Goal: Information Seeking & Learning: Learn about a topic

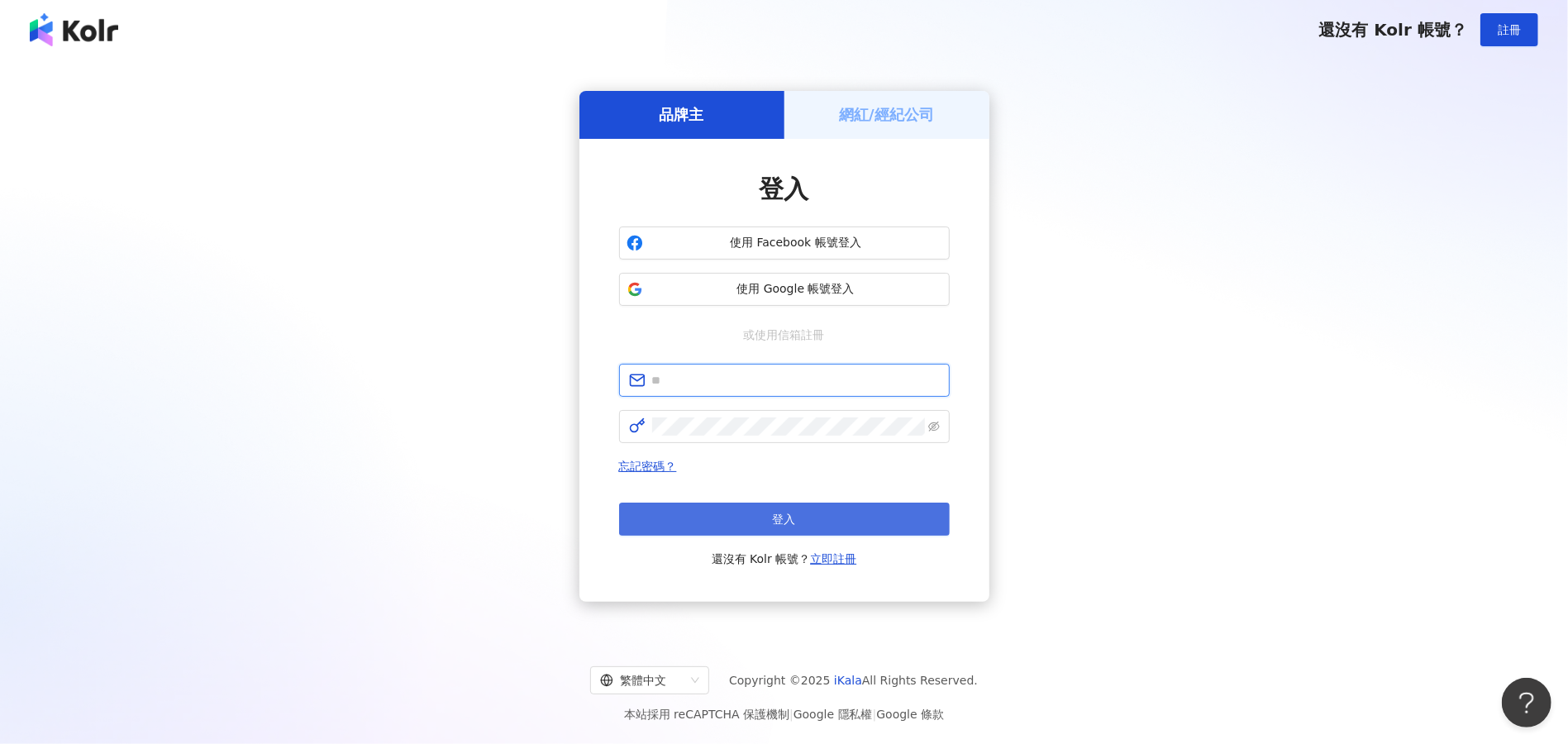
type input "**********"
click at [773, 516] on span "登入" at bounding box center [784, 519] width 23 height 14
type input "**********"
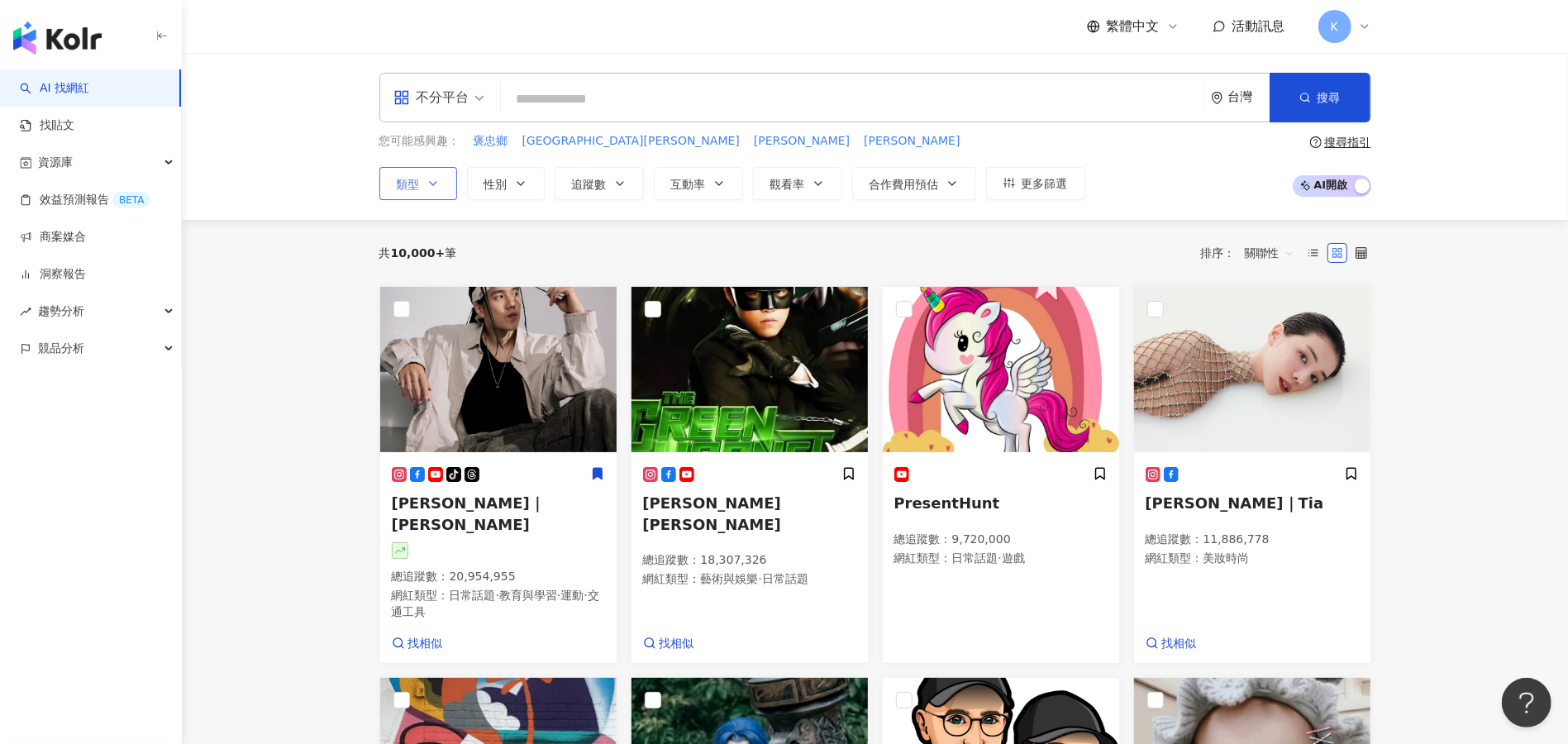
click at [430, 174] on button "類型" at bounding box center [419, 184] width 78 height 33
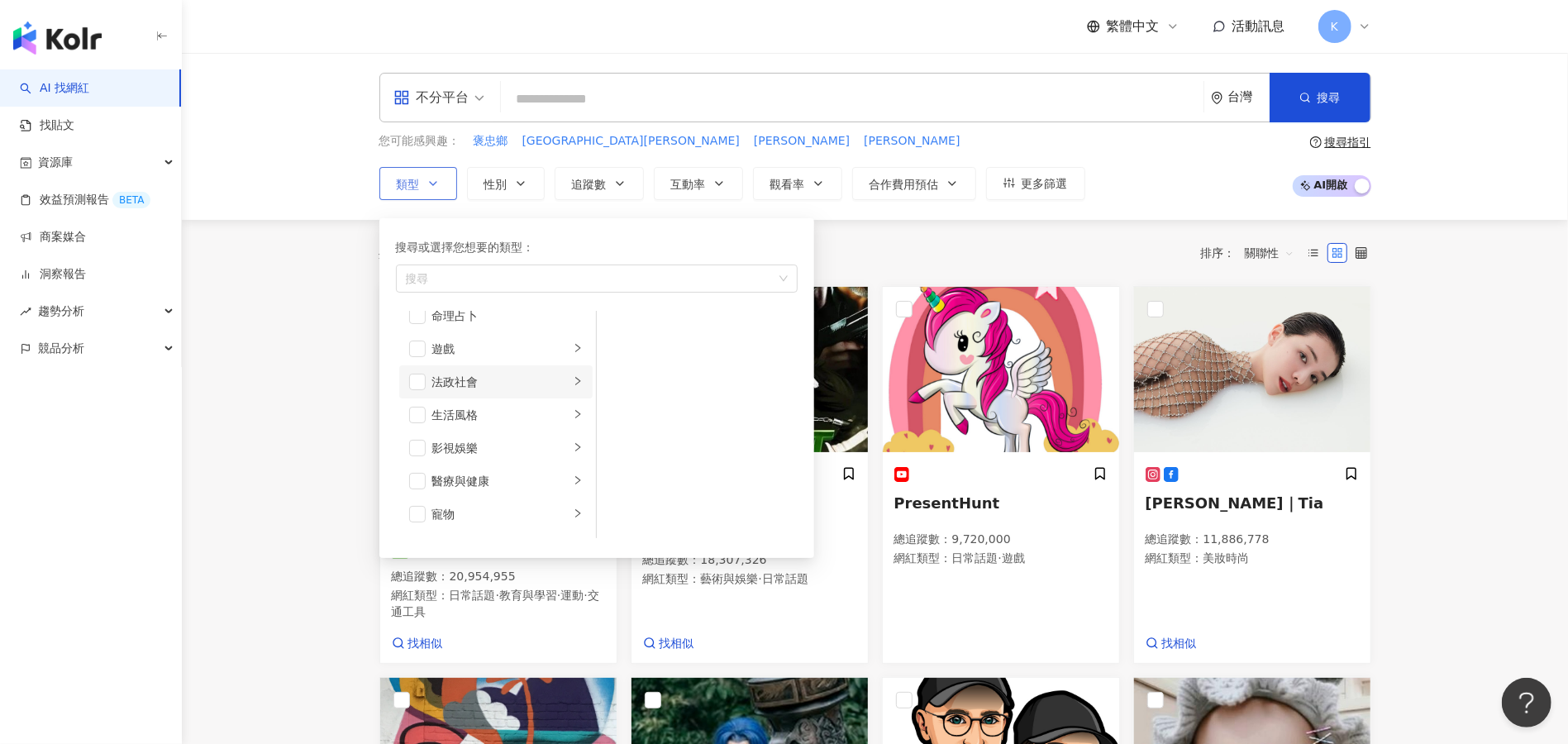
scroll to position [331, 0]
click at [428, 371] on li "生活風格" at bounding box center [496, 363] width 193 height 33
click at [411, 365] on span "button" at bounding box center [418, 363] width 16 height 16
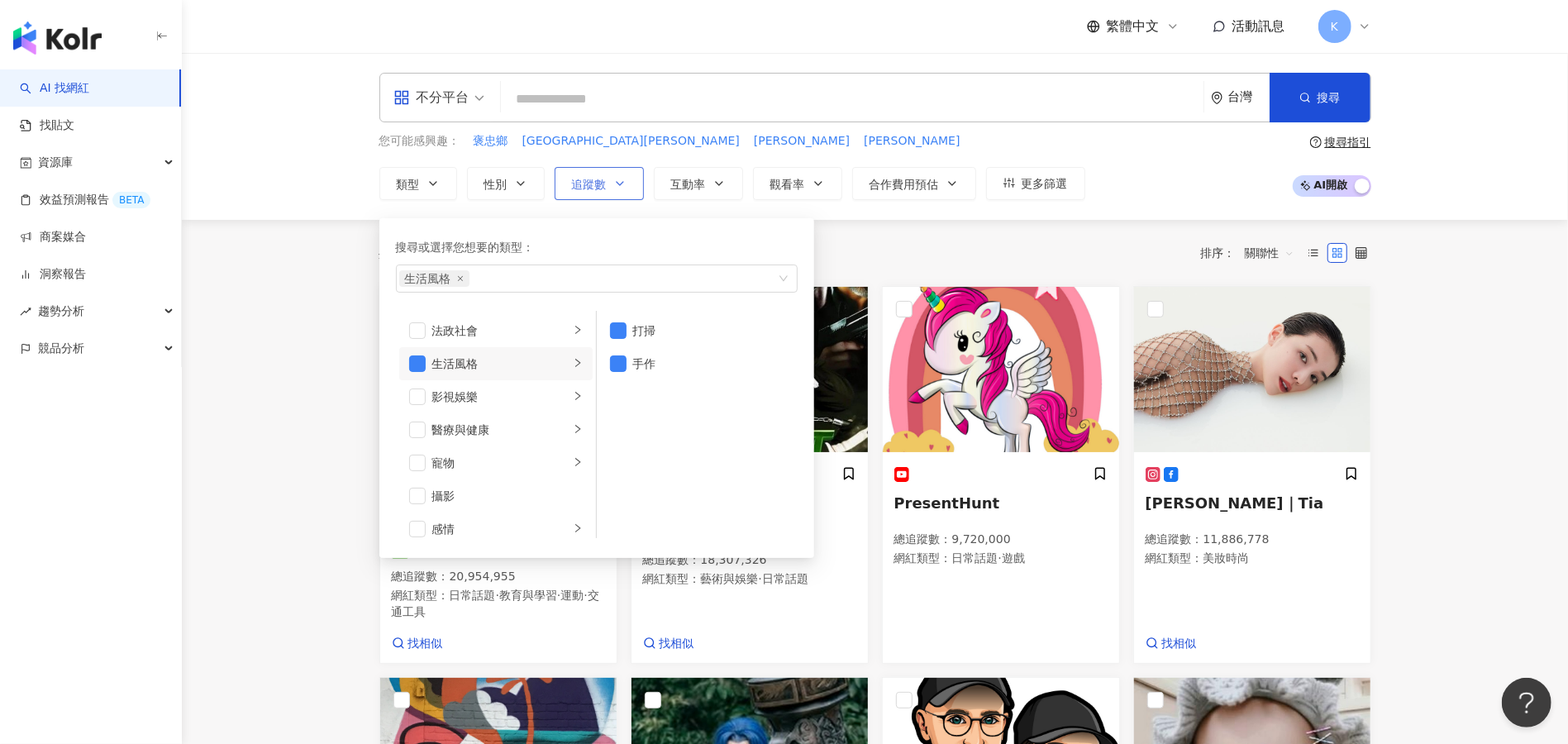
click at [601, 184] on span "追蹤數" at bounding box center [589, 184] width 35 height 14
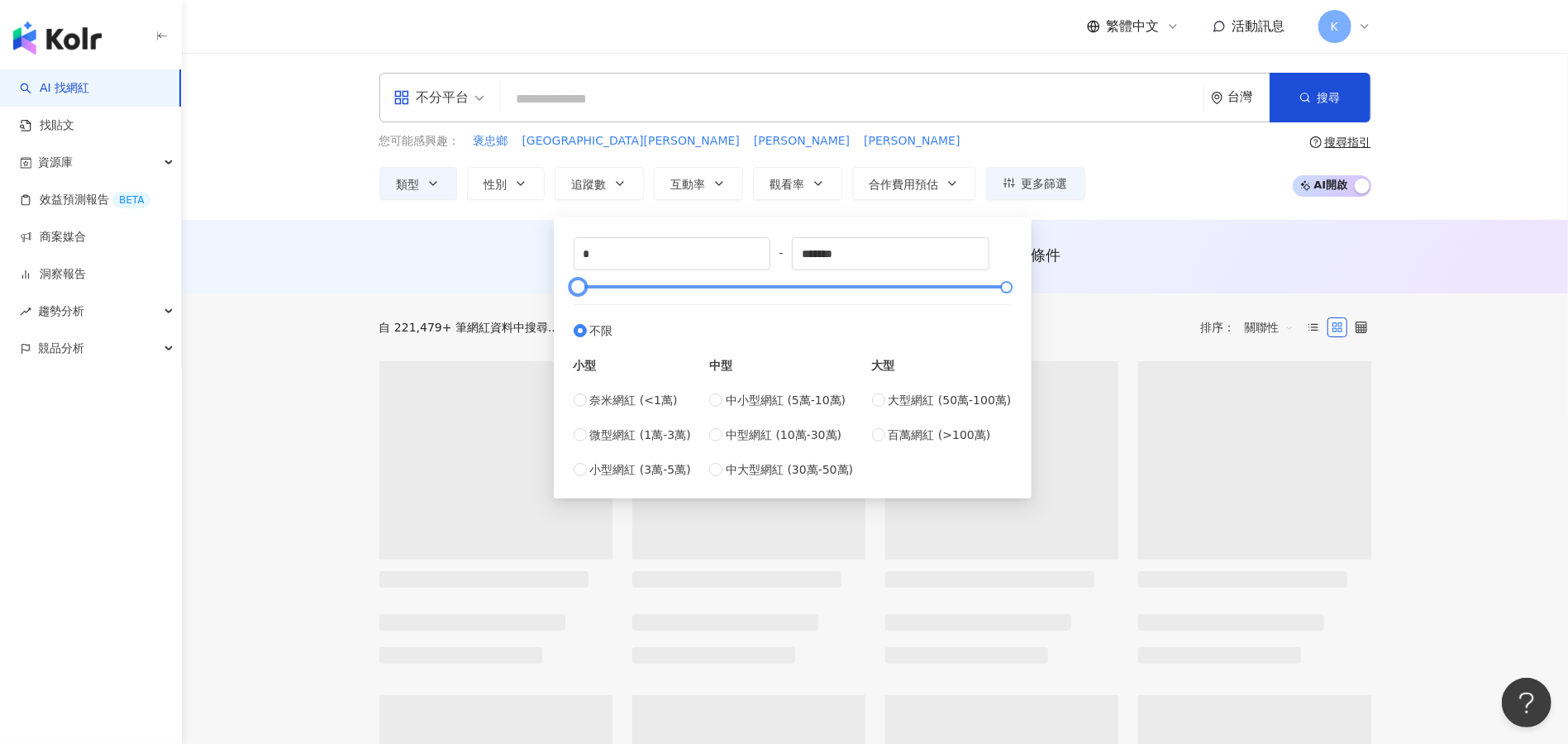
click at [792, 284] on div at bounding box center [792, 286] width 429 height 10
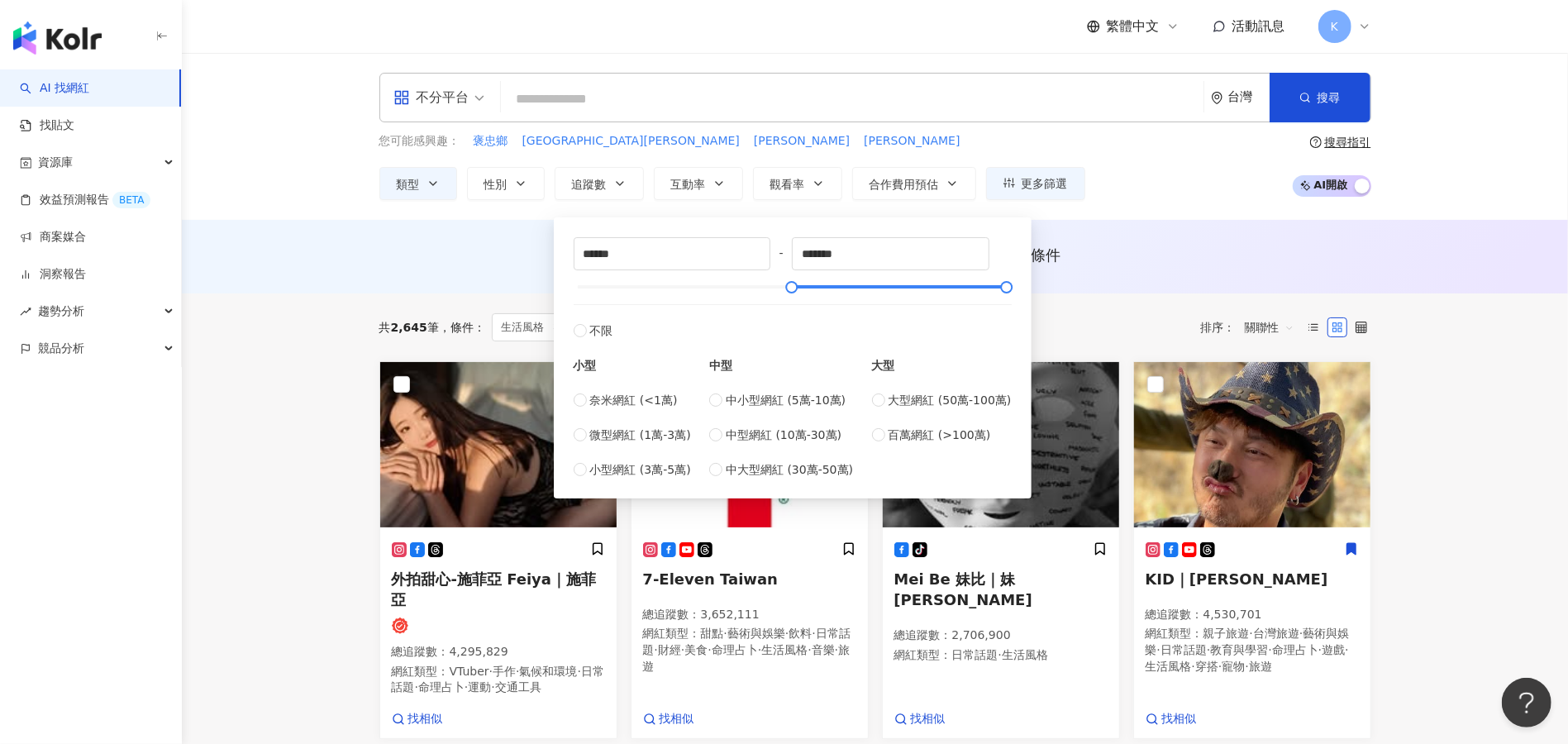
click at [685, 278] on div "****** - ******* 不限 小型 奈米網紅 (<1萬) 微型網紅 (1萬-3萬) 小型網紅 (3萬-5萬) 中型 中小型網紅 (5萬-10萬) 中…" at bounding box center [793, 358] width 438 height 242
click at [682, 287] on div at bounding box center [792, 286] width 429 height 10
click at [641, 288] on div at bounding box center [792, 286] width 429 height 10
type input "******"
drag, startPoint x: 641, startPoint y: 288, endPoint x: 666, endPoint y: 293, distance: 25.5
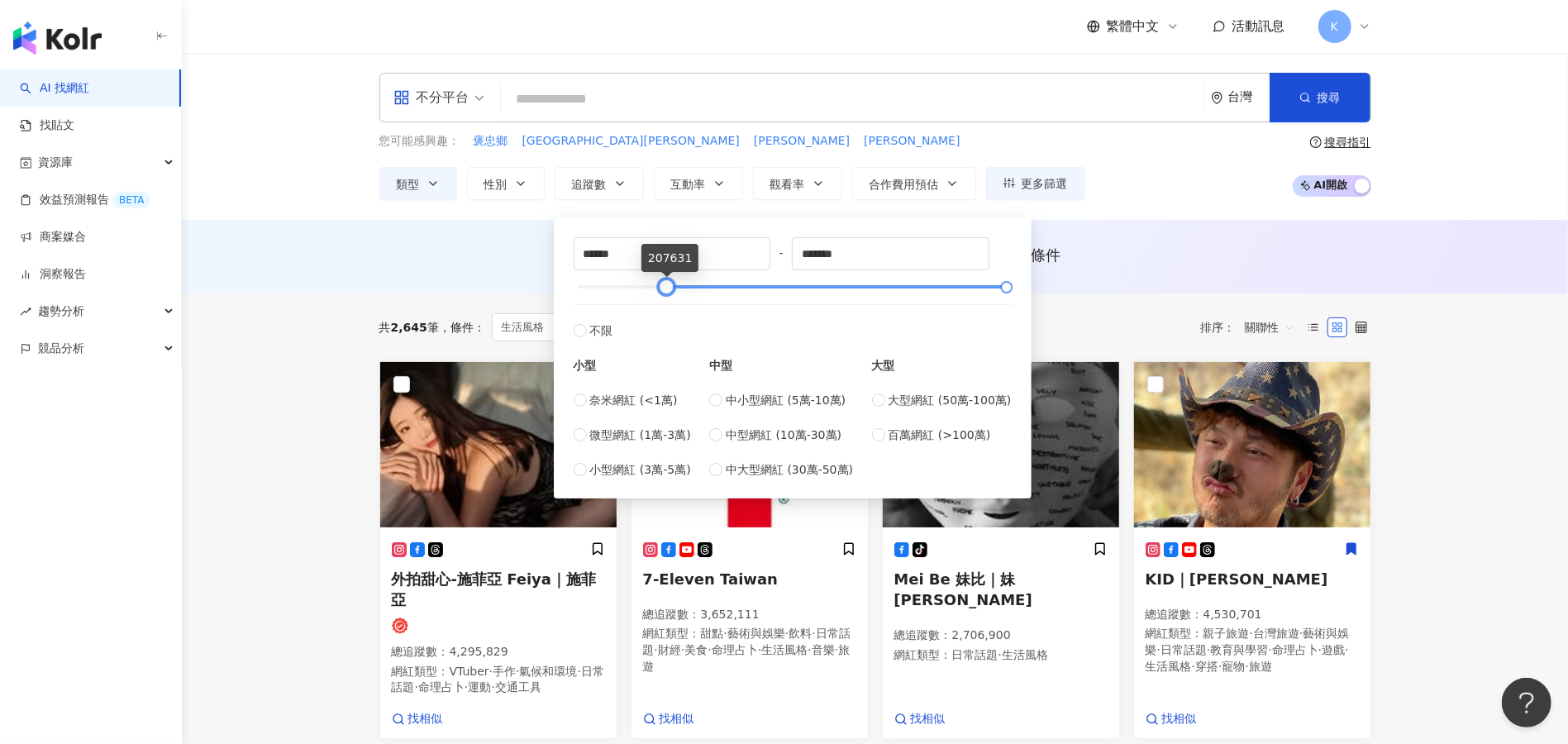
click at [666, 292] on div at bounding box center [666, 287] width 9 height 9
drag, startPoint x: 1016, startPoint y: 287, endPoint x: 713, endPoint y: 296, distance: 303.1
click at [706, 292] on div at bounding box center [702, 287] width 9 height 9
type input "******"
click at [1181, 248] on div "AI 推薦 ： 無結果，請嘗試搜尋其他語言關鍵字或條件" at bounding box center [875, 254] width 991 height 21
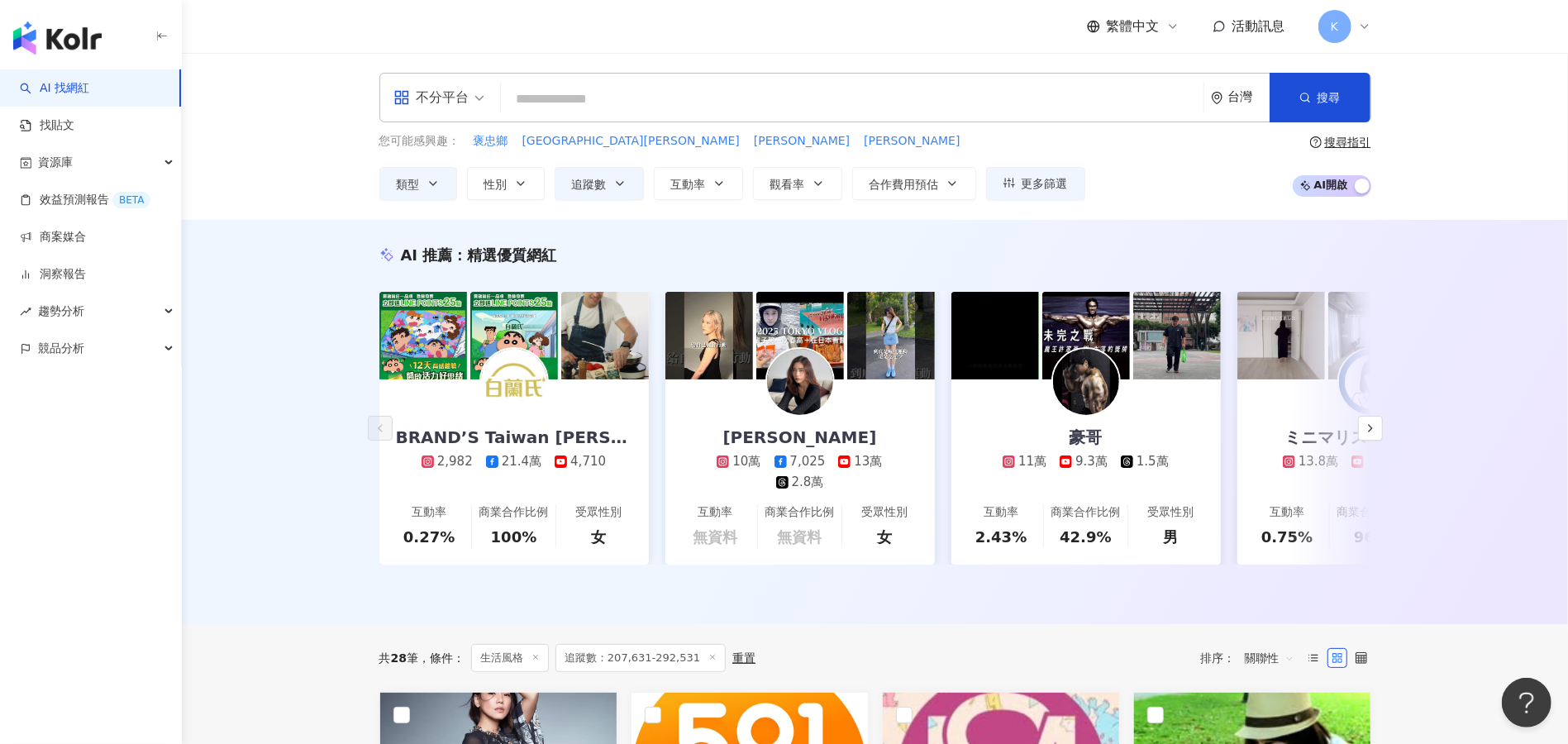
click at [439, 107] on div "不分平台" at bounding box center [431, 97] width 76 height 26
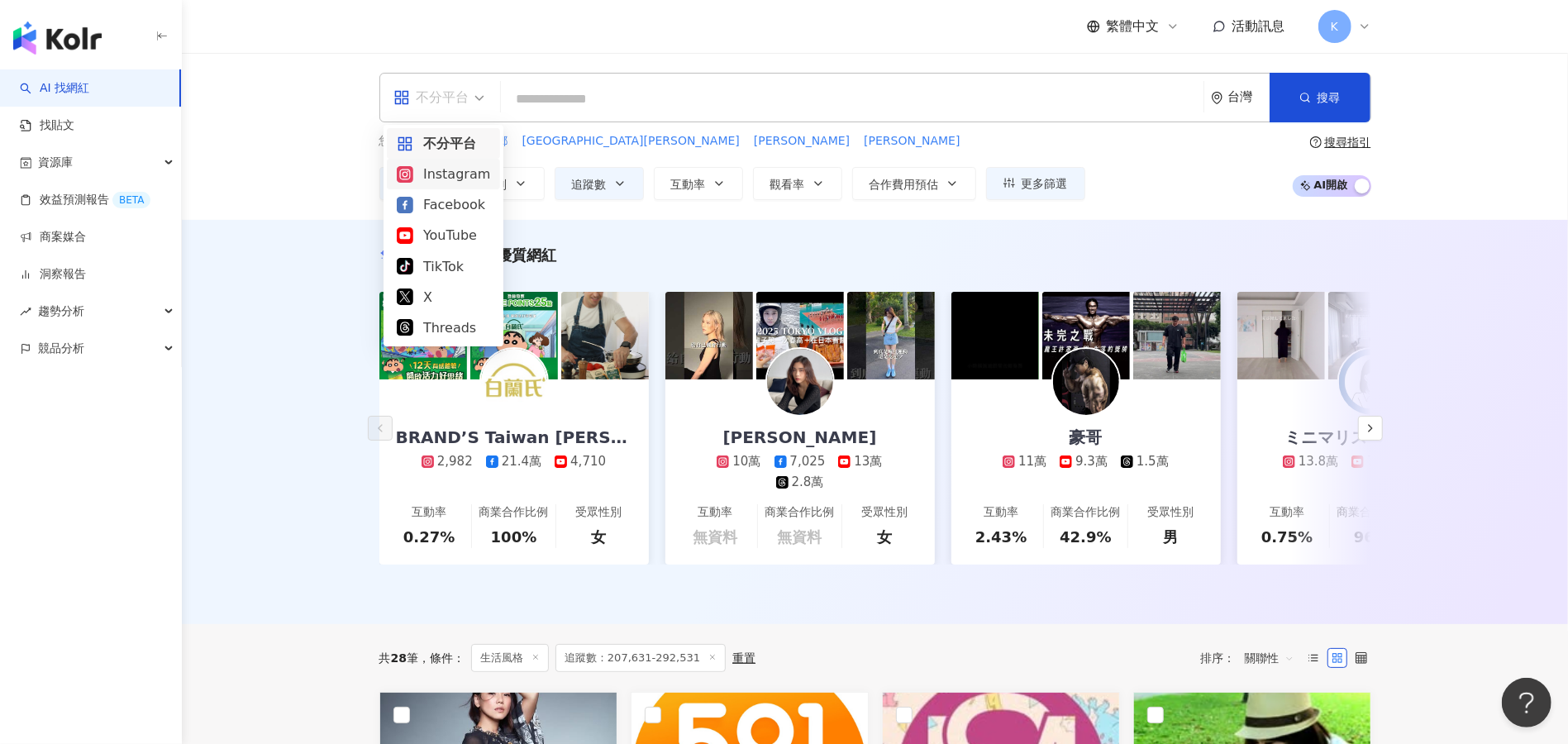
click at [456, 179] on div "Instagram" at bounding box center [443, 174] width 94 height 21
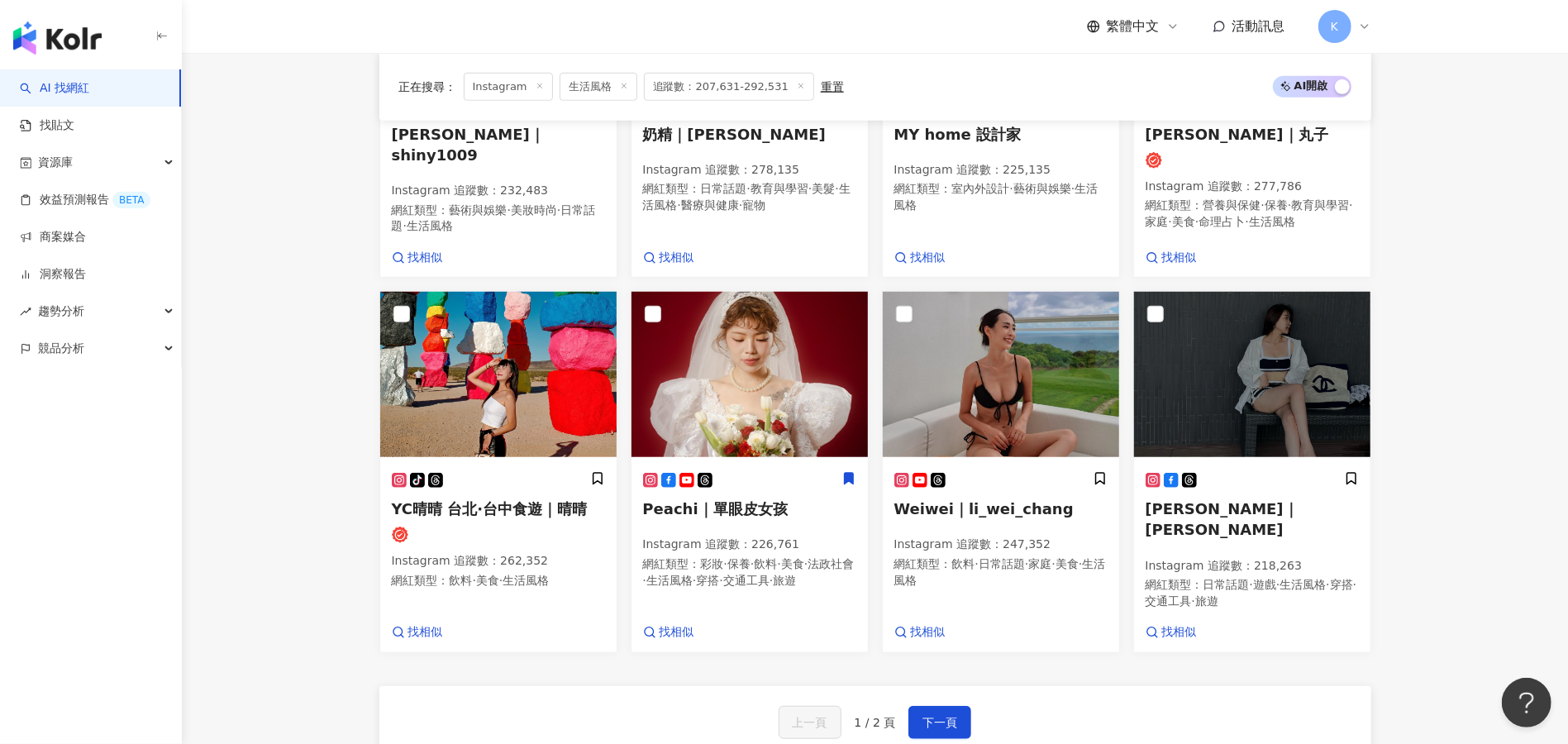
scroll to position [881, 0]
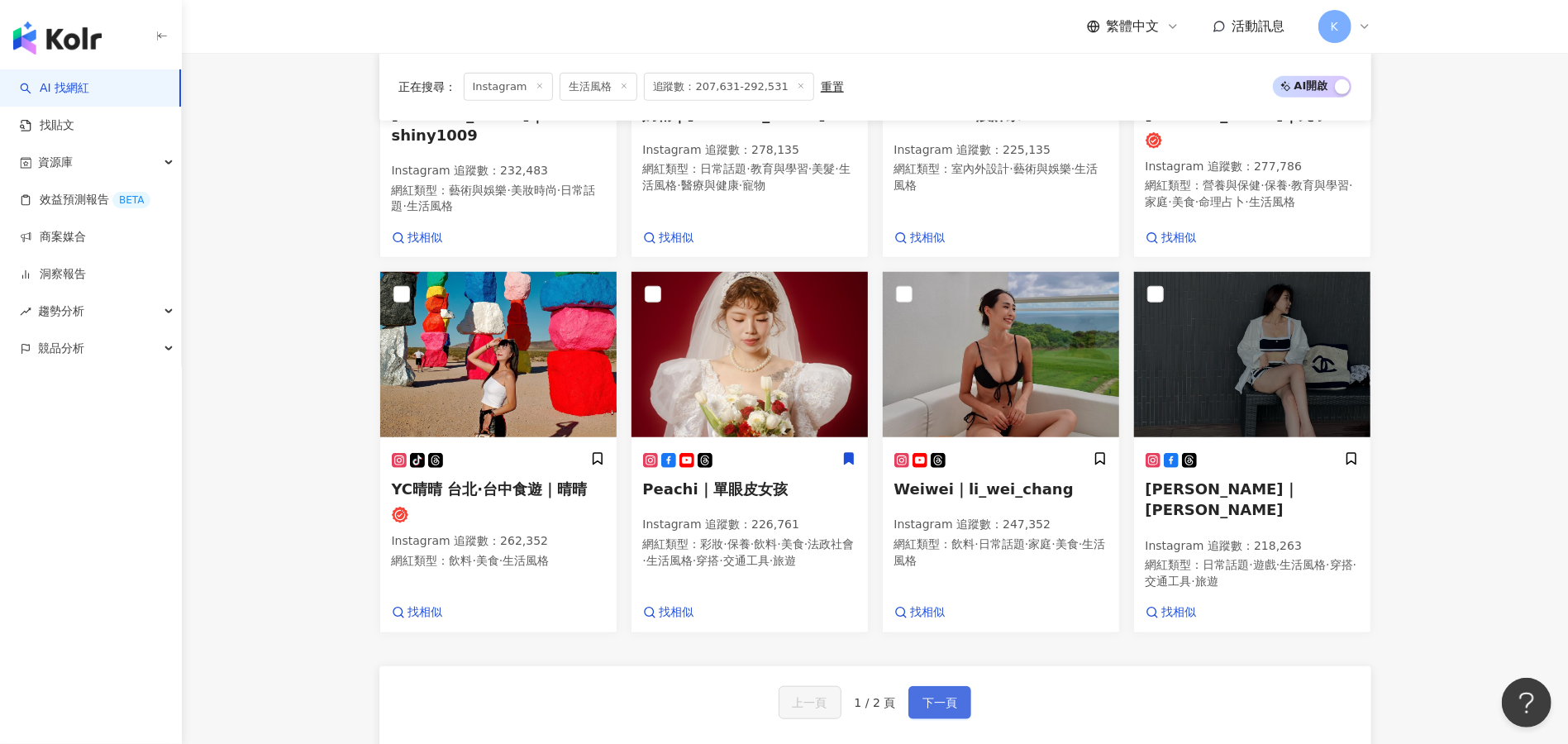
click at [941, 696] on span "下一頁" at bounding box center [940, 702] width 35 height 14
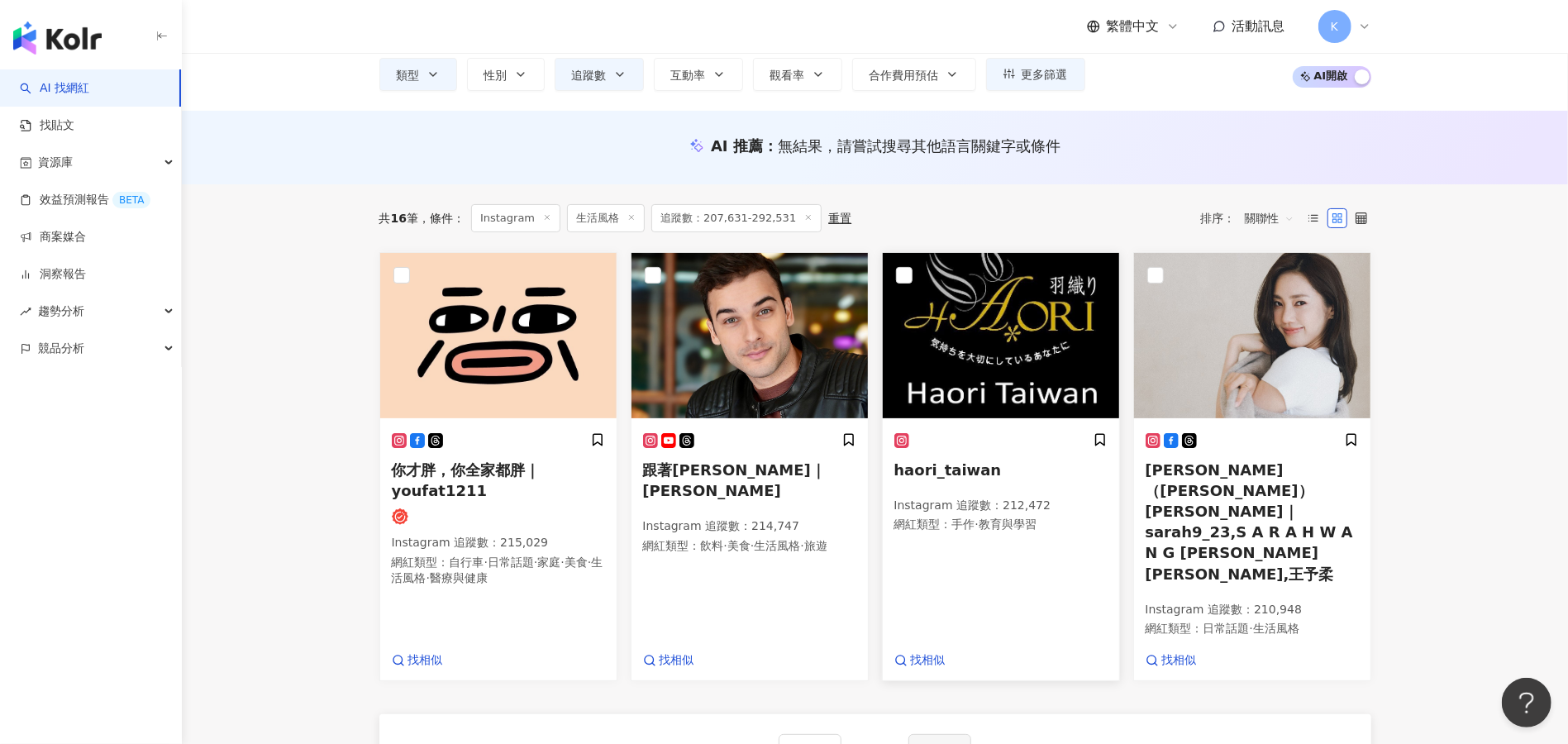
scroll to position [110, 0]
click at [1281, 491] on span "莎拉（王棠云） Sarah Wang｜sarah9_23,S A R A H W A N G 莎拉 王棠云,王予柔" at bounding box center [1248, 521] width 207 height 122
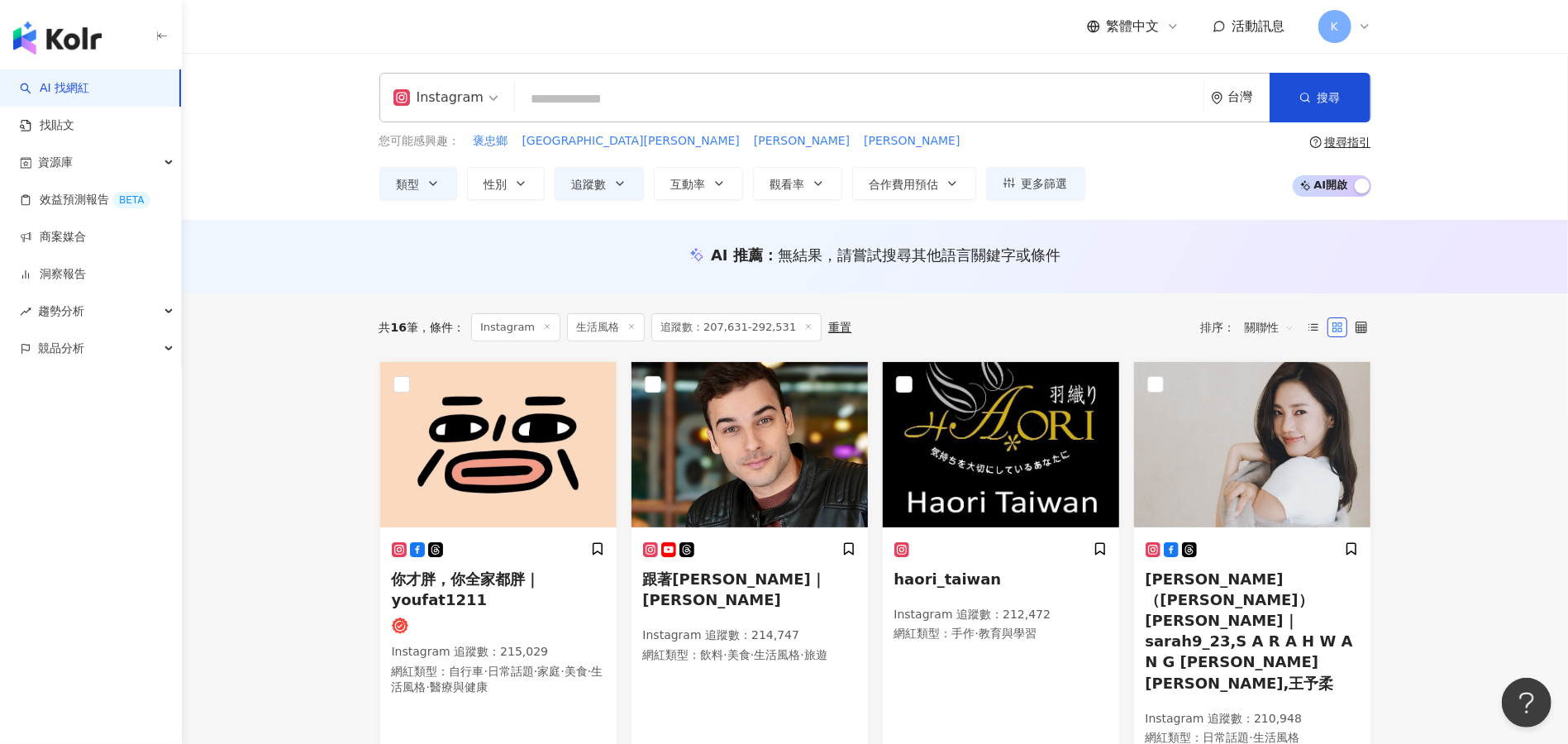
scroll to position [0, 0]
click at [812, 180] on icon "button" at bounding box center [818, 184] width 14 height 14
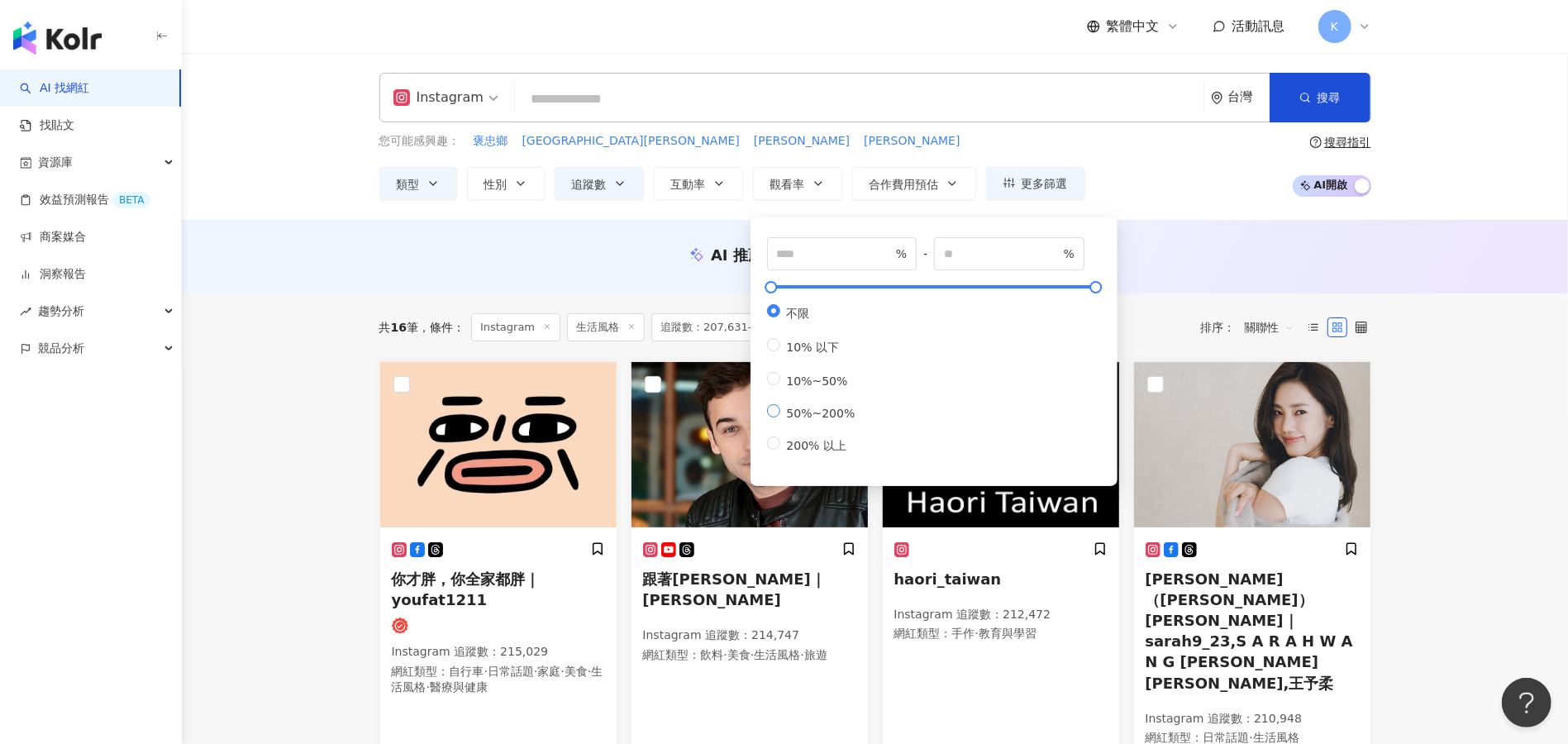
type input "**"
type input "***"
click at [1308, 110] on button "搜尋" at bounding box center [1319, 97] width 101 height 50
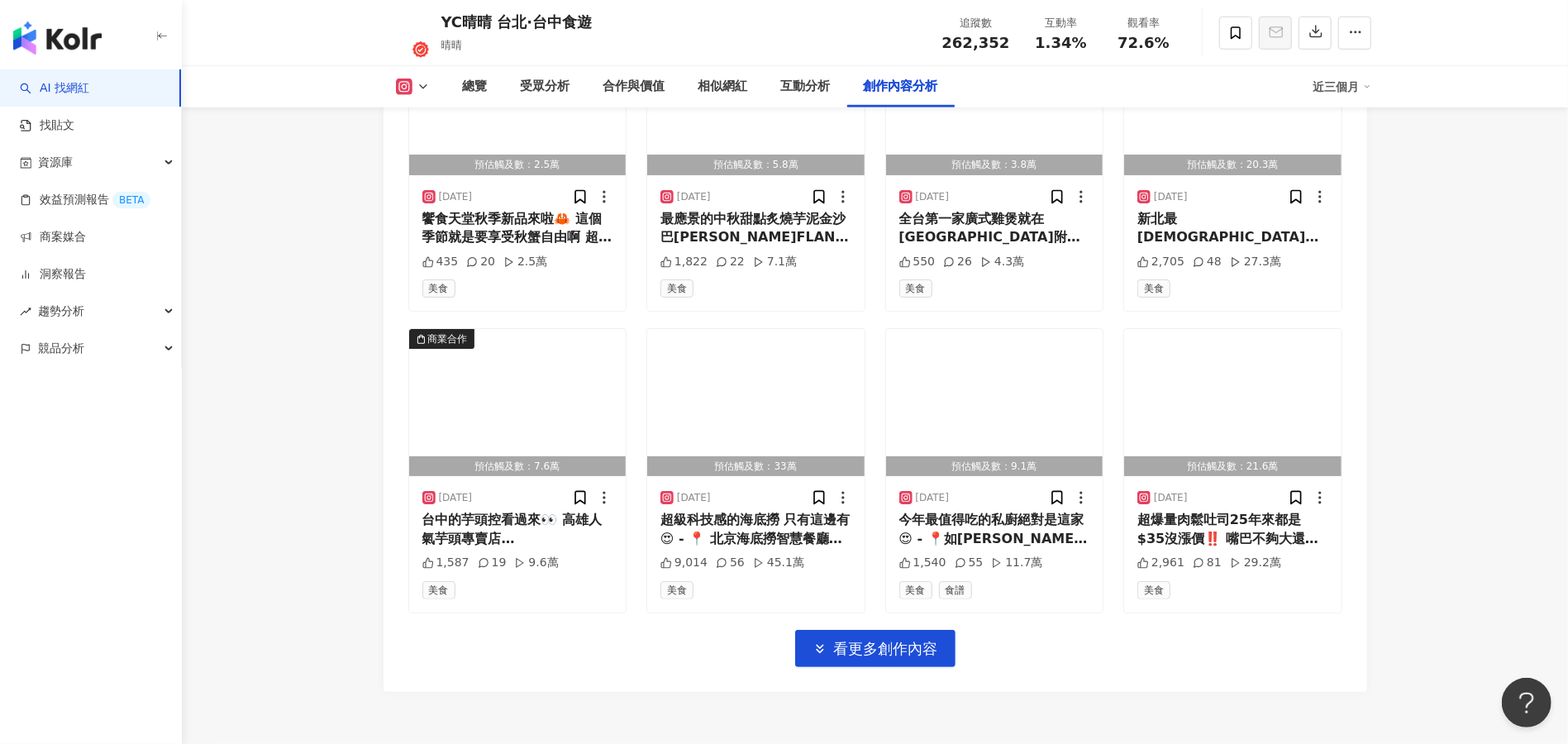
scroll to position [5621, 0]
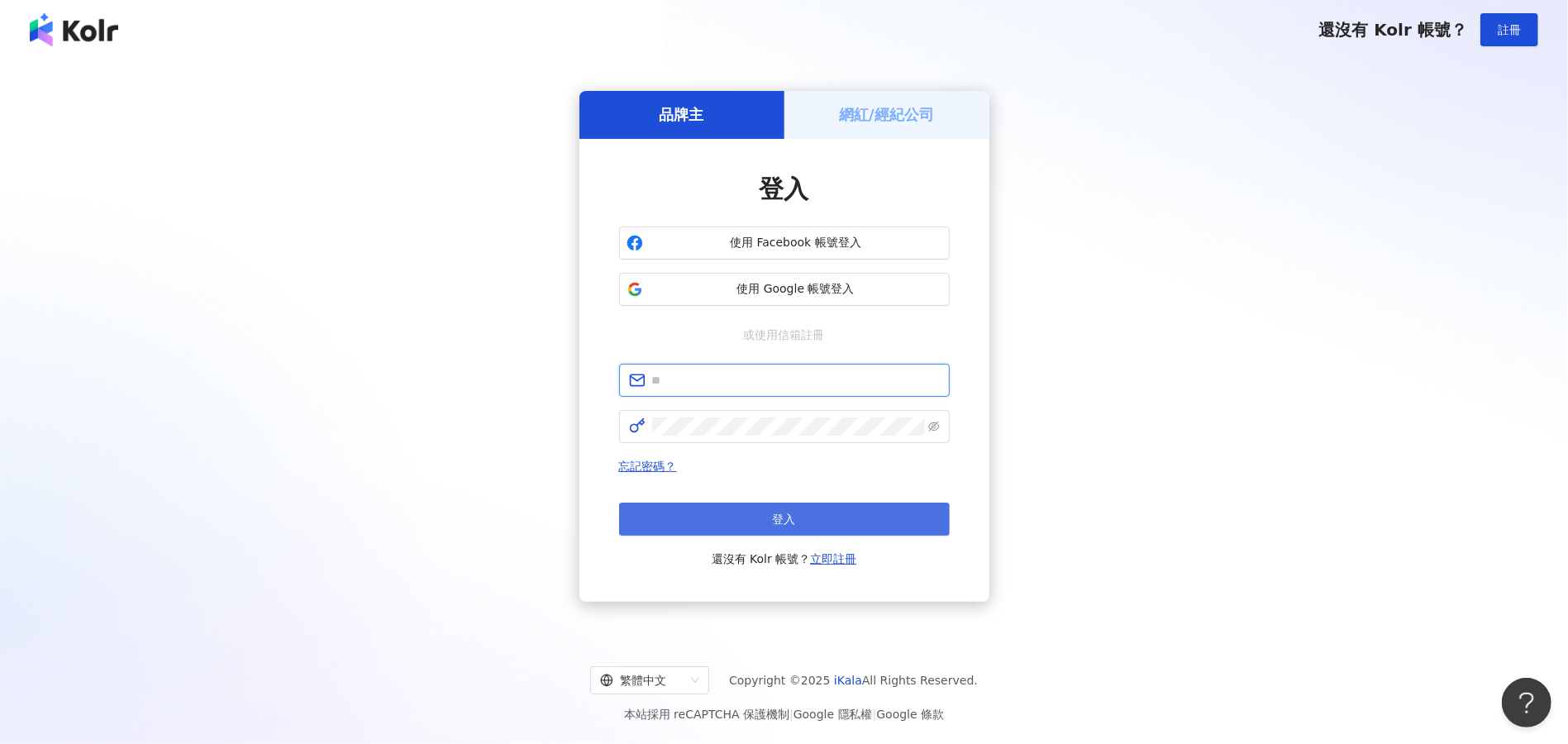
type input "**********"
click at [795, 514] on button "登入" at bounding box center [784, 519] width 330 height 33
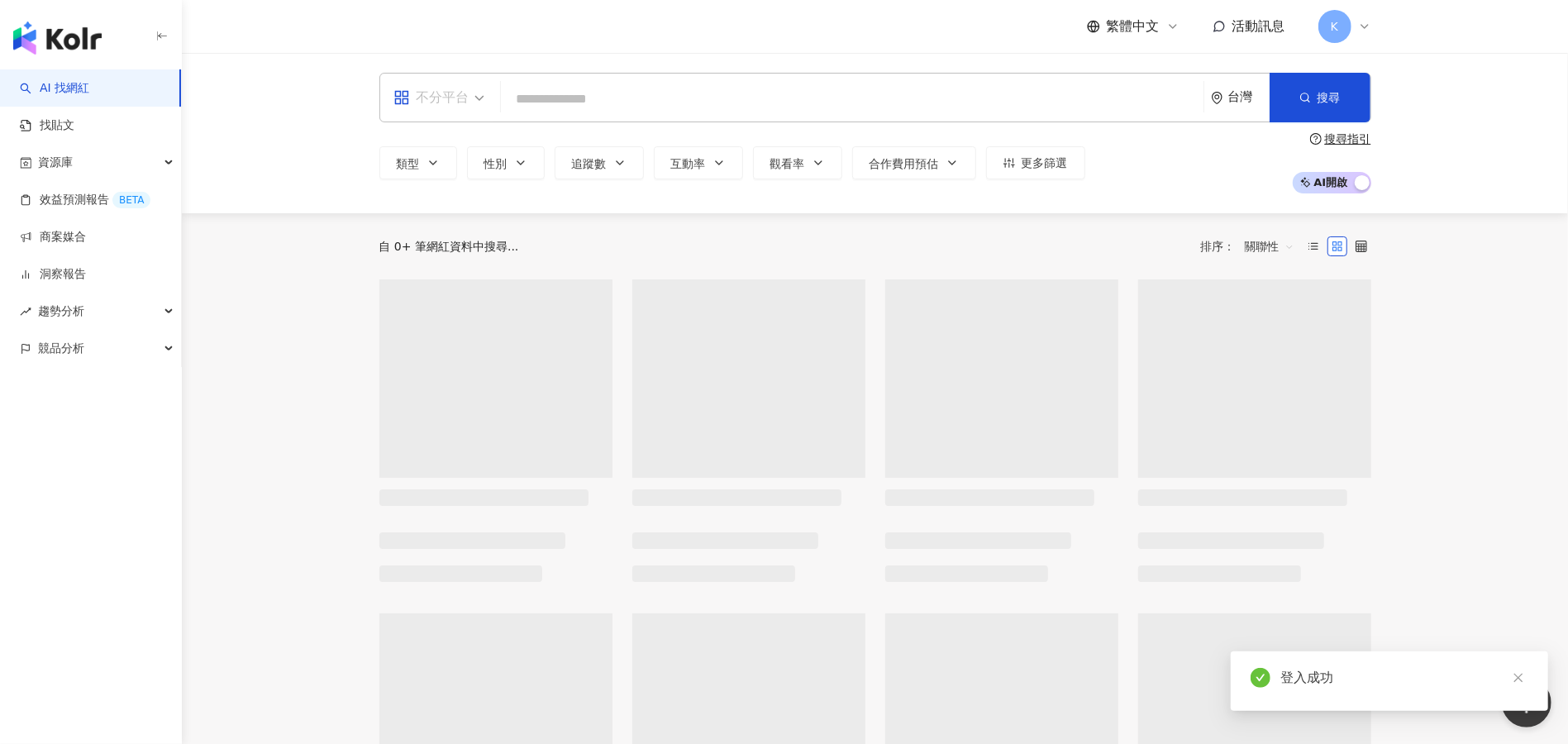
click at [473, 99] on span "不分平台" at bounding box center [439, 97] width 91 height 26
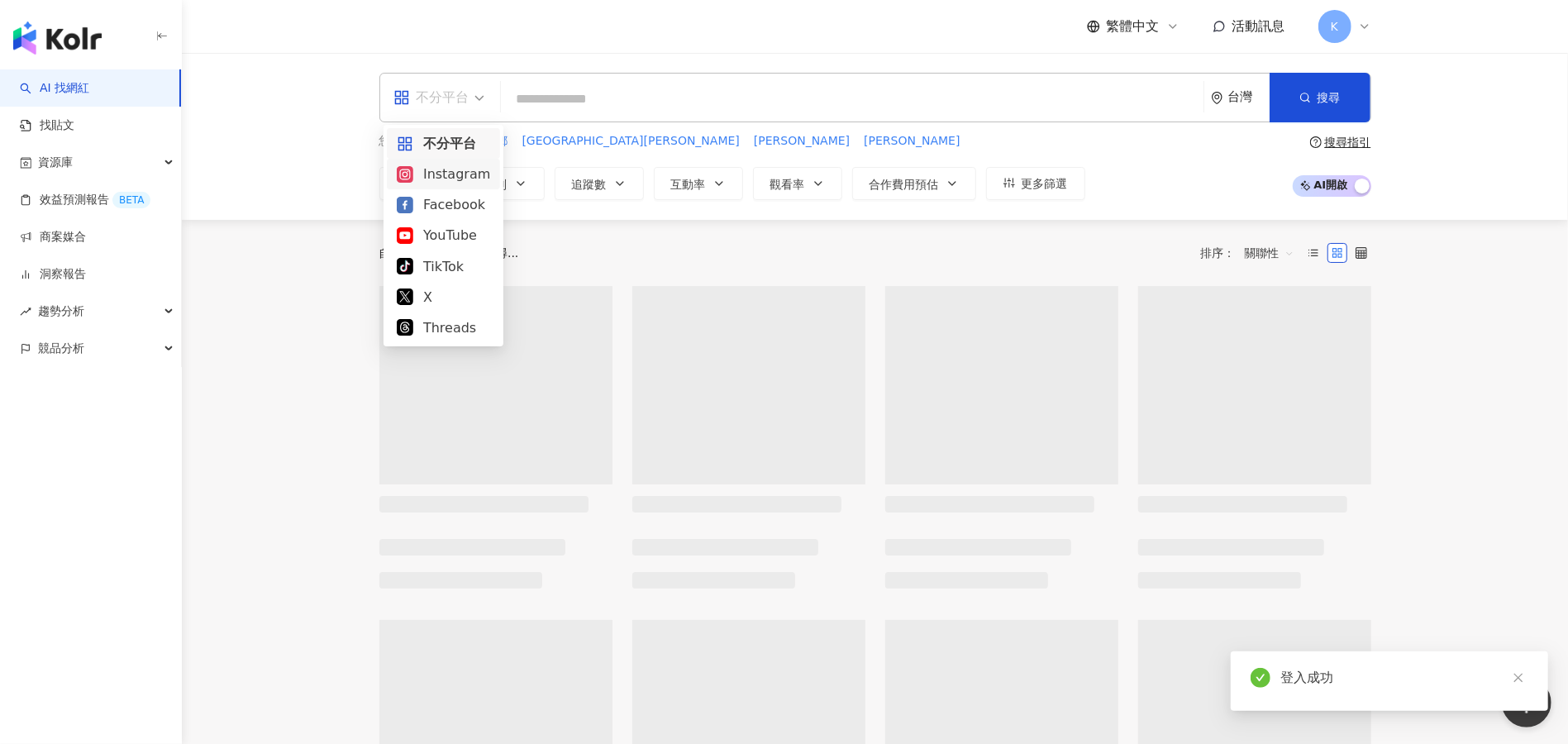
click at [458, 173] on div "Instagram" at bounding box center [443, 174] width 94 height 21
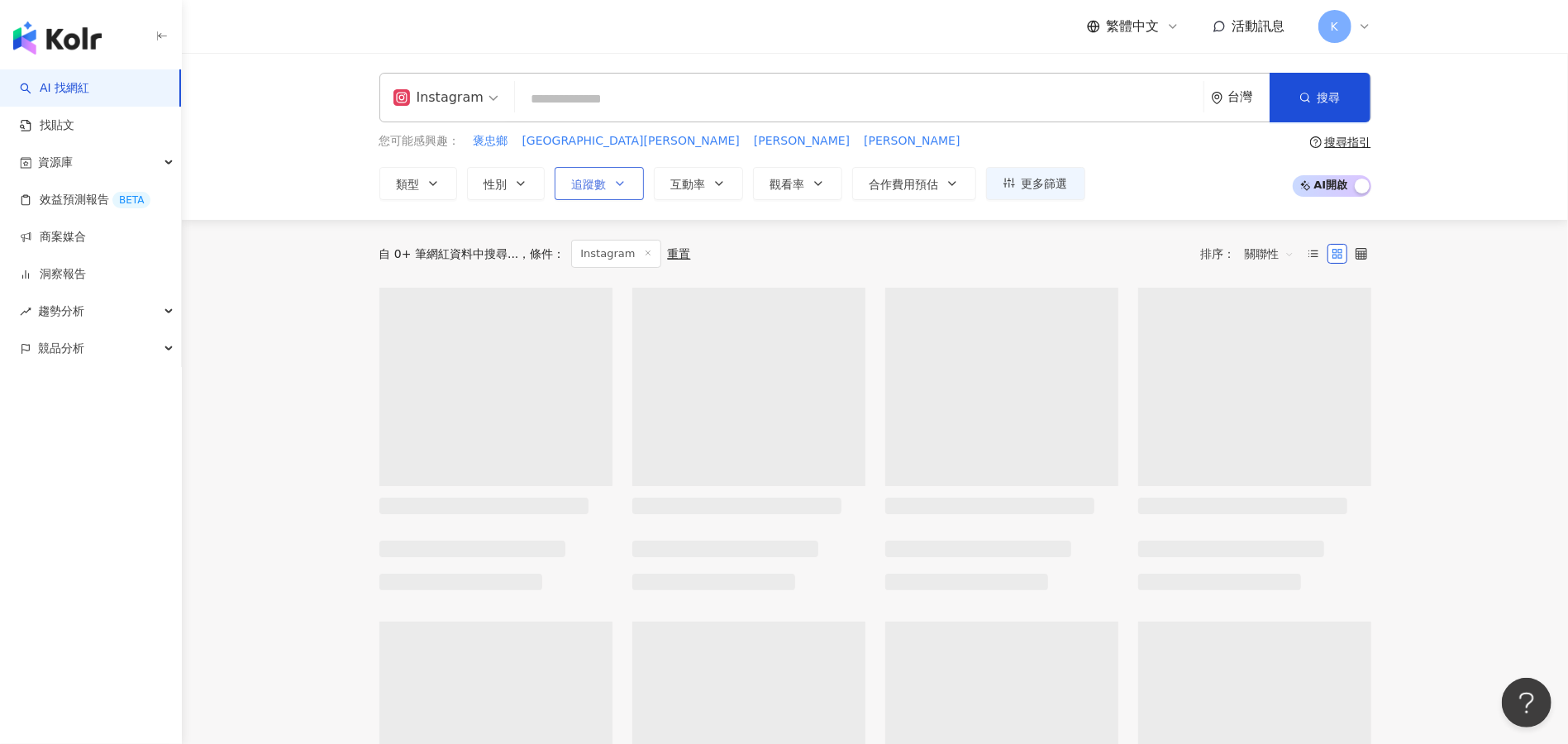
click at [610, 184] on button "追蹤數" at bounding box center [599, 184] width 89 height 33
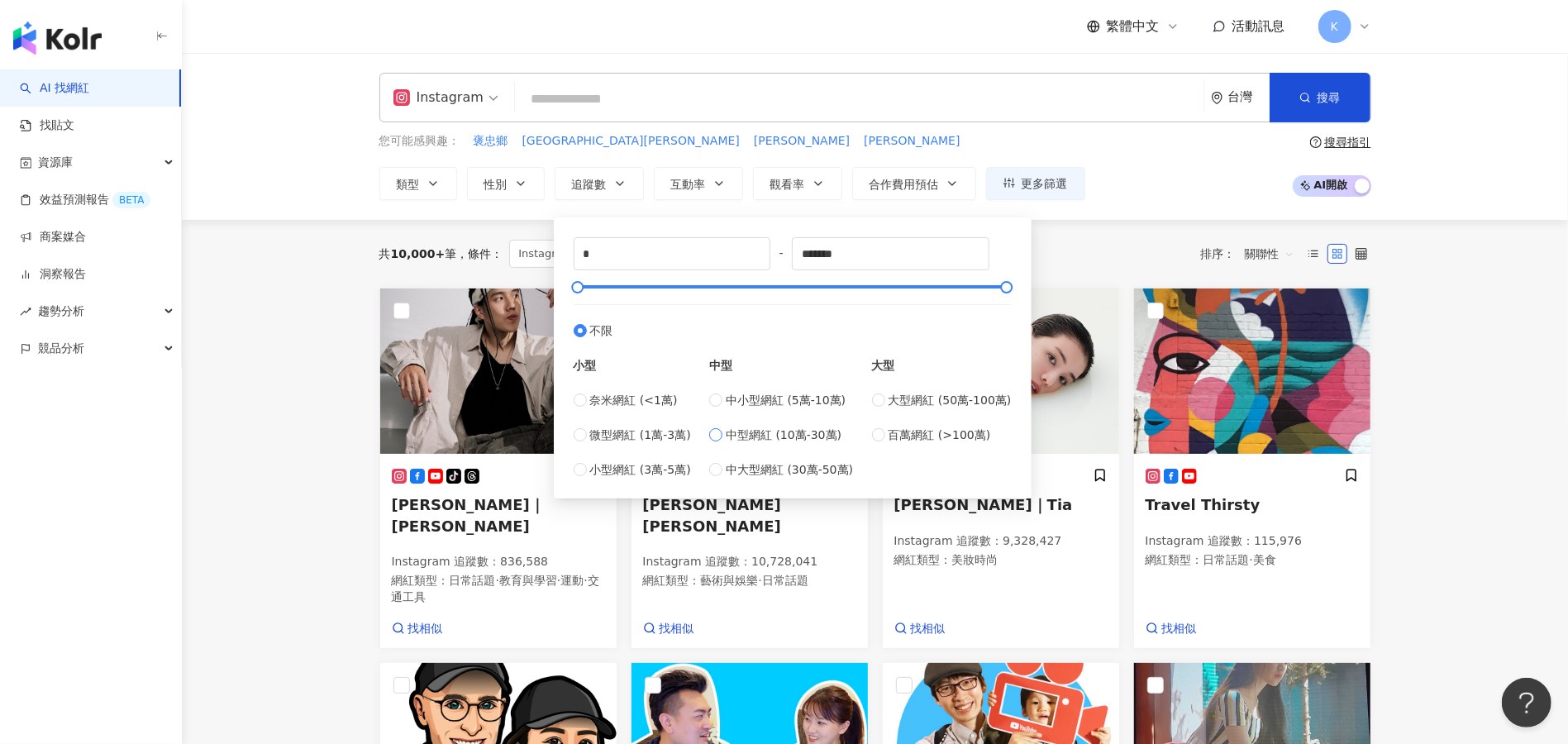
type input "******"
drag, startPoint x: 624, startPoint y: 288, endPoint x: 676, endPoint y: 288, distance: 52.0
click at [676, 288] on div at bounding box center [672, 287] width 9 height 9
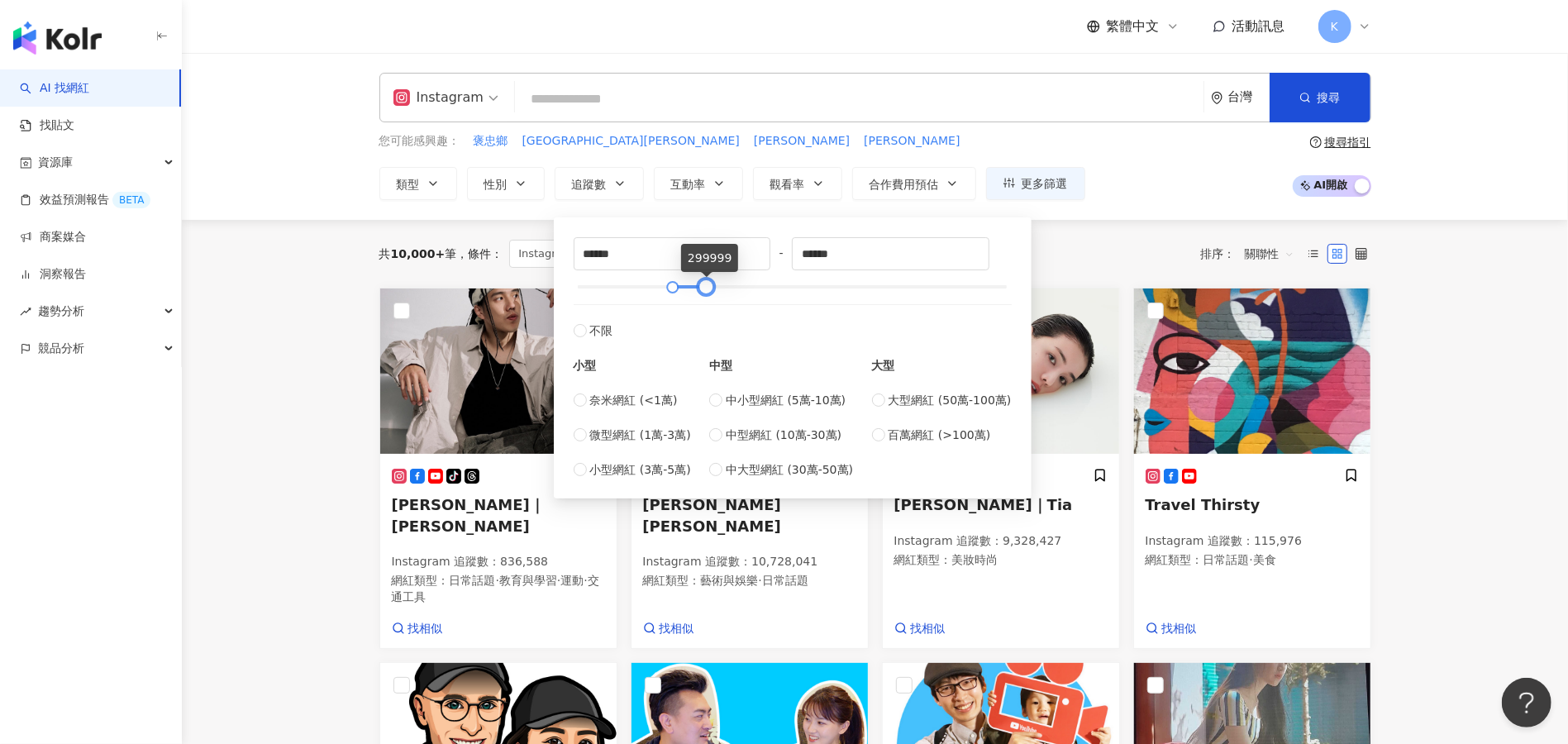
type input "******"
drag, startPoint x: 703, startPoint y: 288, endPoint x: 783, endPoint y: 288, distance: 80.0
click at [783, 288] on div at bounding box center [785, 287] width 9 height 9
type input "******"
drag, startPoint x: 679, startPoint y: 284, endPoint x: 666, endPoint y: 299, distance: 19.8
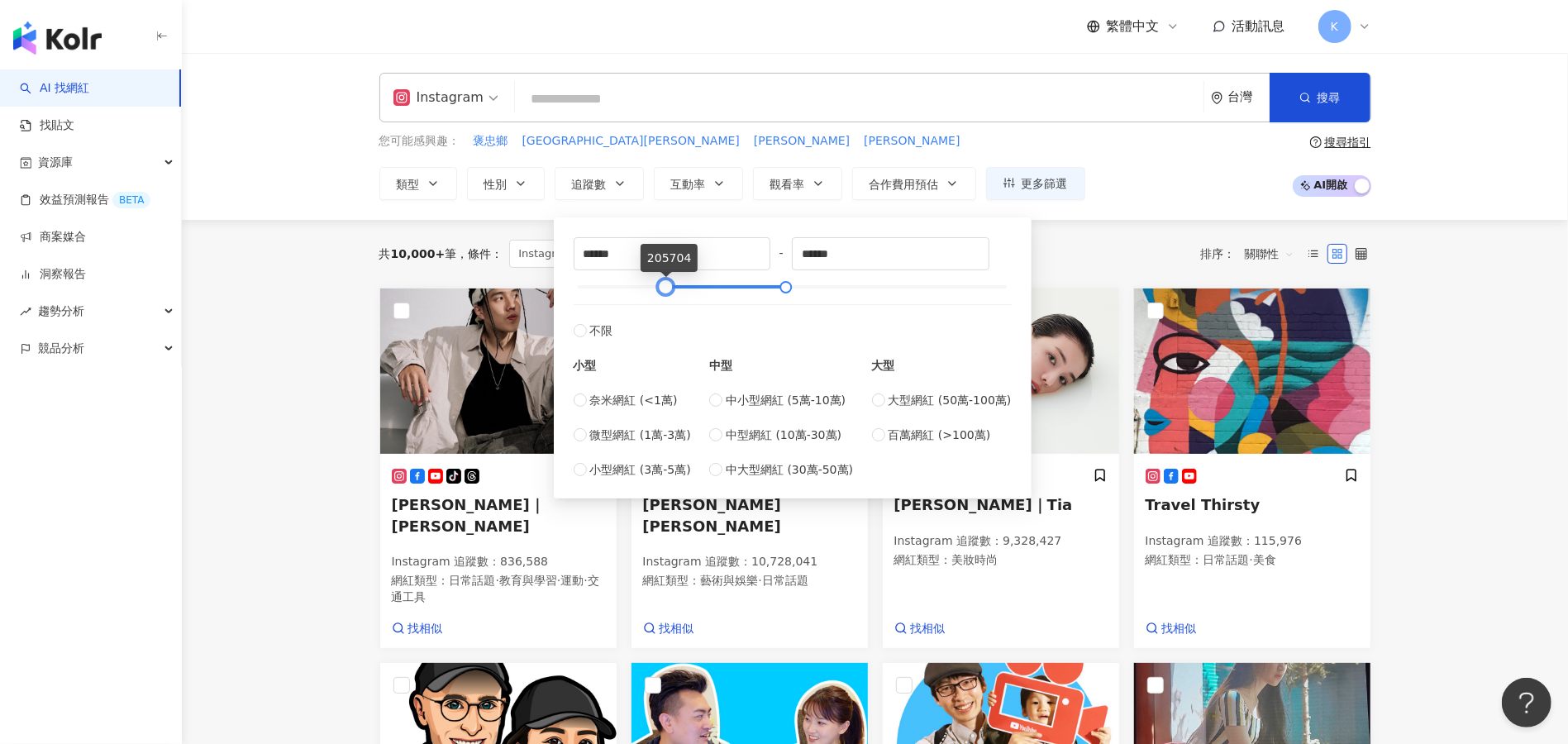
click at [666, 299] on div "****** - ****** 不限 小型 奈米網紅 (<1萬) 微型網紅 (1萬-3萬) 小型網紅 (3萬-5萬) 中型 中小型網紅 (5萬-10萬) 中型…" at bounding box center [793, 358] width 438 height 242
type input "******"
drag, startPoint x: 784, startPoint y: 289, endPoint x: 697, endPoint y: 294, distance: 87.1
click at [697, 292] on div at bounding box center [699, 287] width 9 height 9
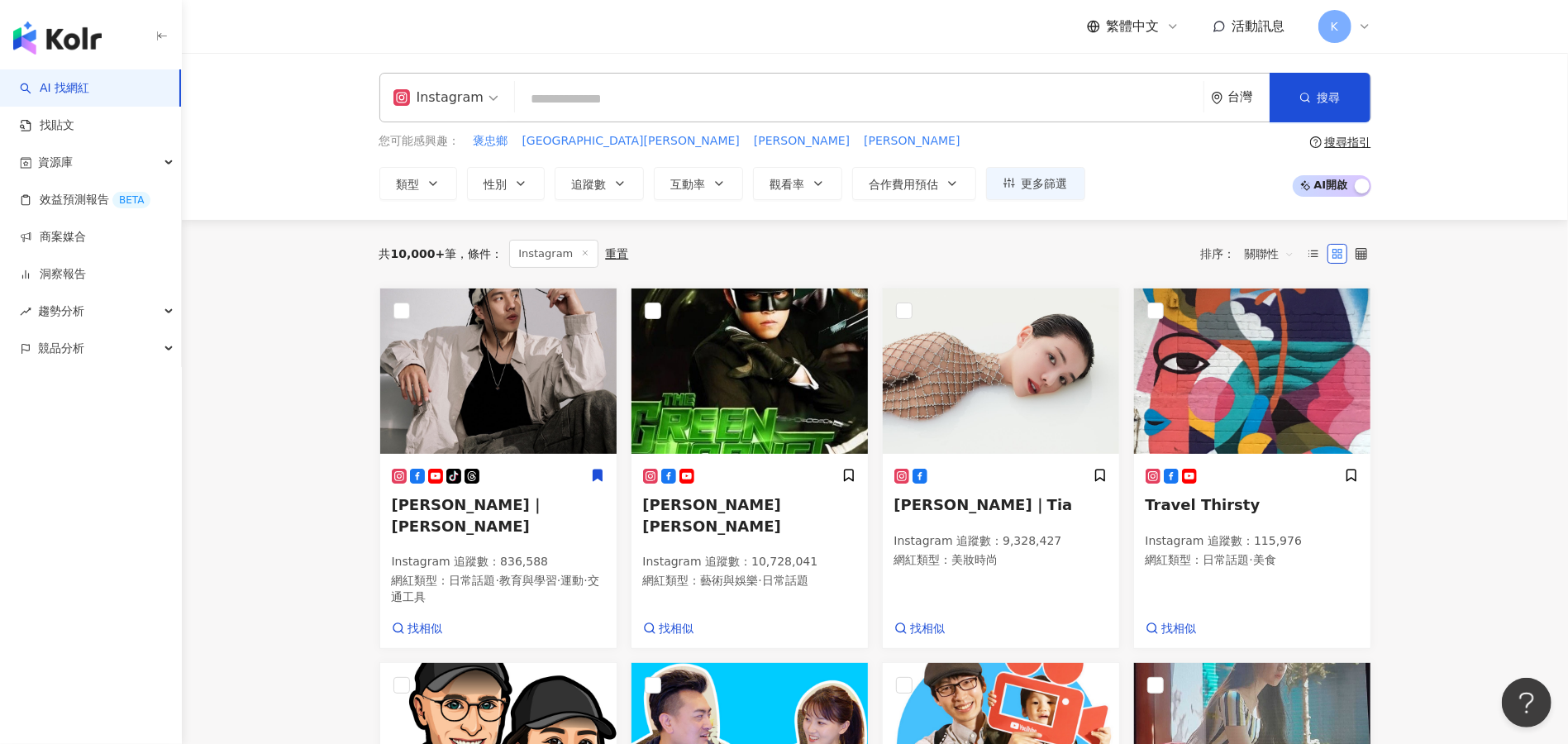
click at [1173, 174] on div "您可能感興趣： 褒忠鄉 漚汪 陳金萍 哈柏 類型 性別 追蹤數 互動率 觀看率 合作費用預估 更多篩選 ****** - ****** 不限 小型 奈米網紅 …" at bounding box center [875, 166] width 991 height 68
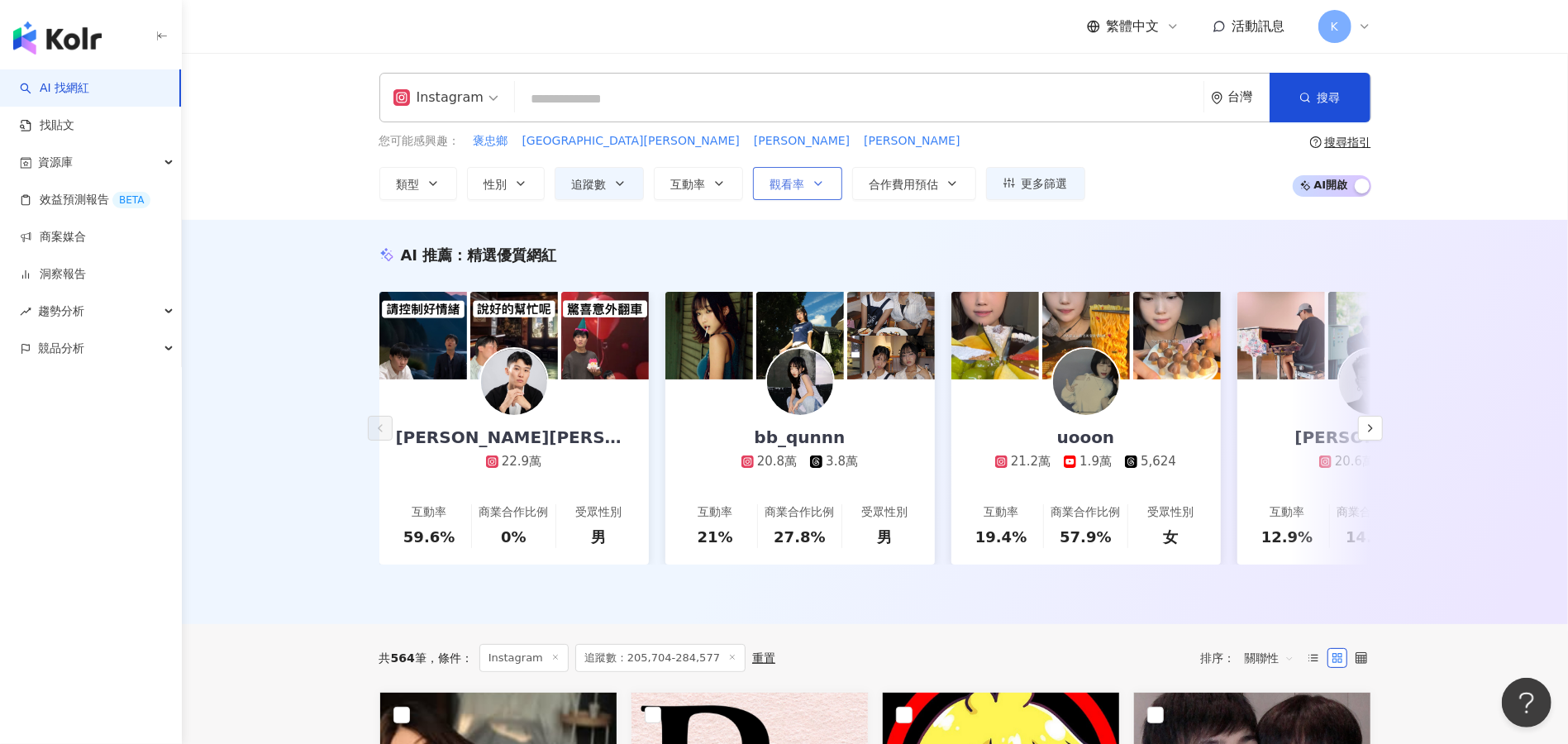
click at [786, 187] on span "觀看率" at bounding box center [787, 184] width 35 height 14
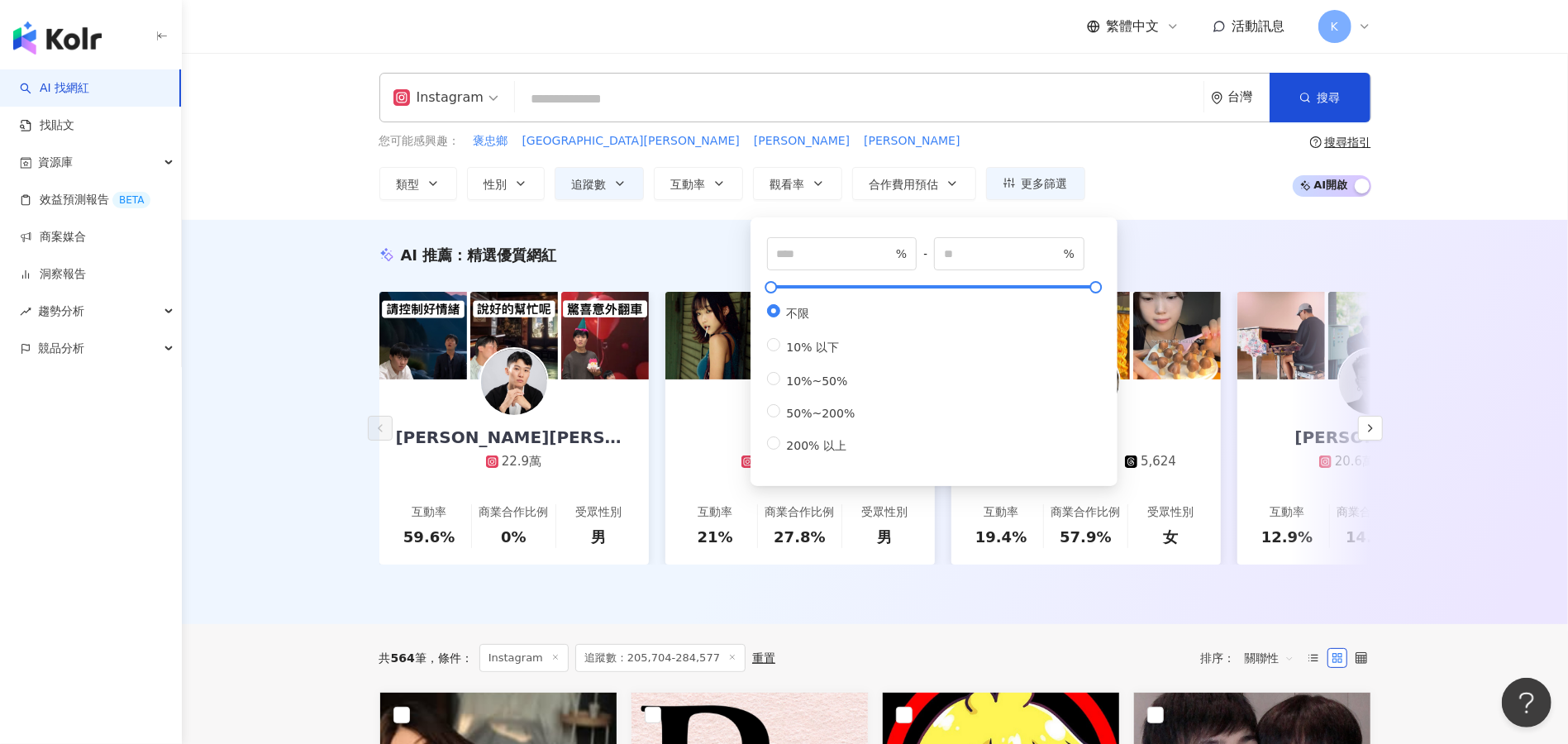
click at [777, 470] on div "% - % 不限 10% 以下 10%~50% 50%~200% 200% 以上" at bounding box center [933, 352] width 347 height 249
type input "***"
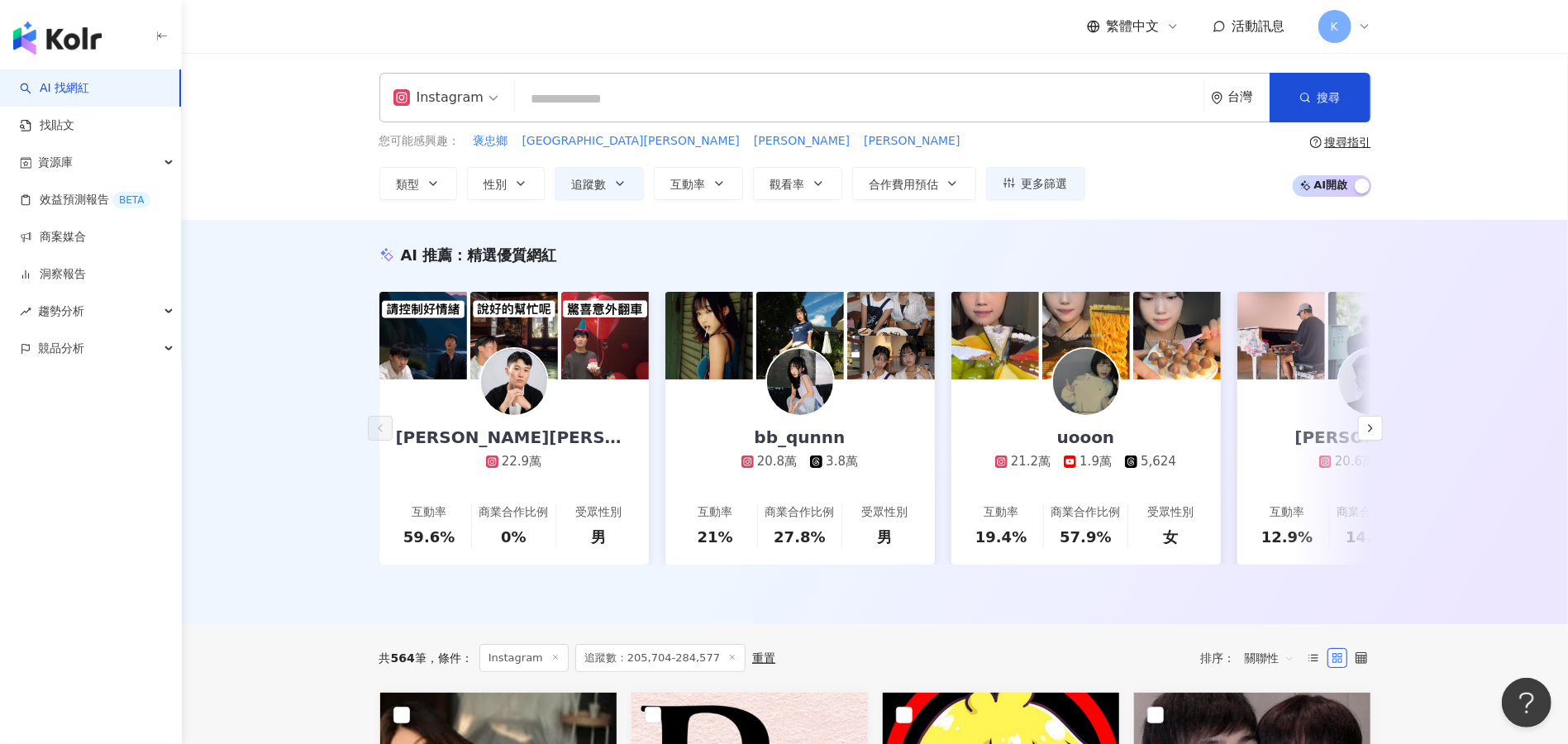
click at [1191, 184] on div "您可能感興趣： 褒忠鄉 漚汪 陳金萍 哈柏 類型 性別 追蹤數 互動率 觀看率 合作費用預估 更多篩選 ****** - ****** 不限 小型 奈米網紅 …" at bounding box center [875, 166] width 991 height 68
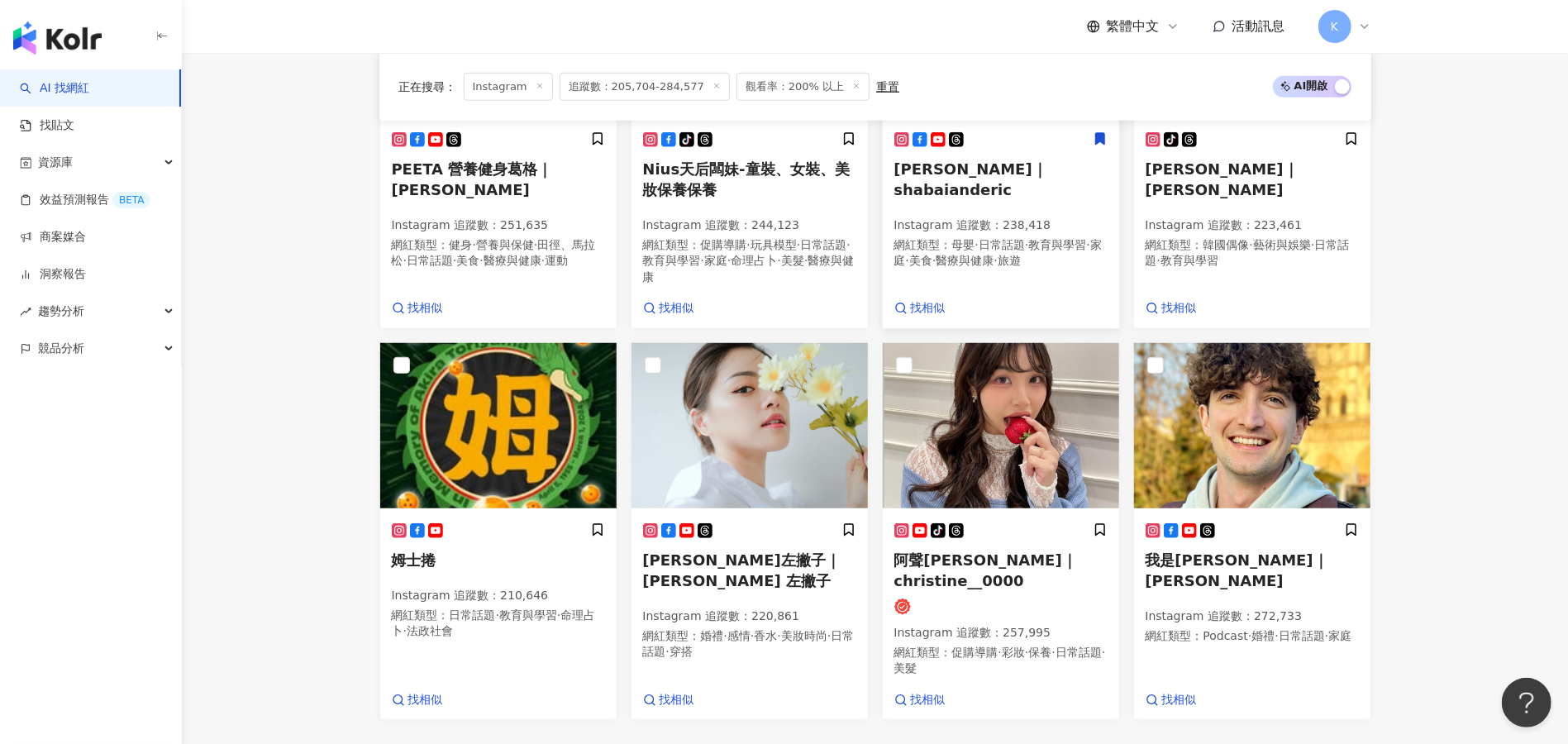
scroll to position [771, 0]
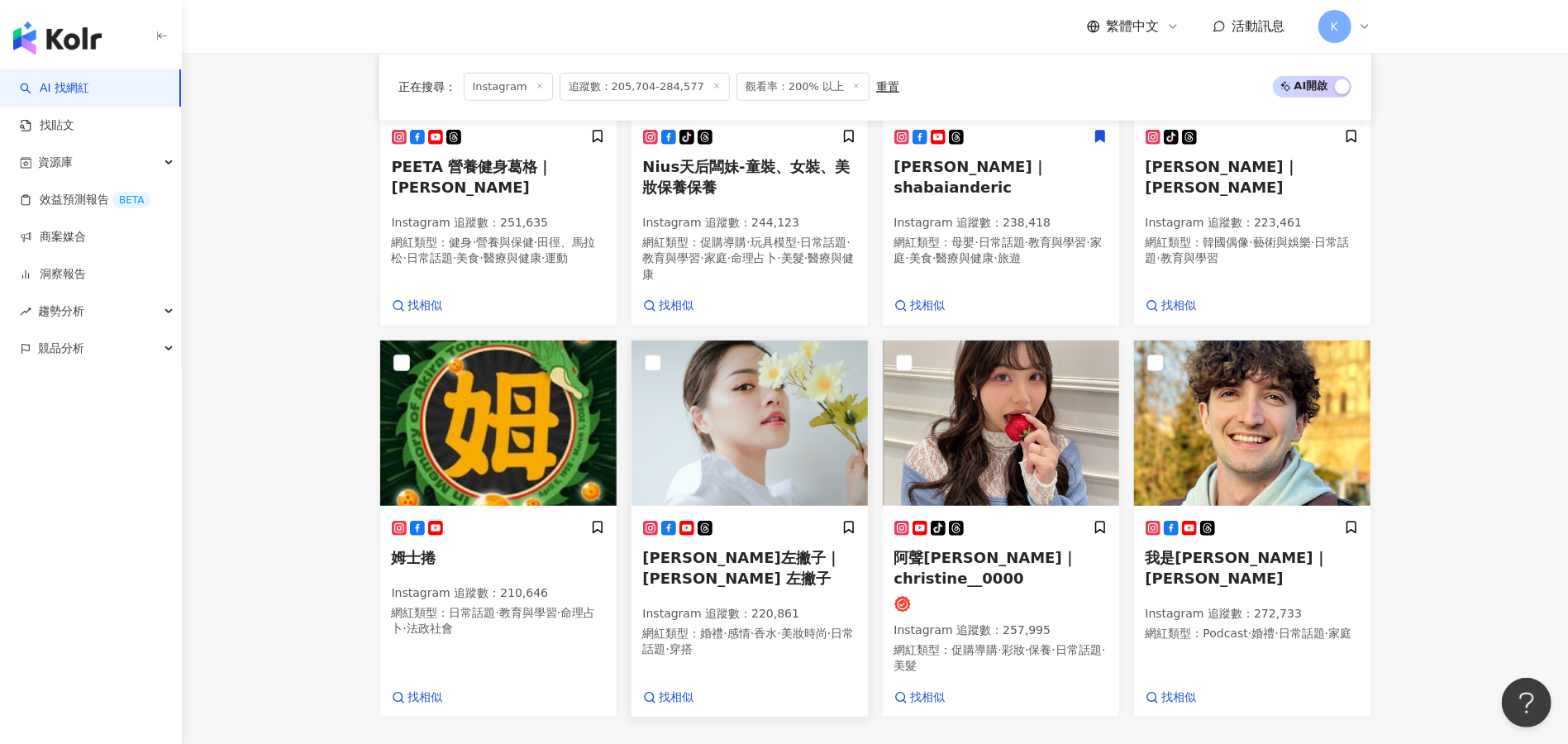
click at [754, 549] on span "Blaire左撇子｜BlaireChen 左撇子" at bounding box center [742, 568] width 198 height 38
click at [961, 562] on span "阿聲JJ Christine｜christine__0000" at bounding box center [985, 568] width 182 height 38
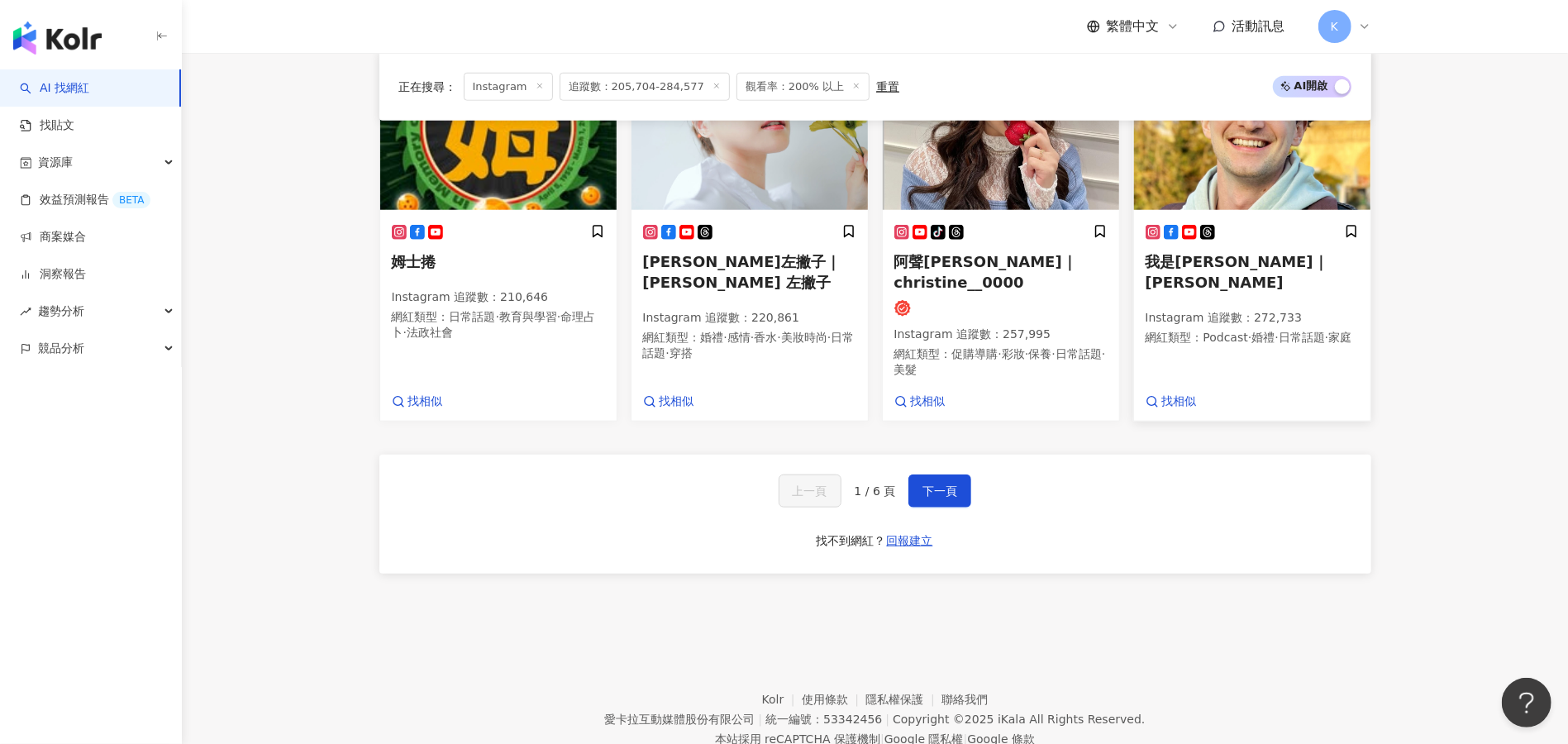
scroll to position [1113, 0]
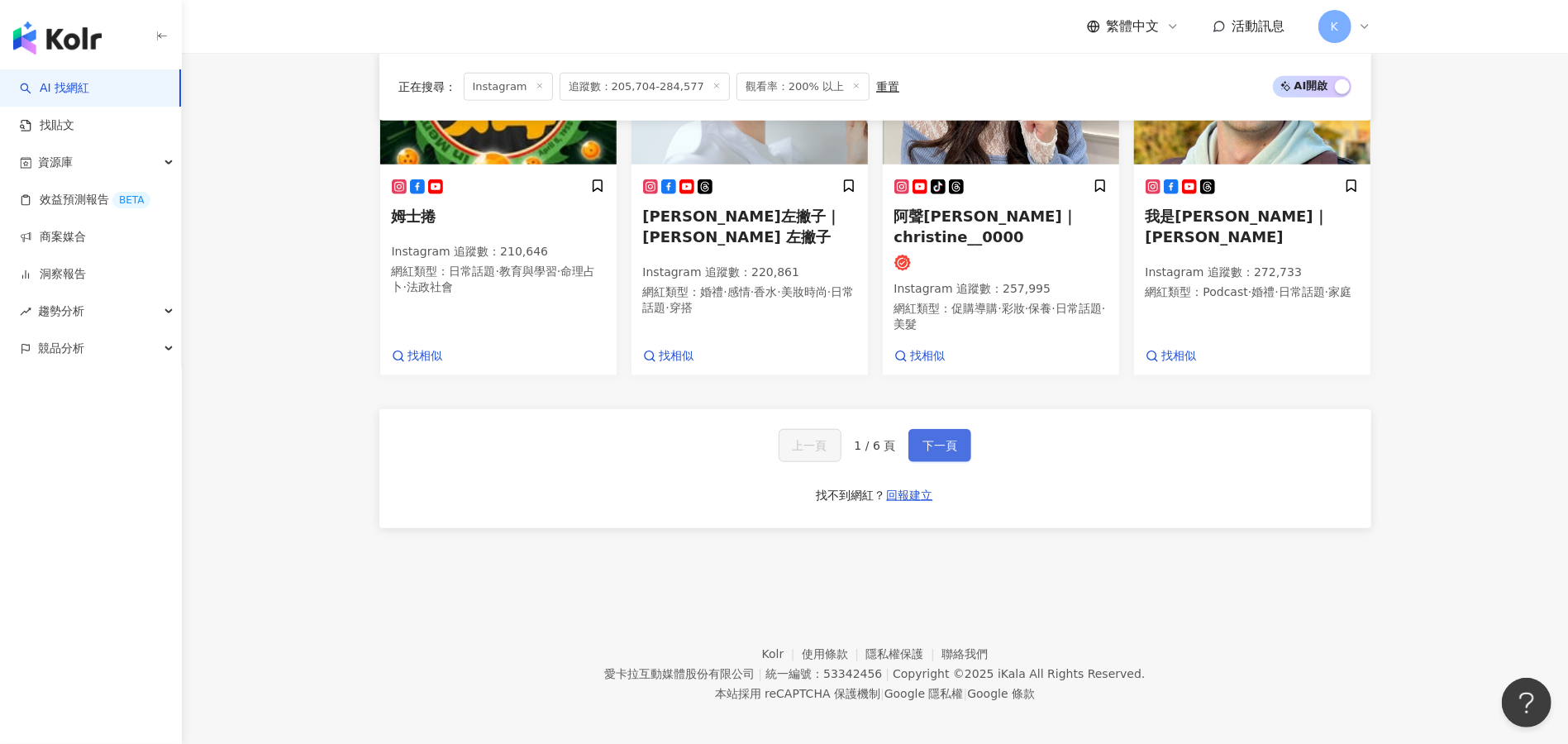
click at [960, 436] on button "下一頁" at bounding box center [939, 445] width 63 height 33
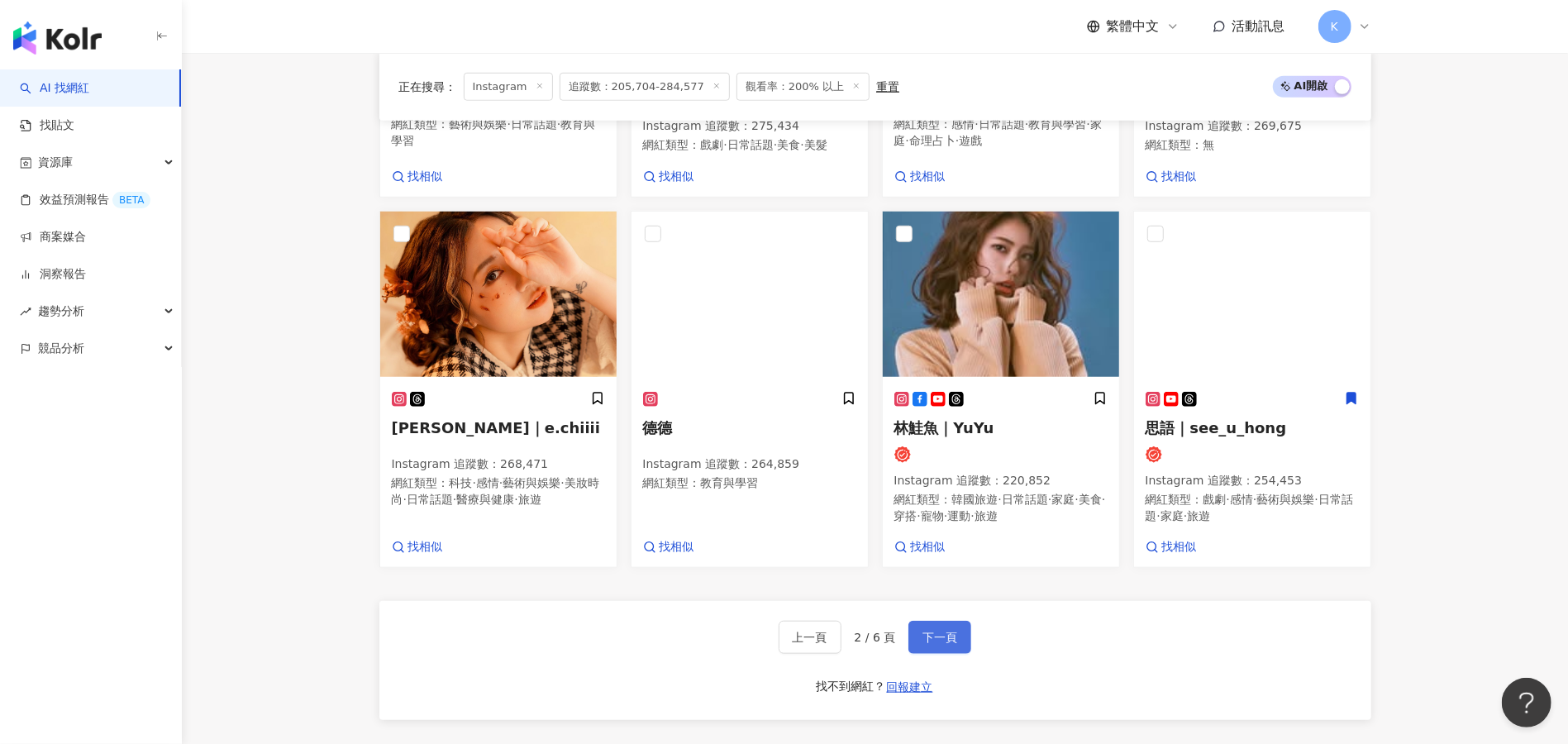
scroll to position [871, 0]
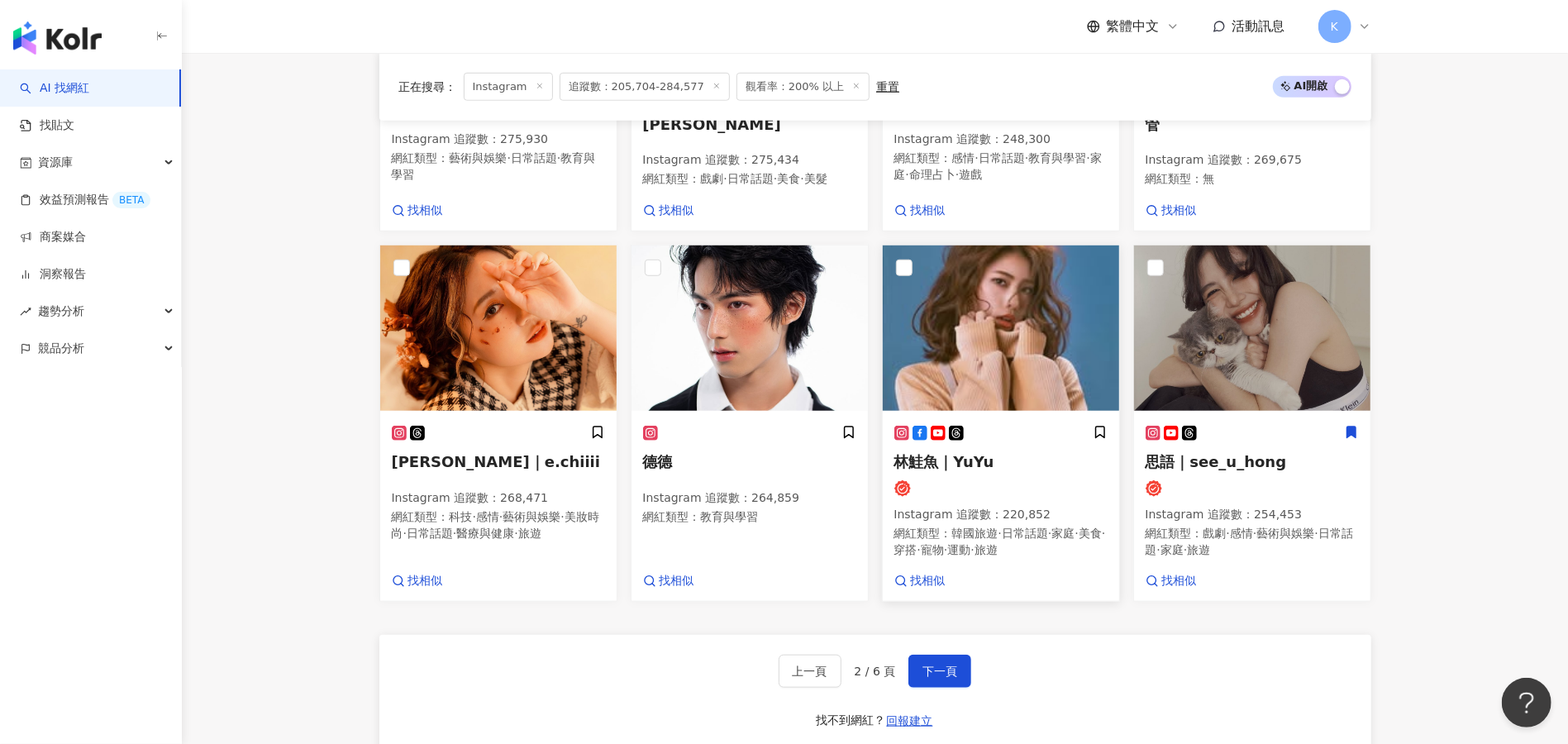
click at [966, 453] on span "林鮭魚｜YuYu" at bounding box center [944, 461] width 100 height 17
click at [449, 453] on span "琦琦｜e.chiiii" at bounding box center [496, 461] width 209 height 17
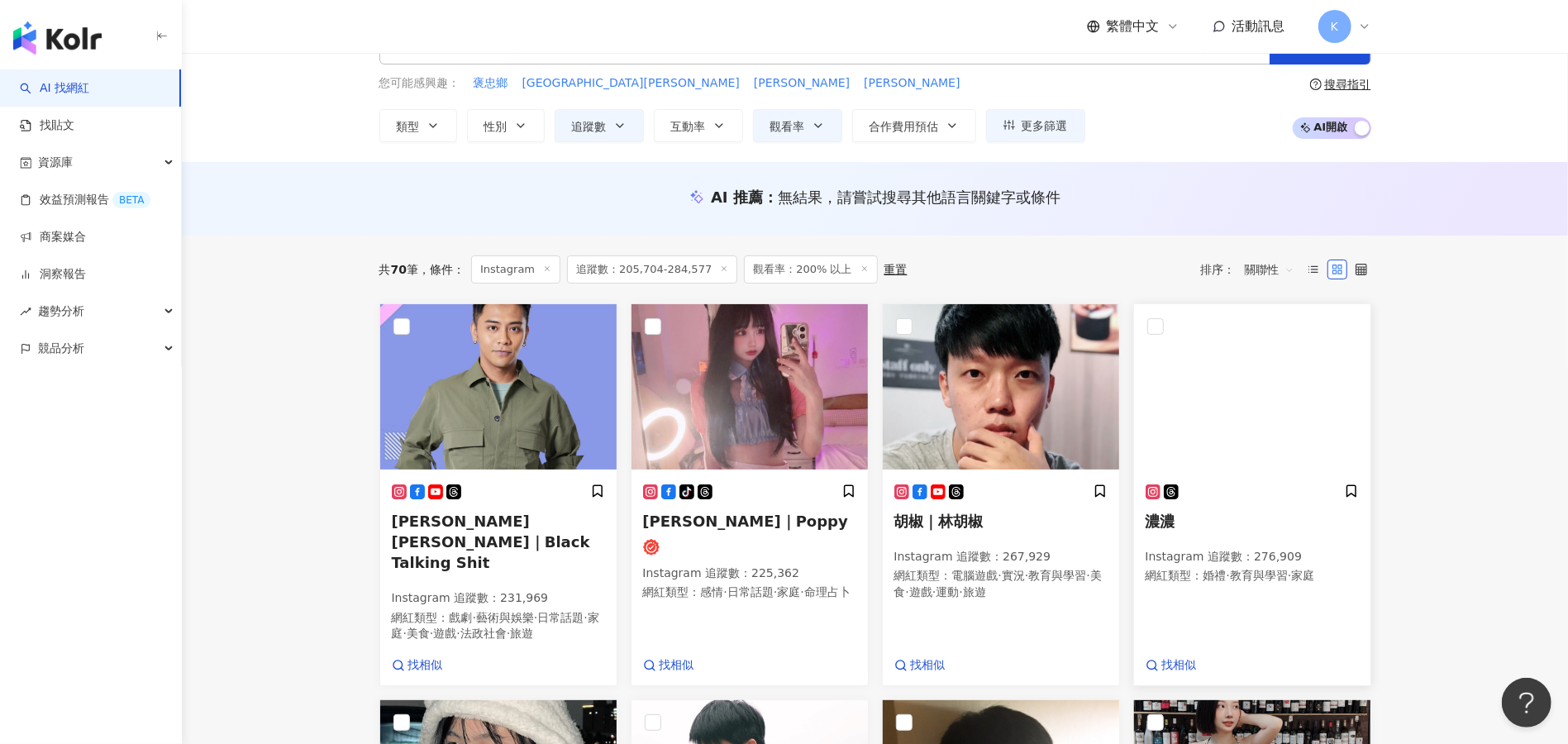
scroll to position [110, 0]
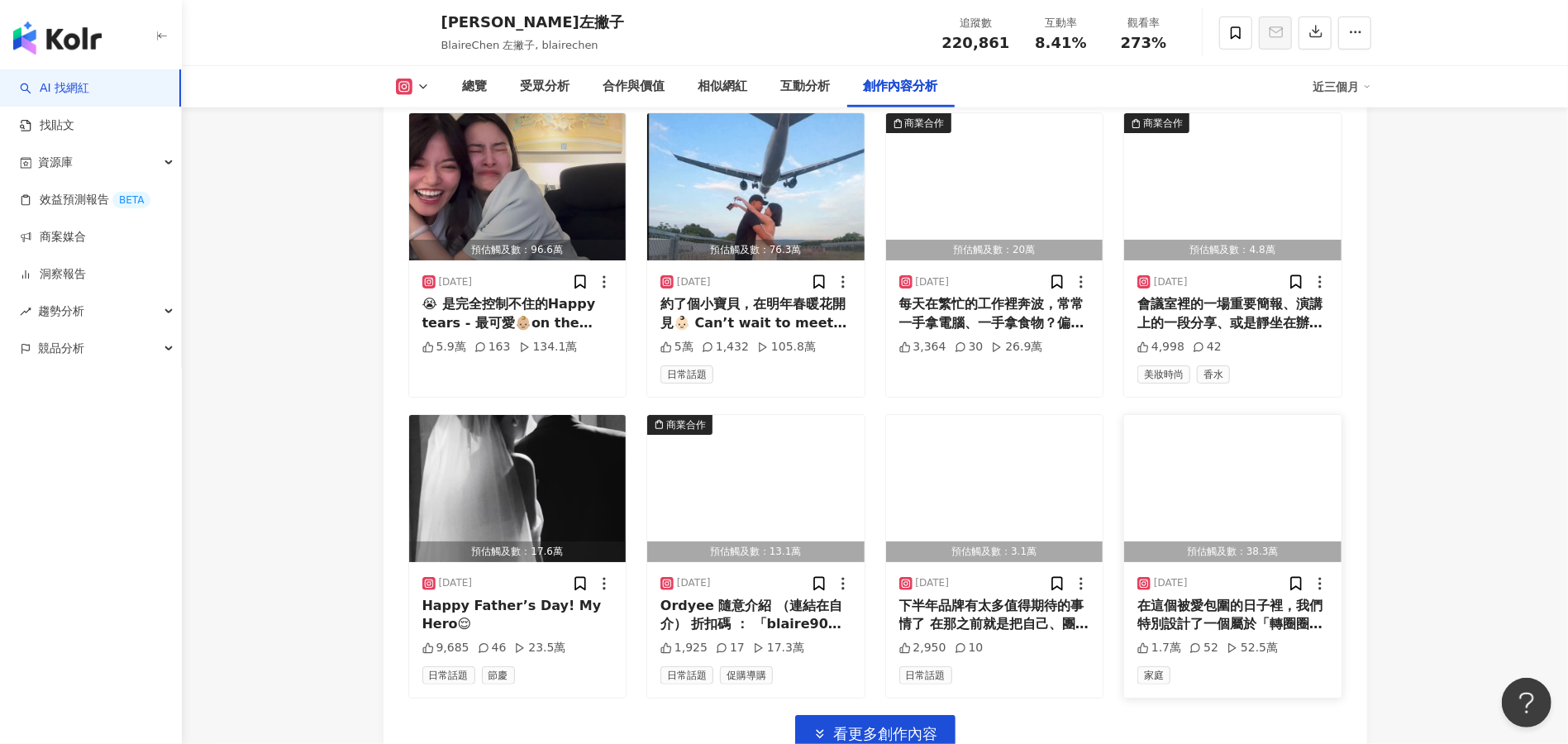
scroll to position [5622, 0]
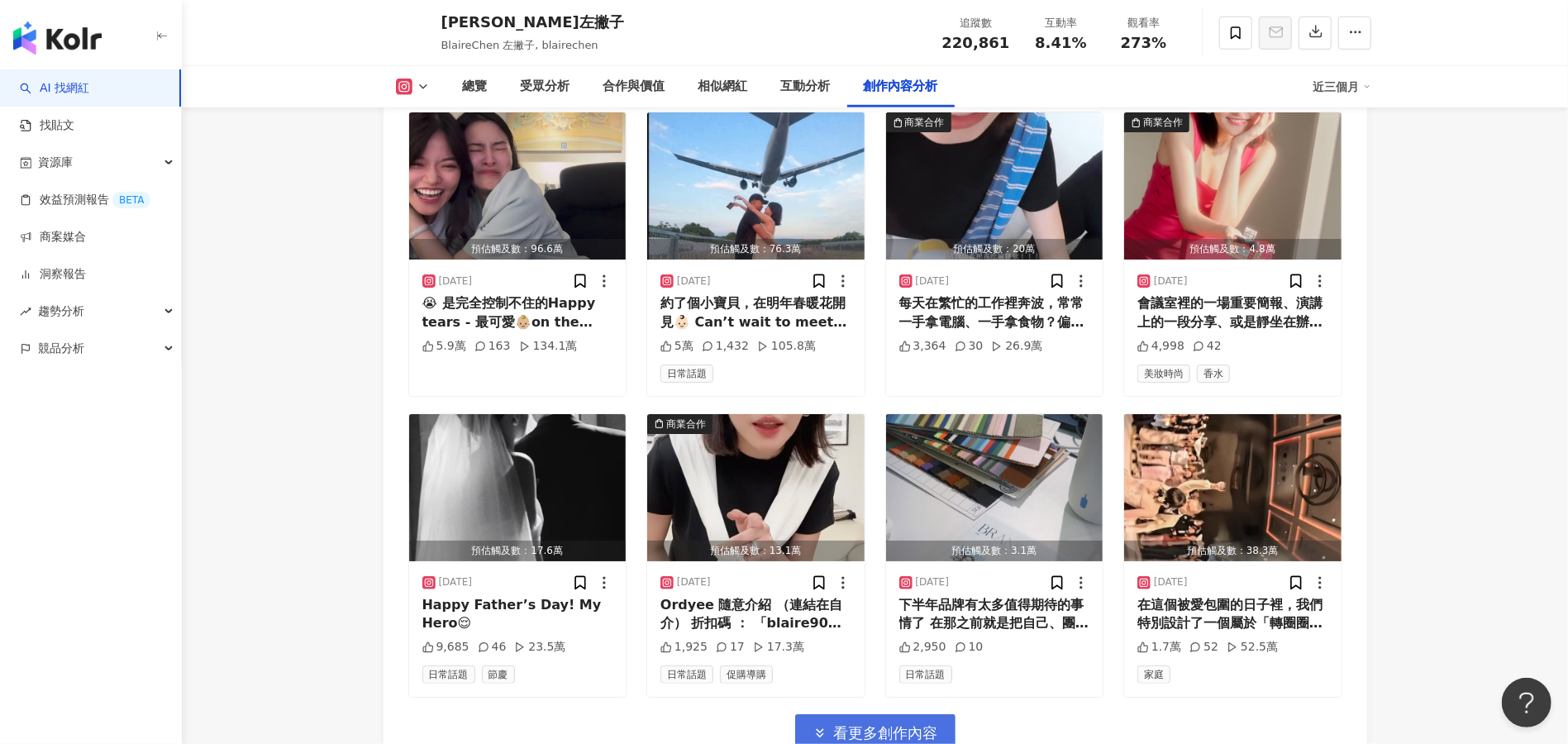
click at [921, 724] on span "看更多創作內容" at bounding box center [885, 733] width 104 height 18
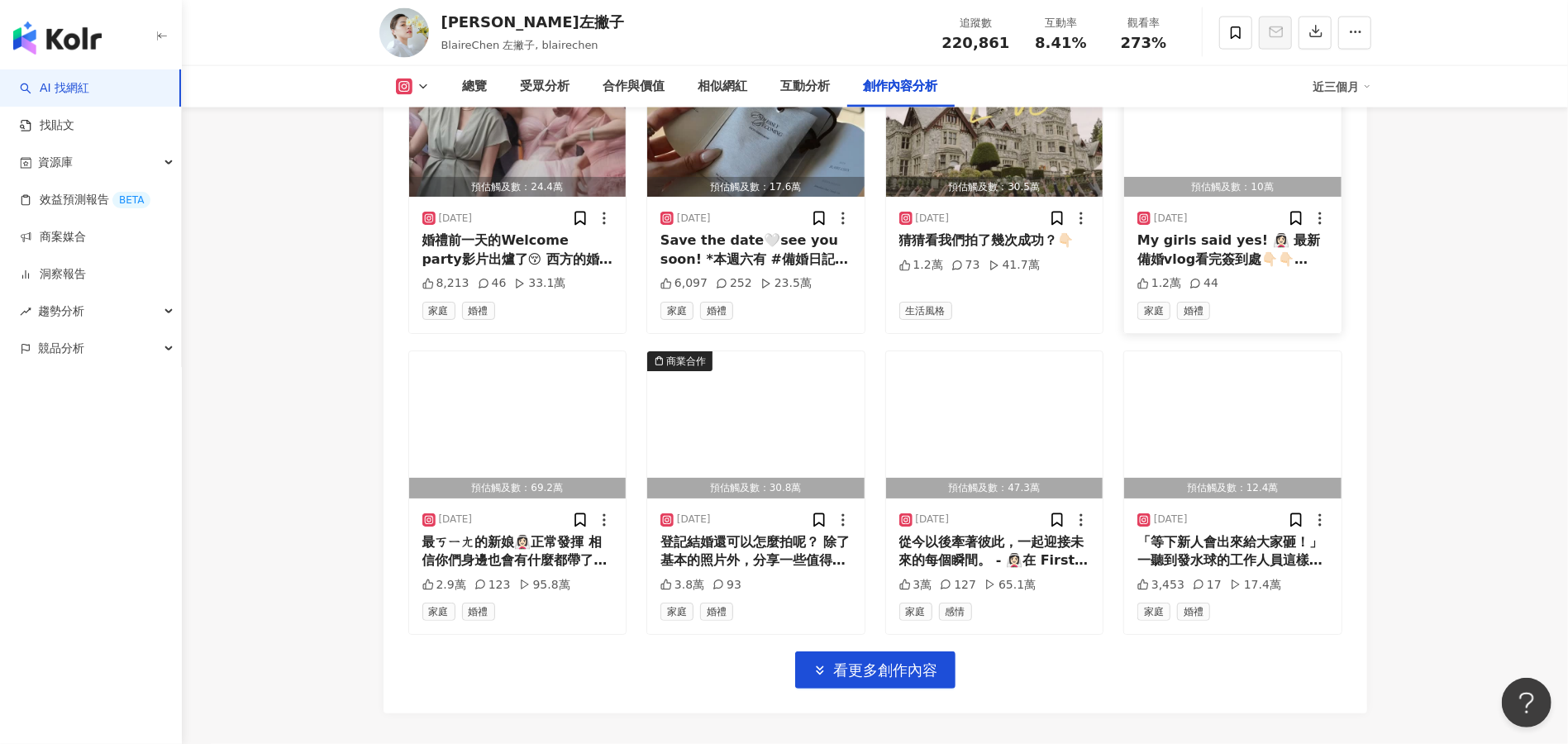
scroll to position [6614, 0]
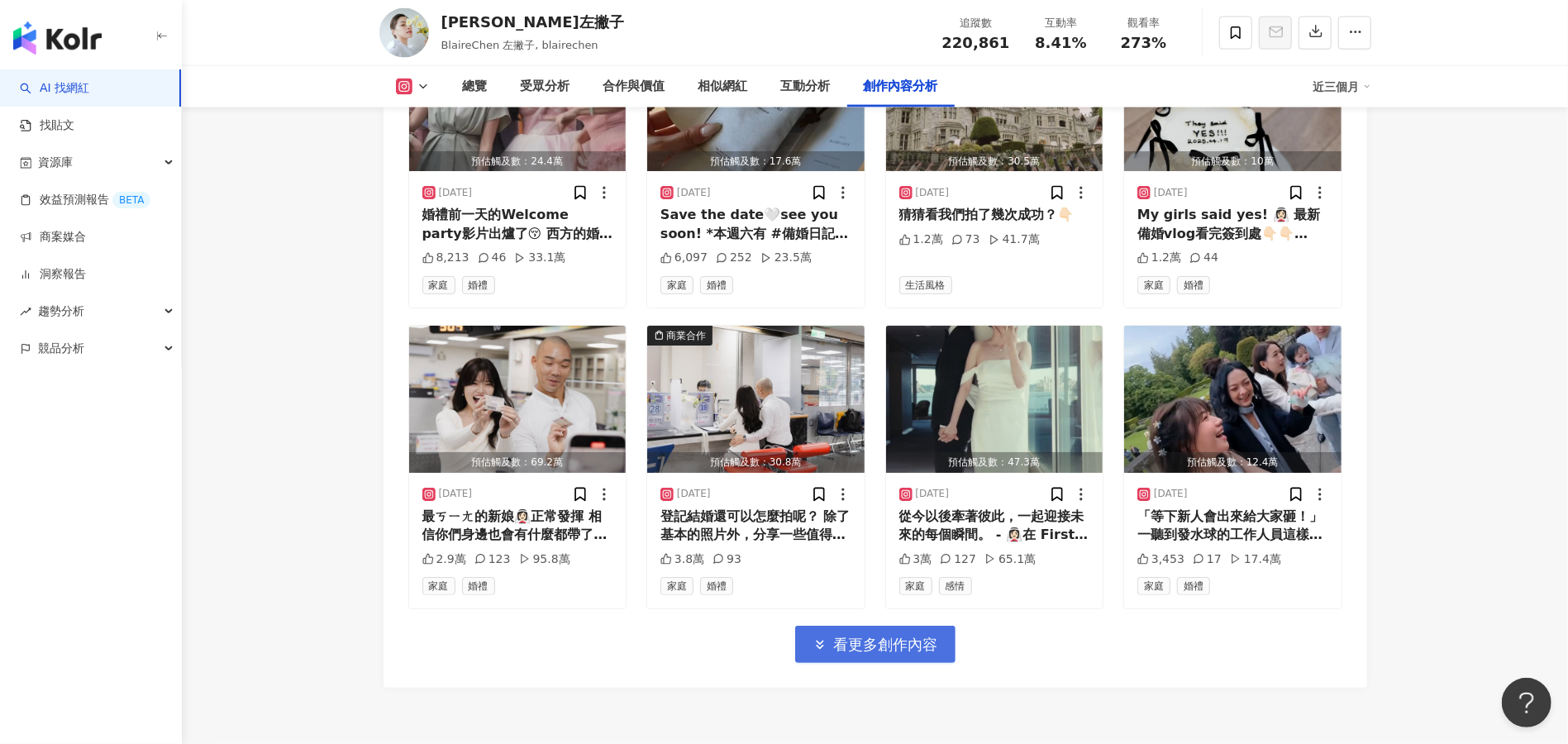
click at [916, 636] on span "看更多創作內容" at bounding box center [885, 645] width 104 height 18
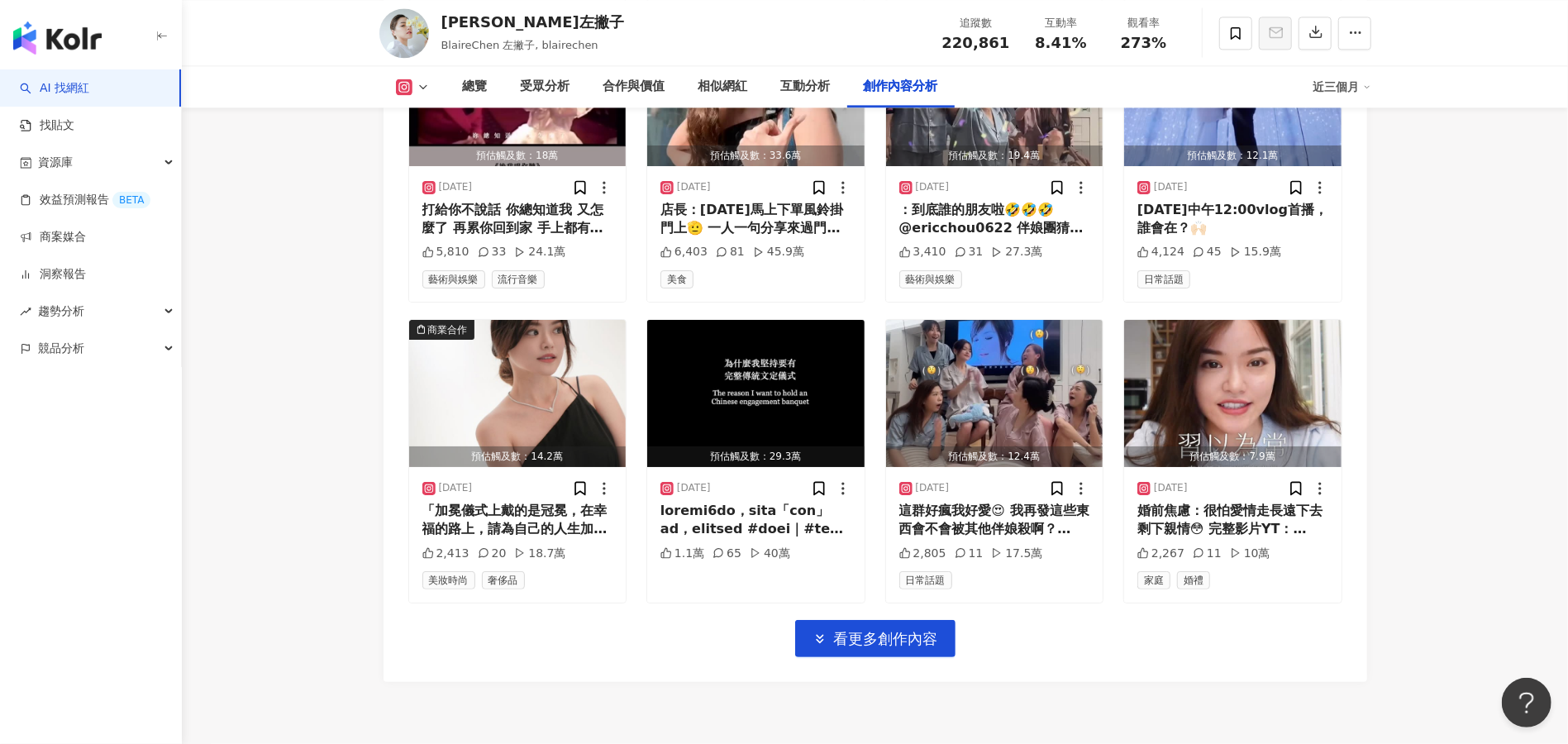
scroll to position [7555, 0]
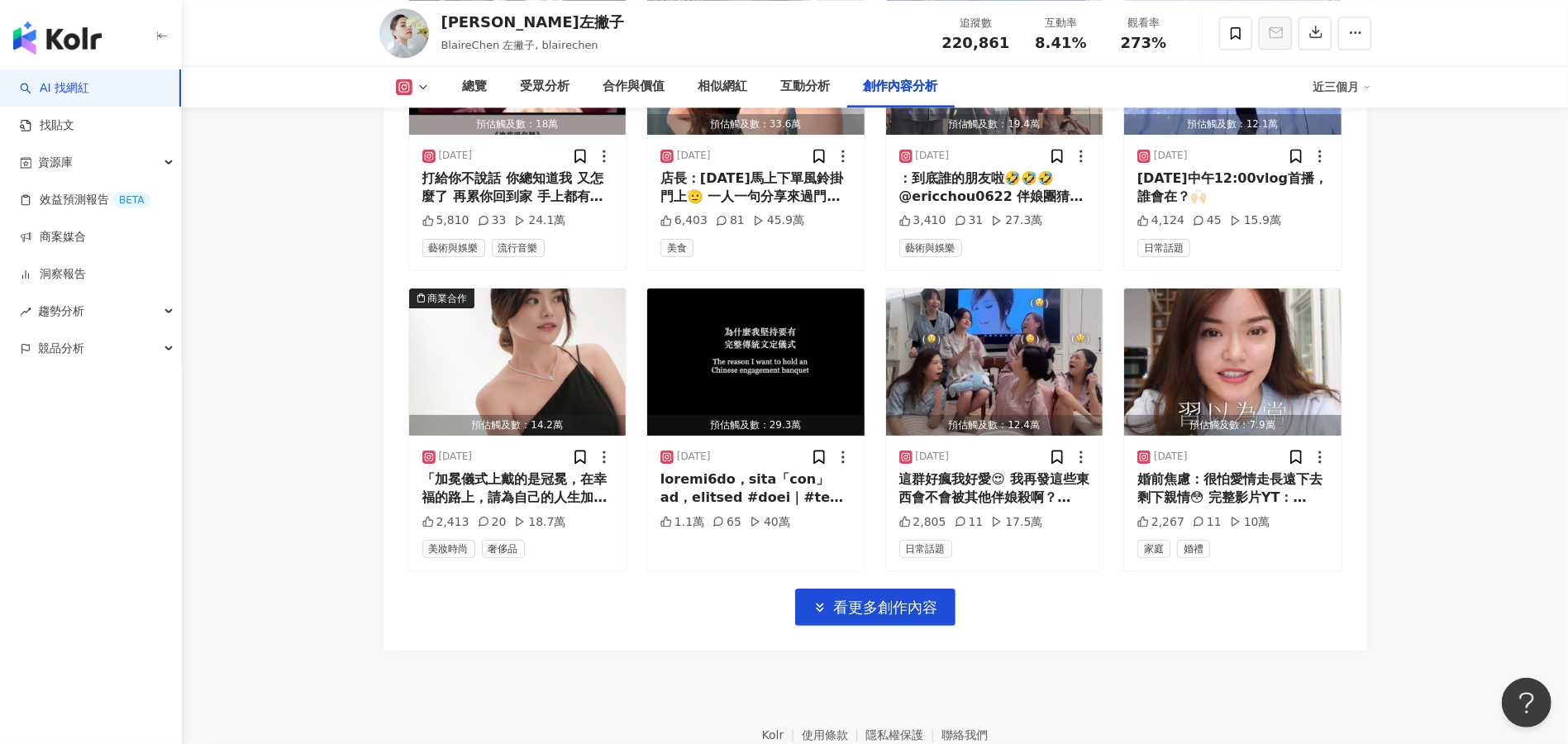
click at [844, 599] on span "看更多創作內容" at bounding box center [885, 608] width 104 height 18
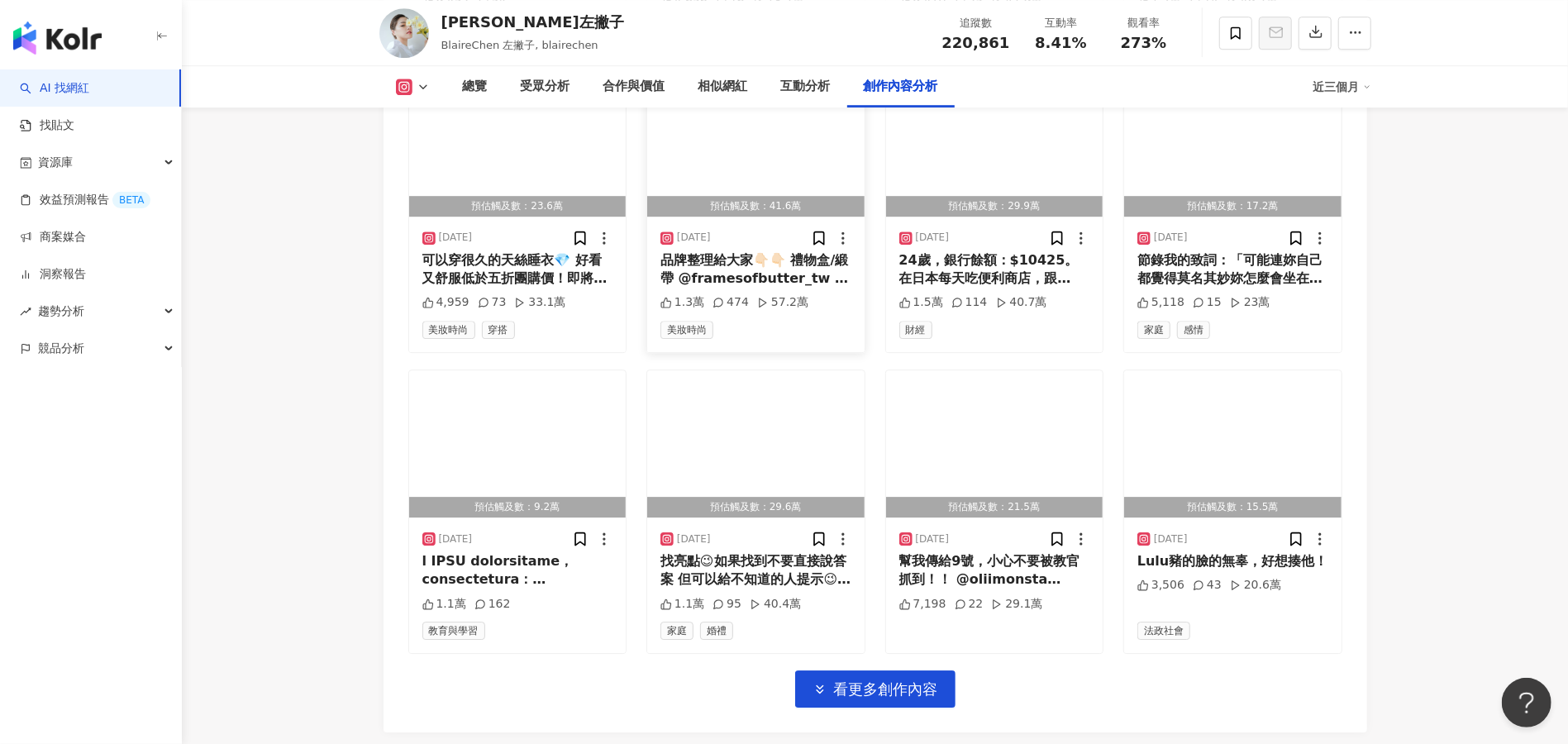
scroll to position [8437, 0]
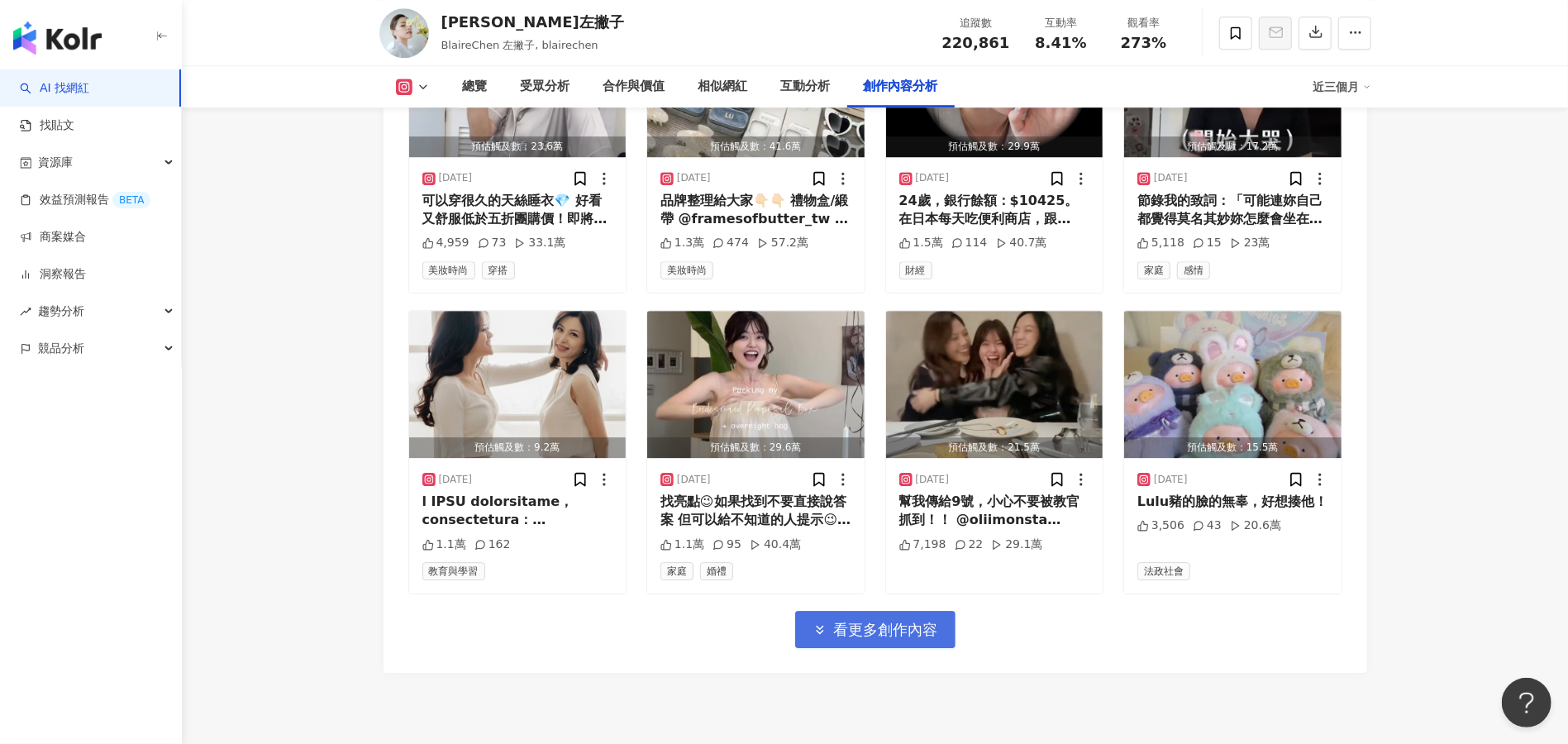
click at [859, 621] on span "看更多創作內容" at bounding box center [885, 630] width 104 height 18
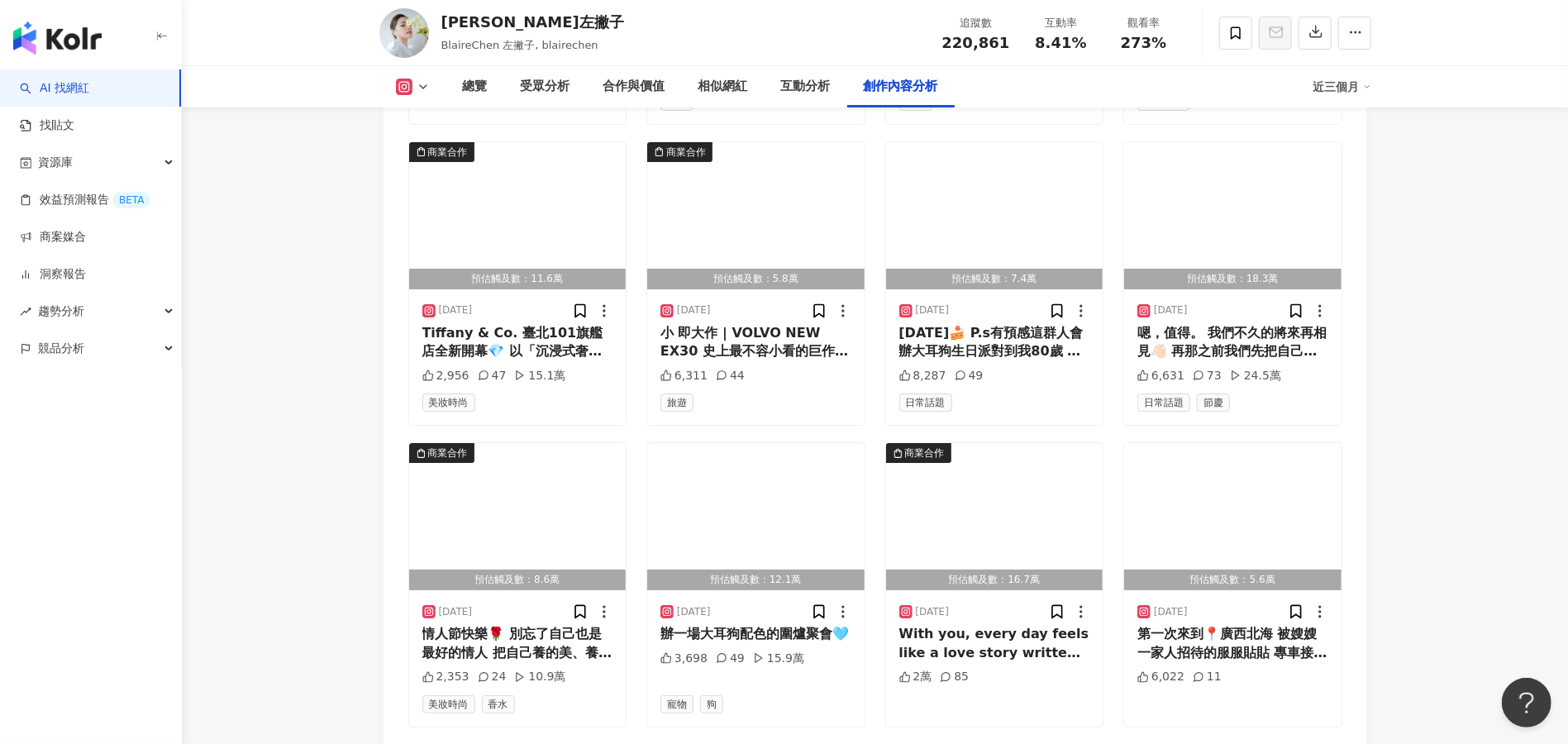
scroll to position [9209, 0]
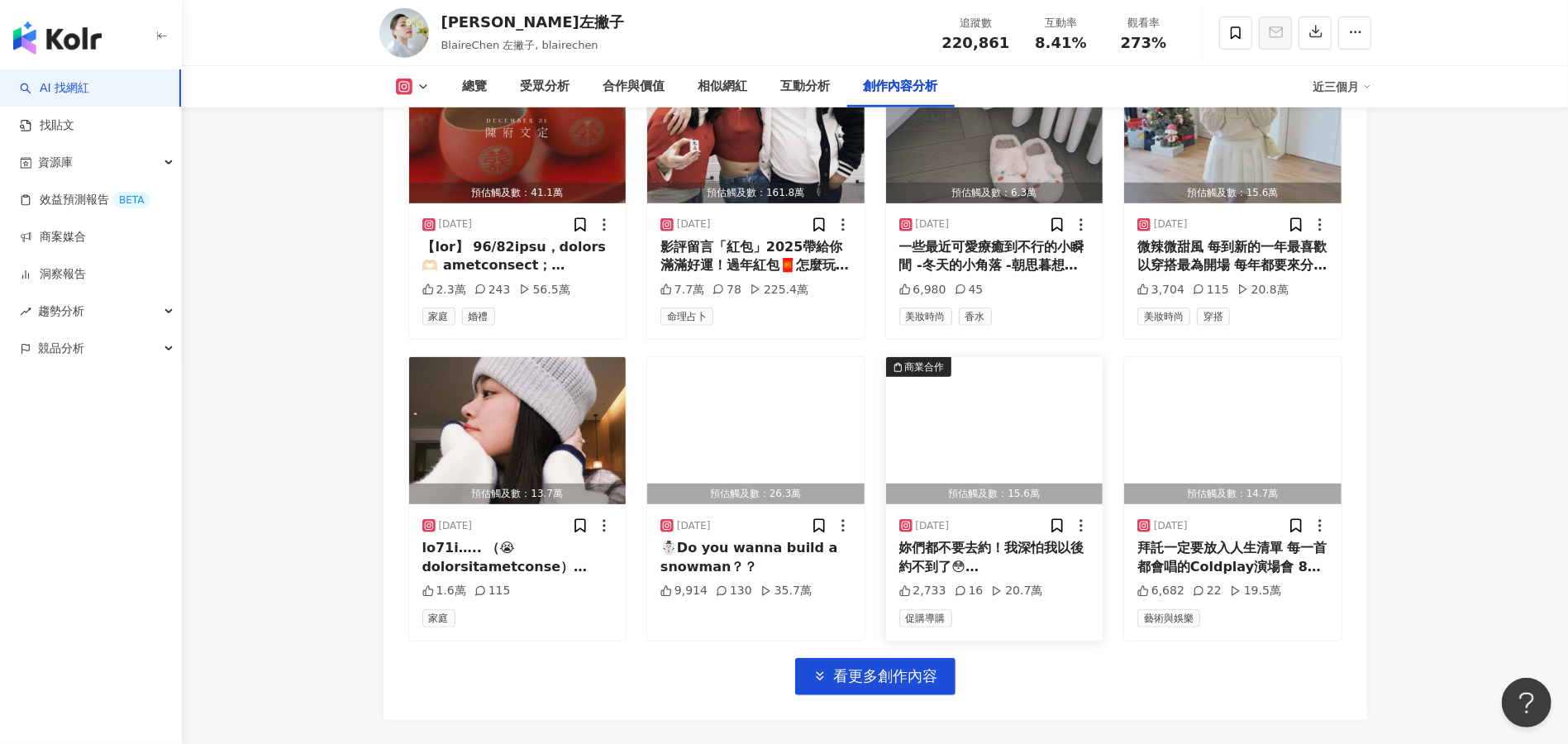
scroll to position [10201, 0]
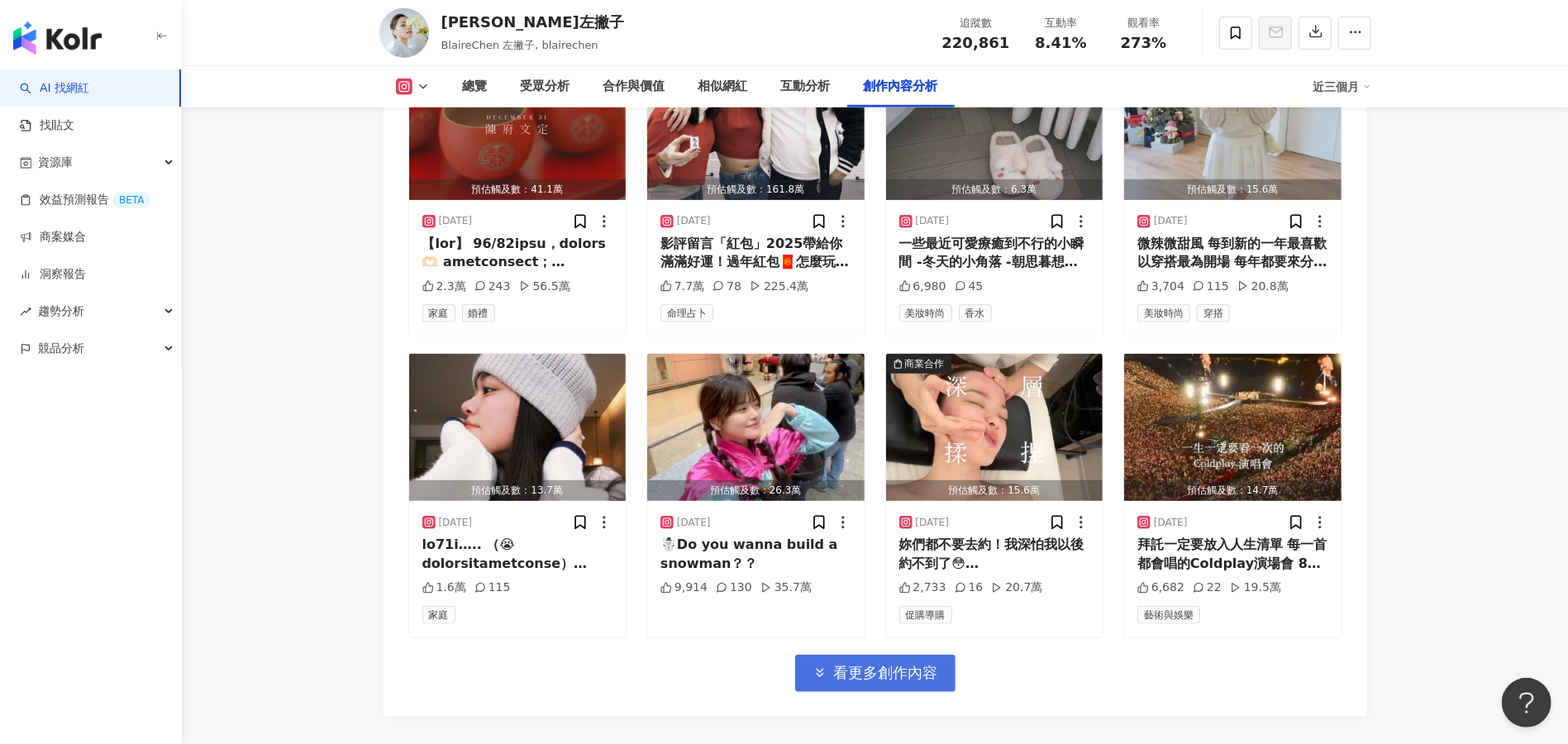
click at [911, 664] on span "看更多創作內容" at bounding box center [885, 673] width 104 height 18
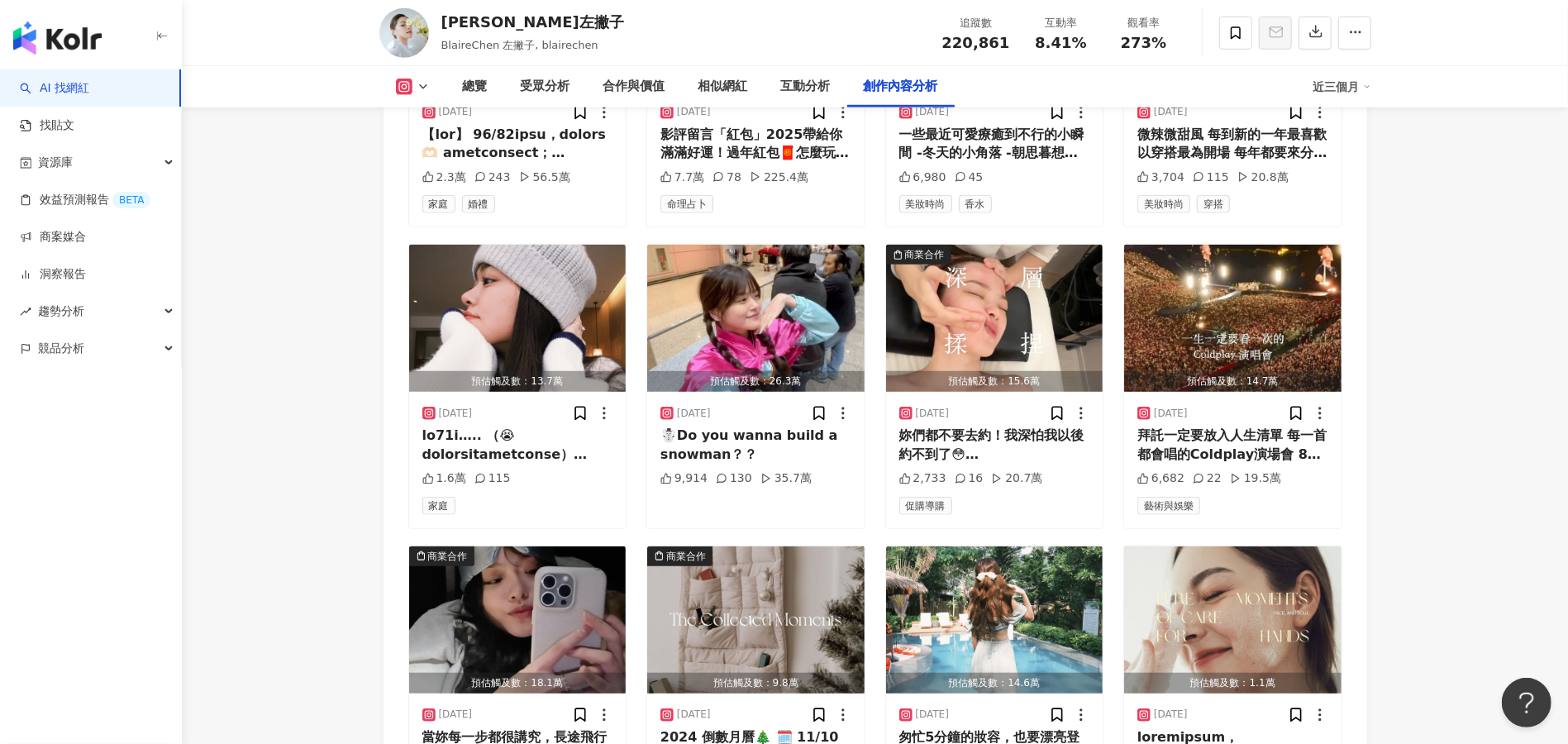
scroll to position [10311, 0]
click at [508, 724] on div "當妳每一步都很講究，長途飛行也成了一種療癒 訂製的眼罩配上薰衣草舒眠噴霧 真的舒服到差點錯過飯點🫣 飛雪梨見我剛出生的乾女兒✈️👶🏻 @jet.rock @m…" at bounding box center [518, 746] width 191 height 37
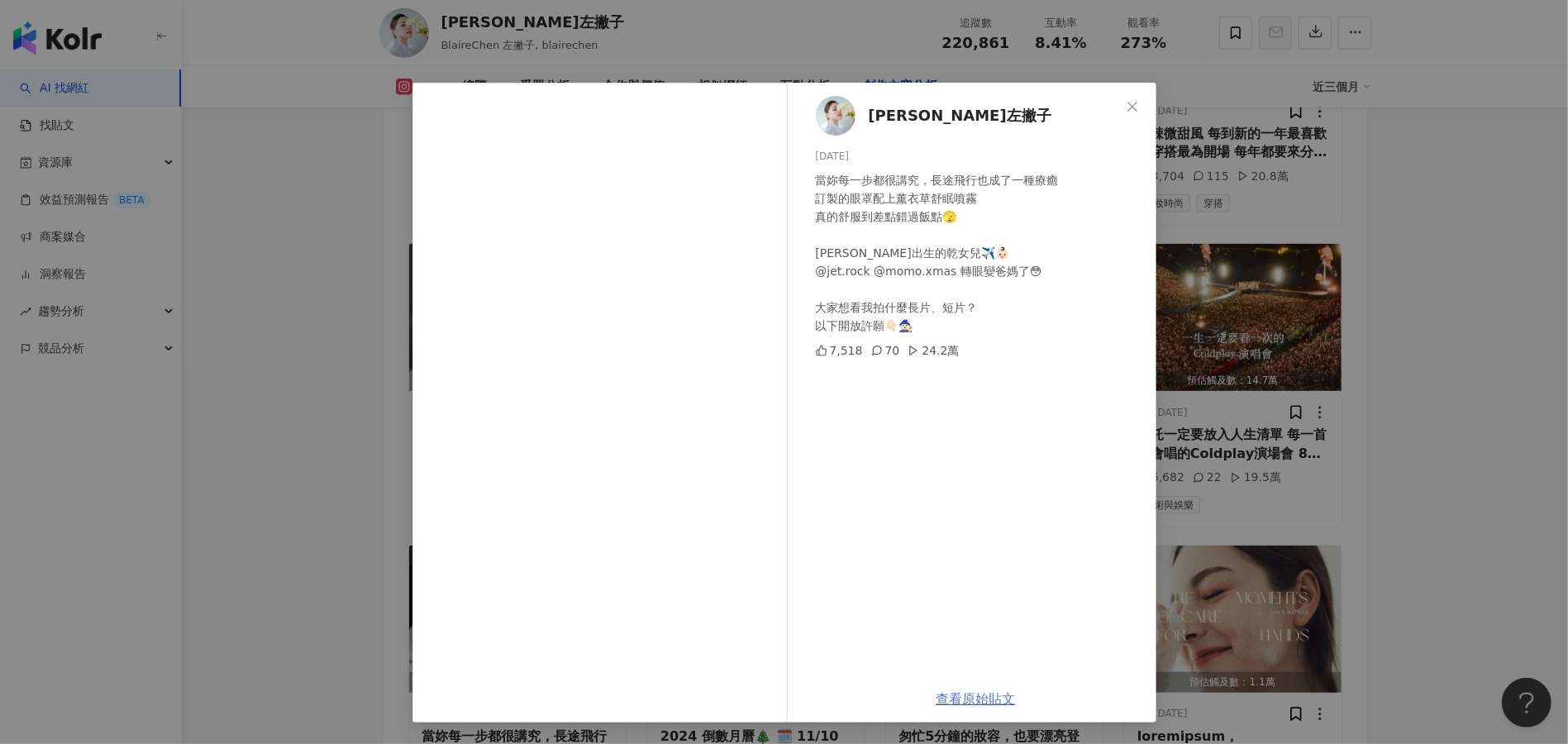
click at [989, 701] on link "查看原始貼文" at bounding box center [975, 699] width 79 height 15
click at [1137, 96] on button "Close" at bounding box center [1132, 106] width 33 height 33
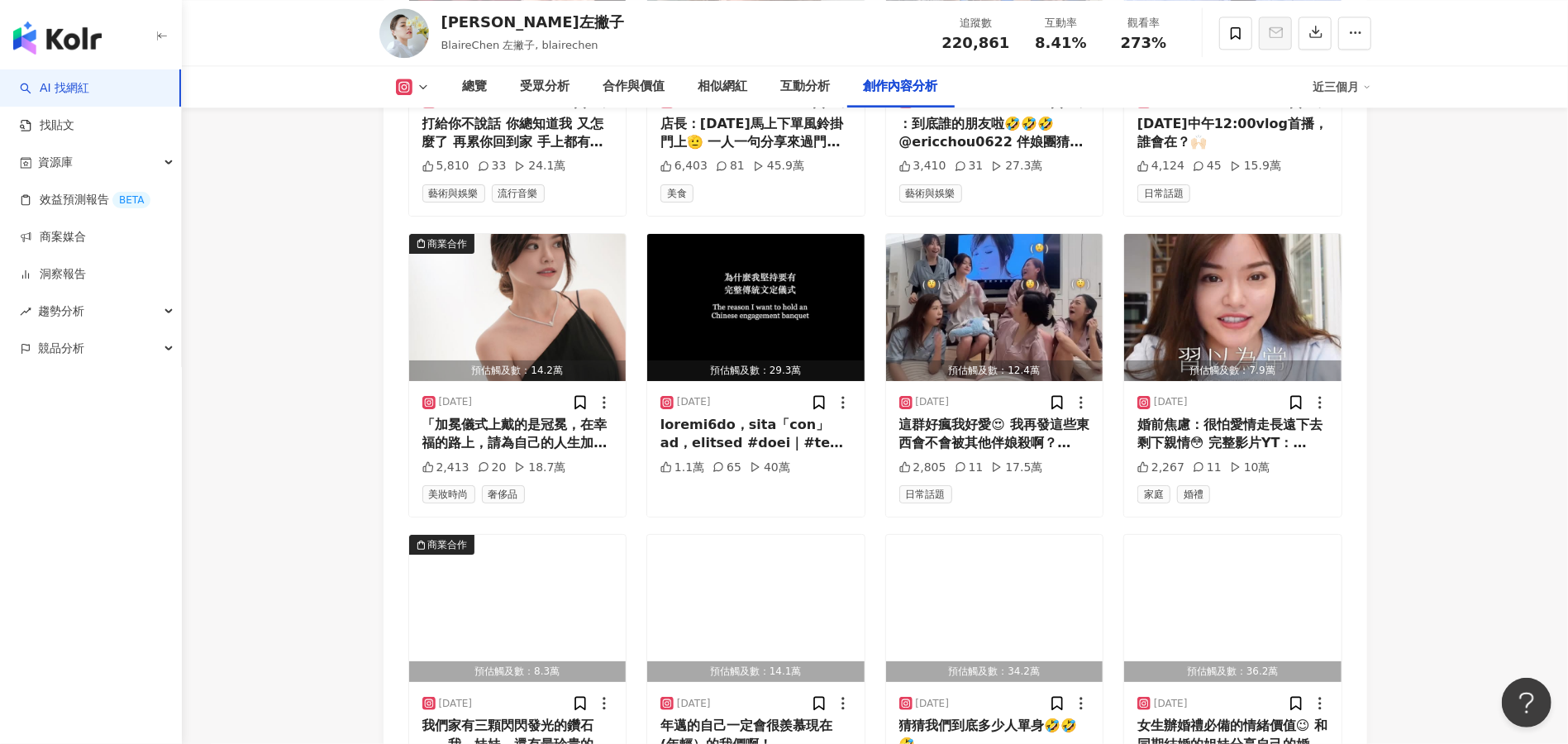
scroll to position [7606, 0]
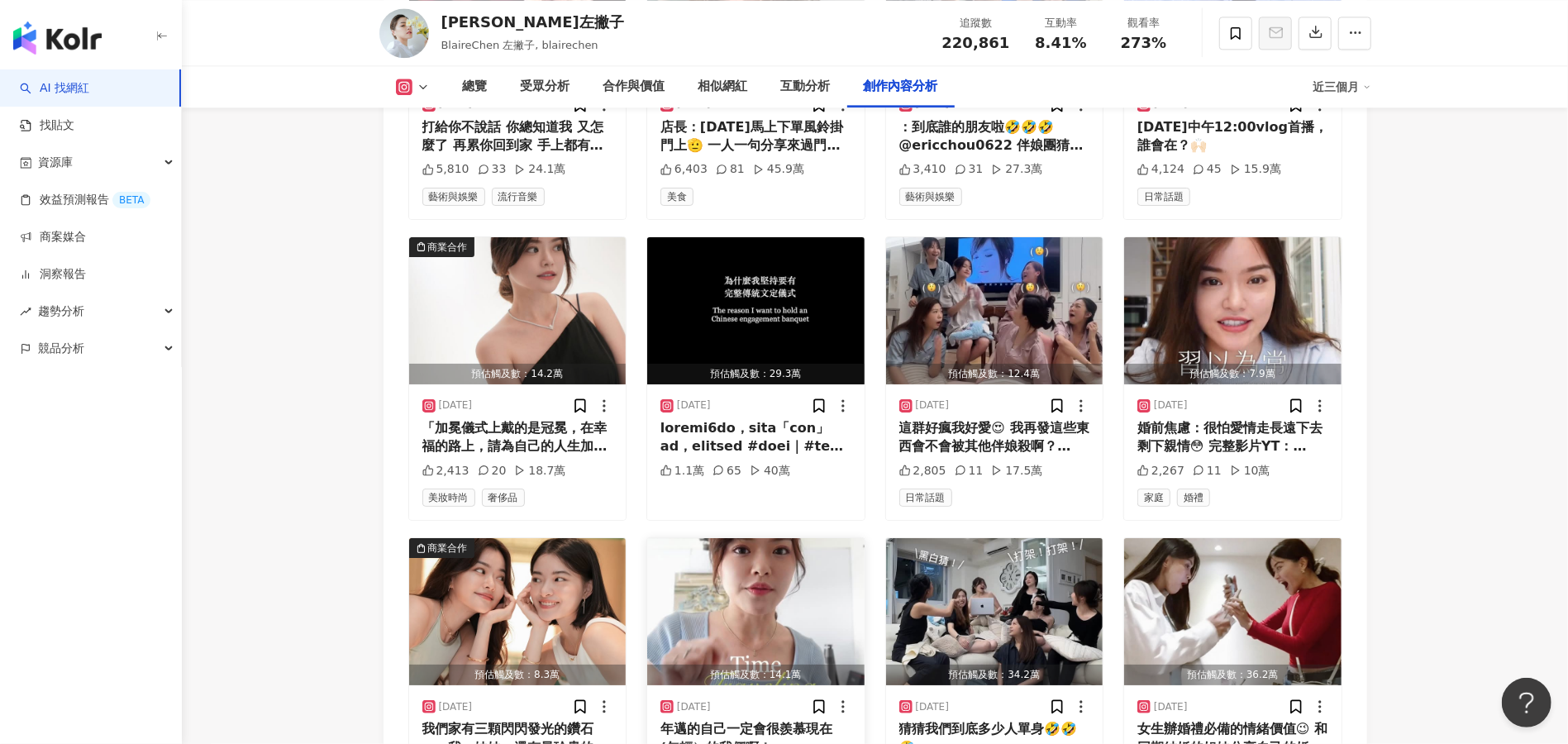
click at [768, 720] on div "年邁的自己一定會很羨慕現在(年輕）的我們啊！ #timetravelingday #時空穿越日" at bounding box center [755, 739] width 191 height 37
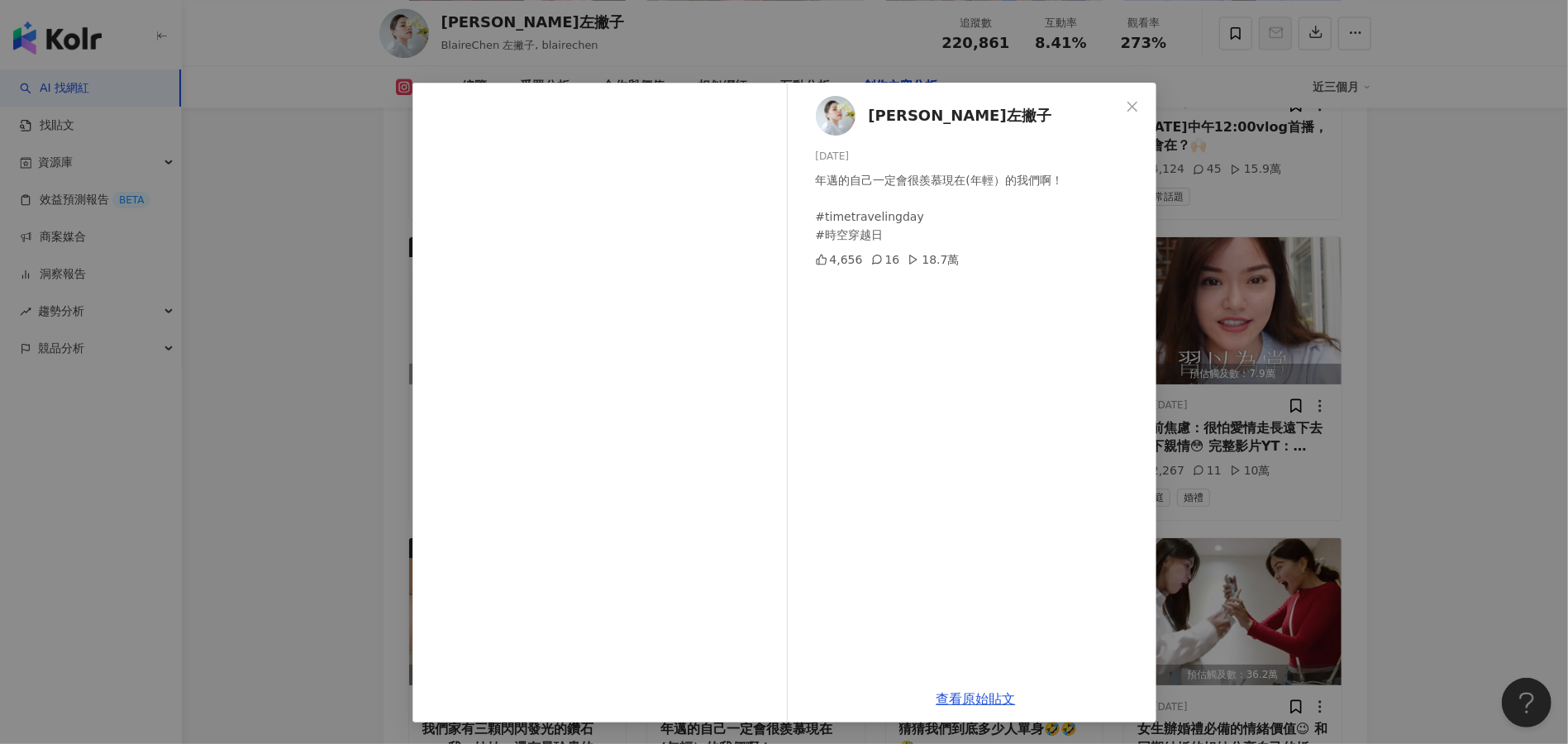
click at [873, 367] on div "Blaire左撇子 2025/5/3 年邁的自己一定會很羨慕現在(年輕）的我們啊！ #timetravelingday #時空穿越日 4,656 16 18.…" at bounding box center [975, 379] width 360 height 593
click at [1132, 106] on icon "close" at bounding box center [1131, 105] width 10 height 10
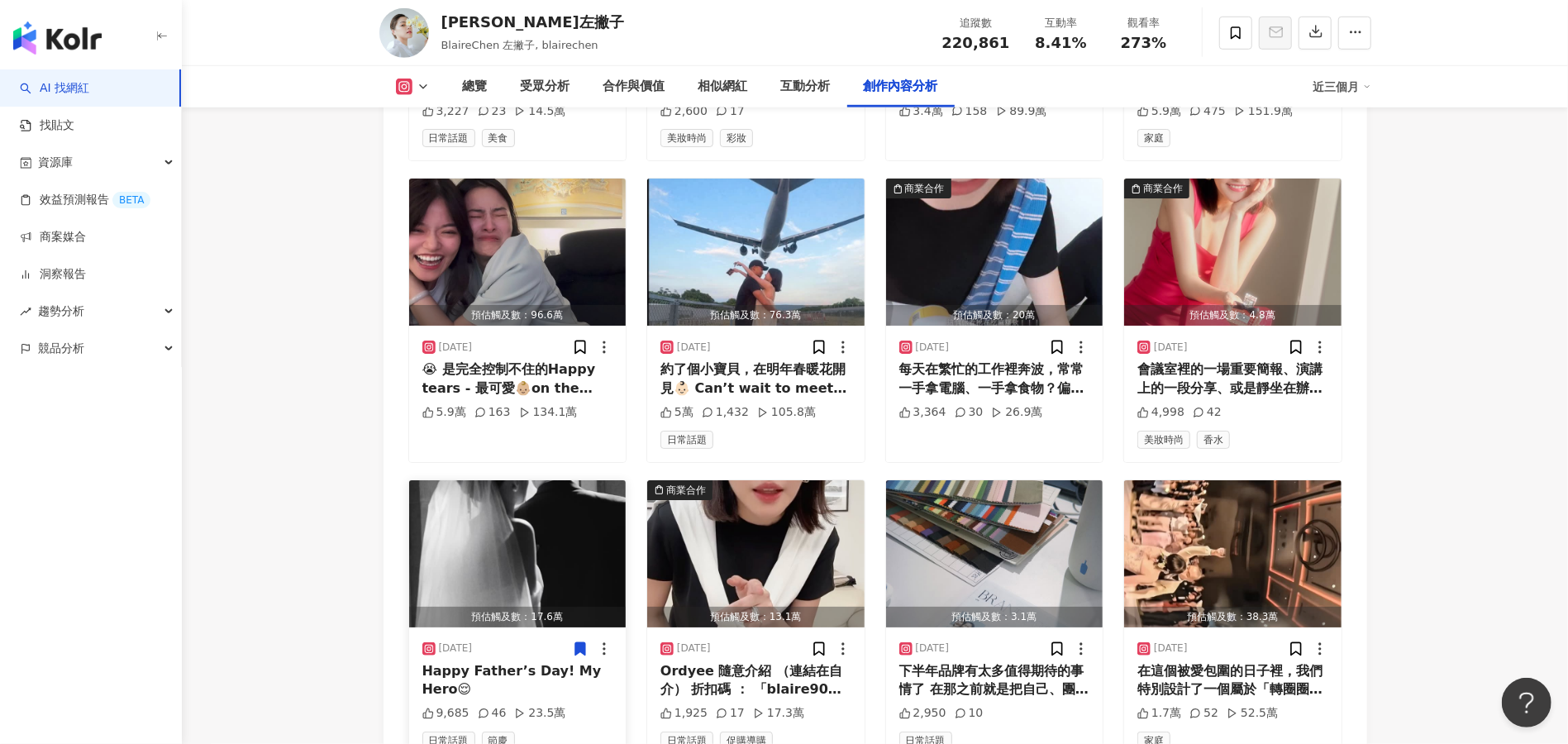
scroll to position [5511, 0]
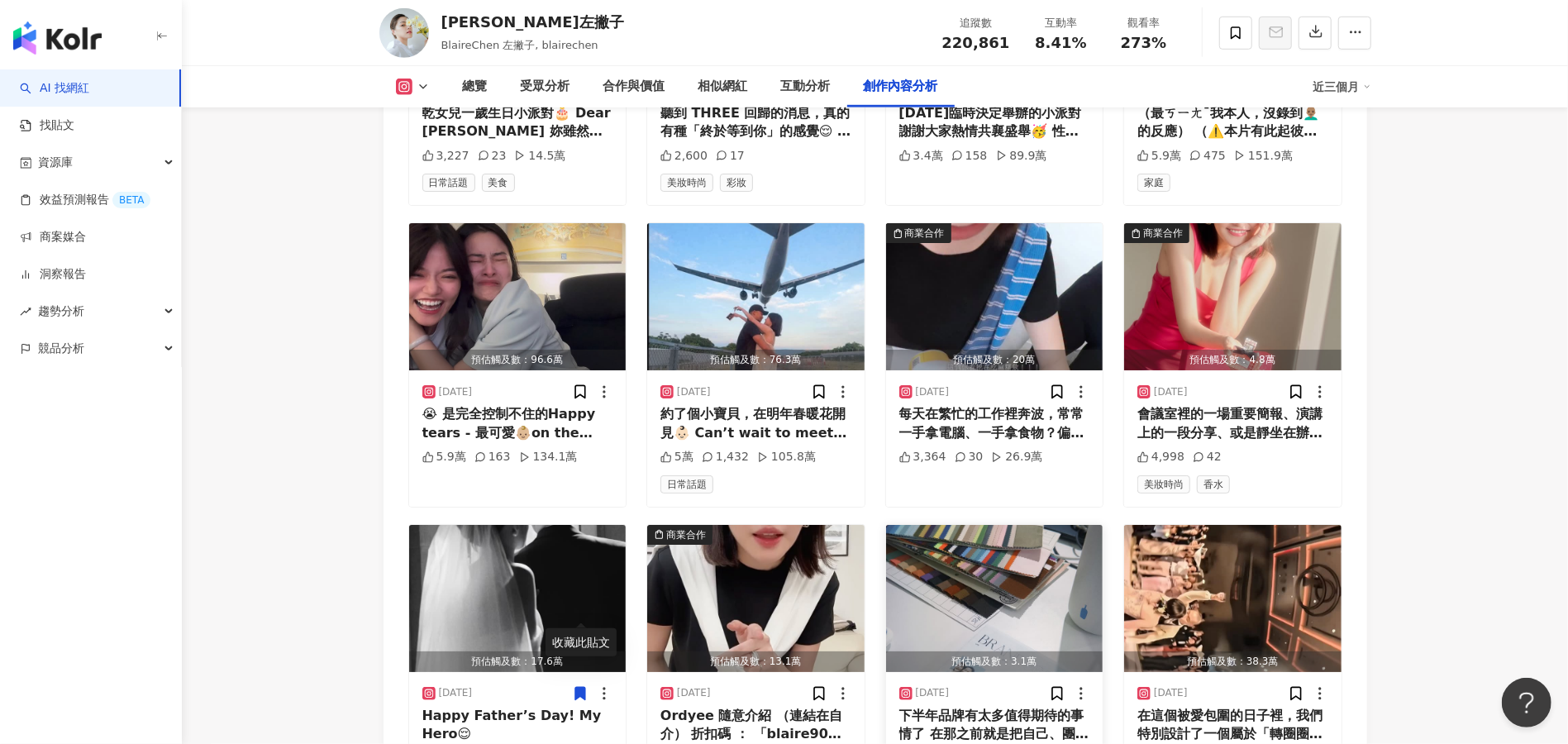
click at [1001, 525] on img "button" at bounding box center [994, 599] width 217 height 147
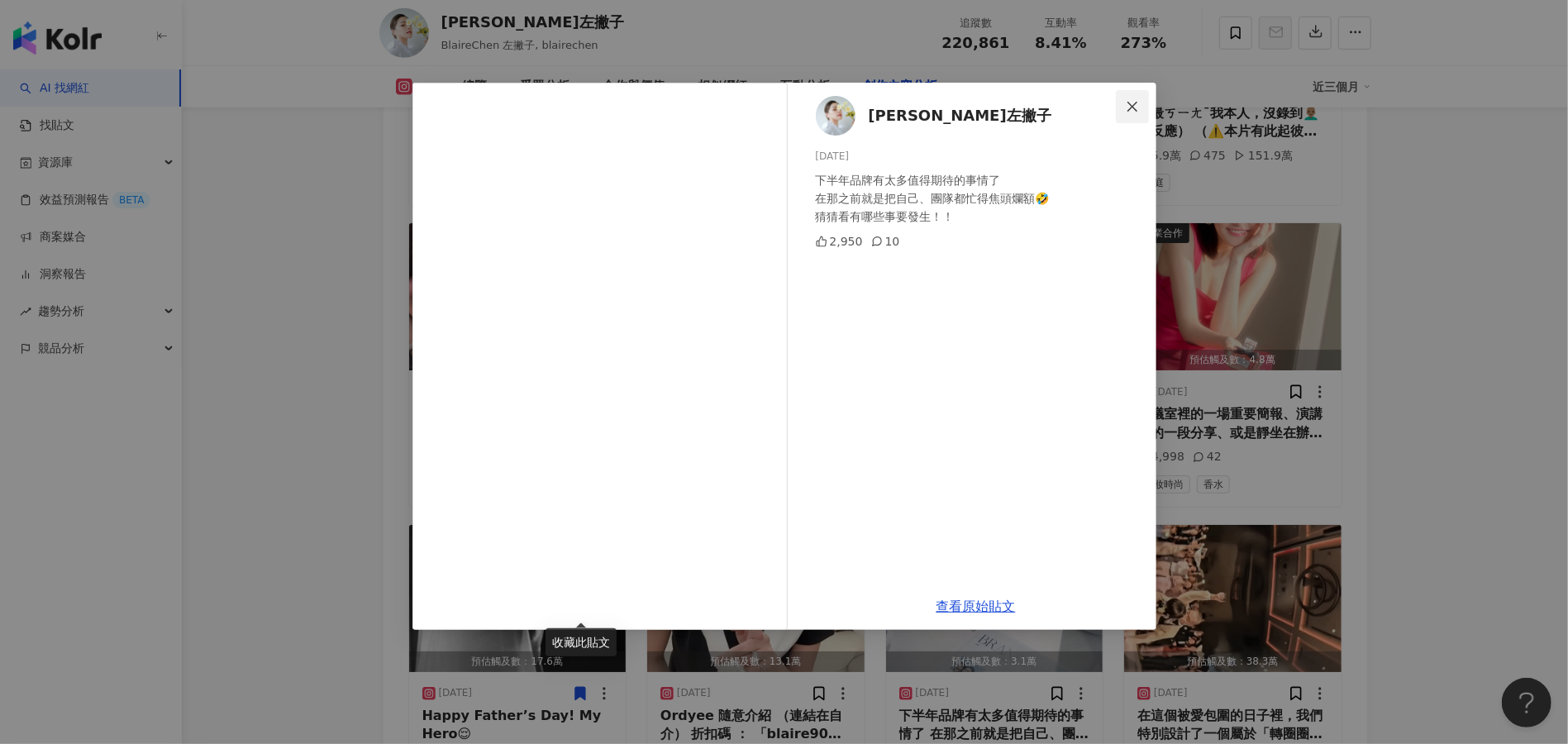
click at [1127, 101] on icon "close" at bounding box center [1132, 106] width 14 height 14
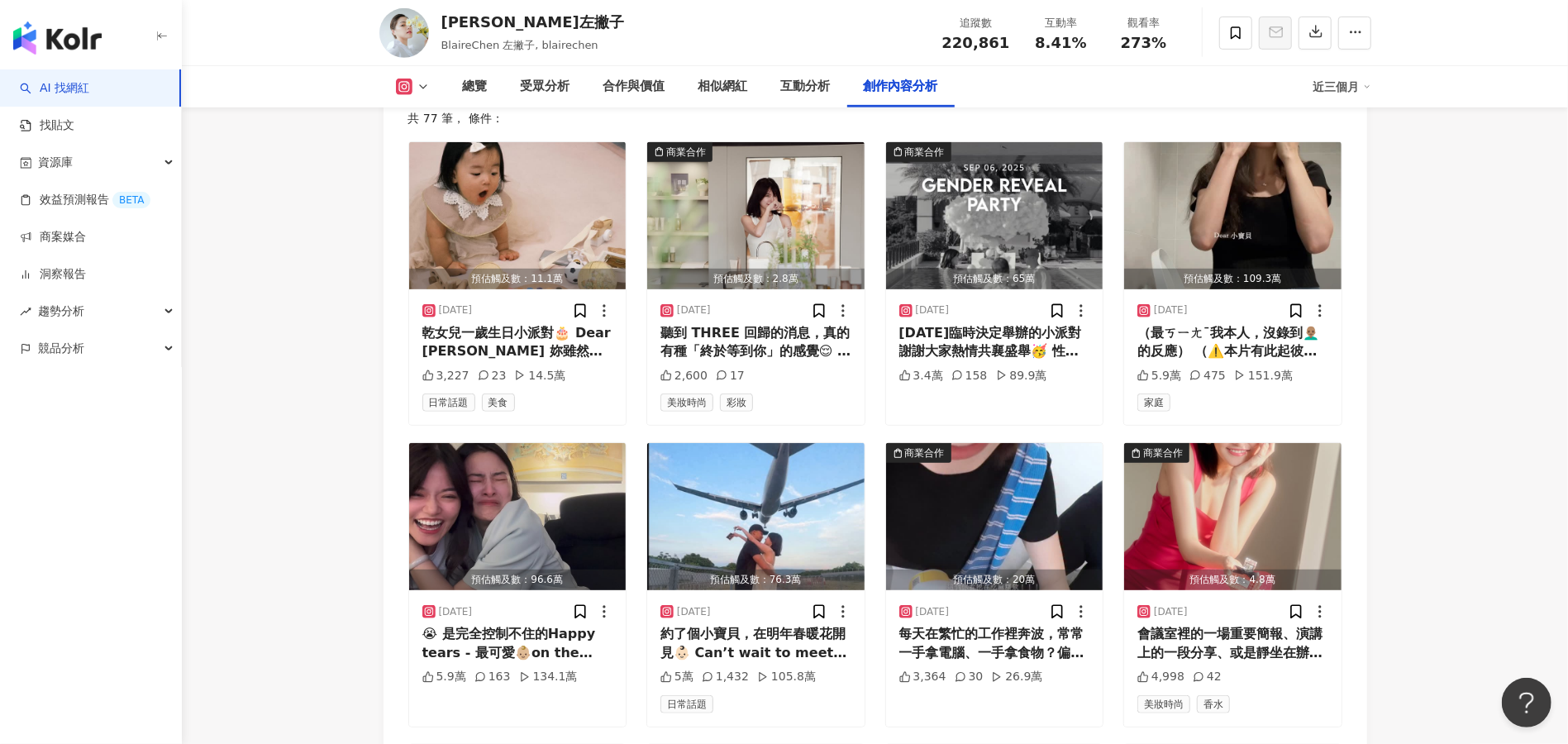
scroll to position [4961, 0]
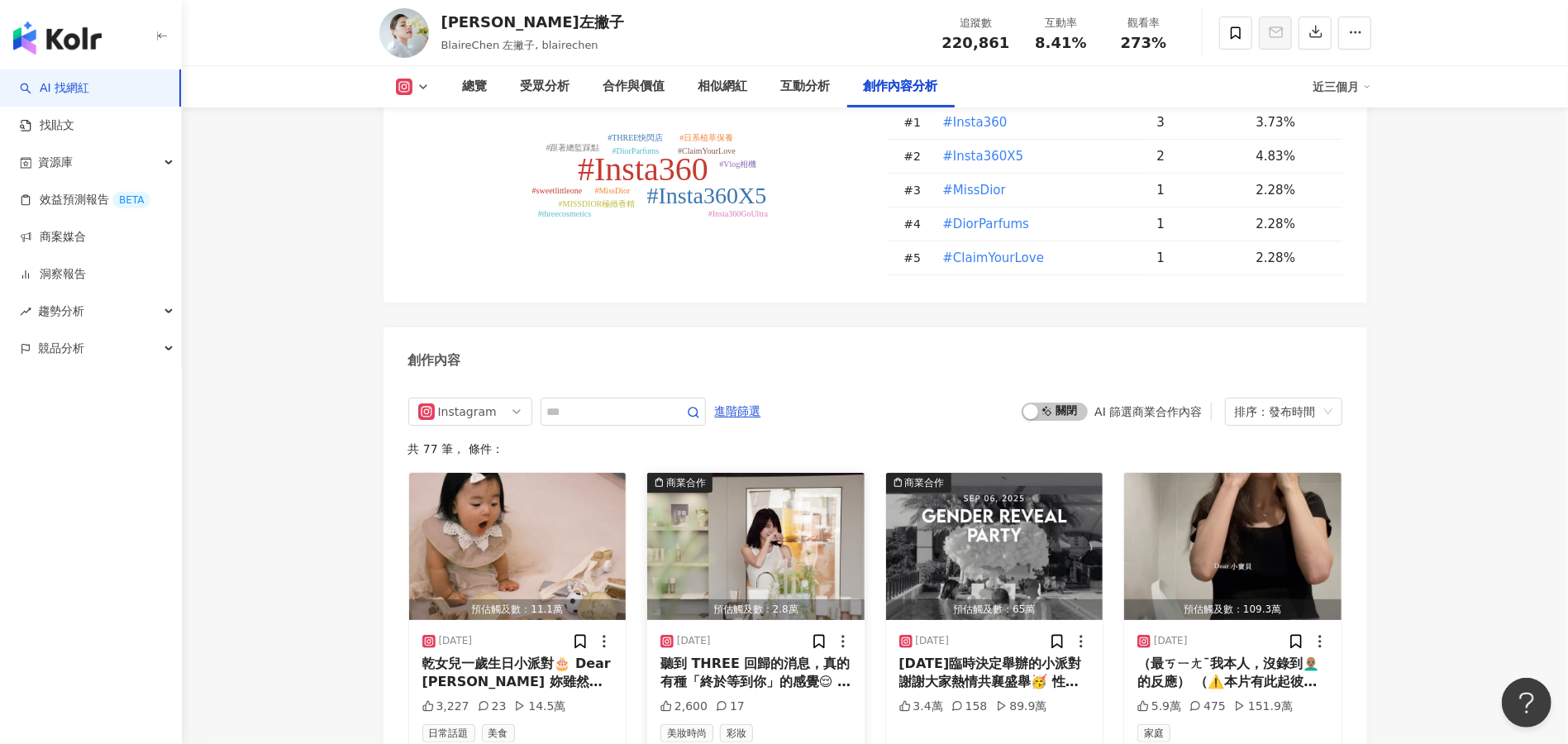
click at [757, 473] on img "button" at bounding box center [755, 547] width 217 height 147
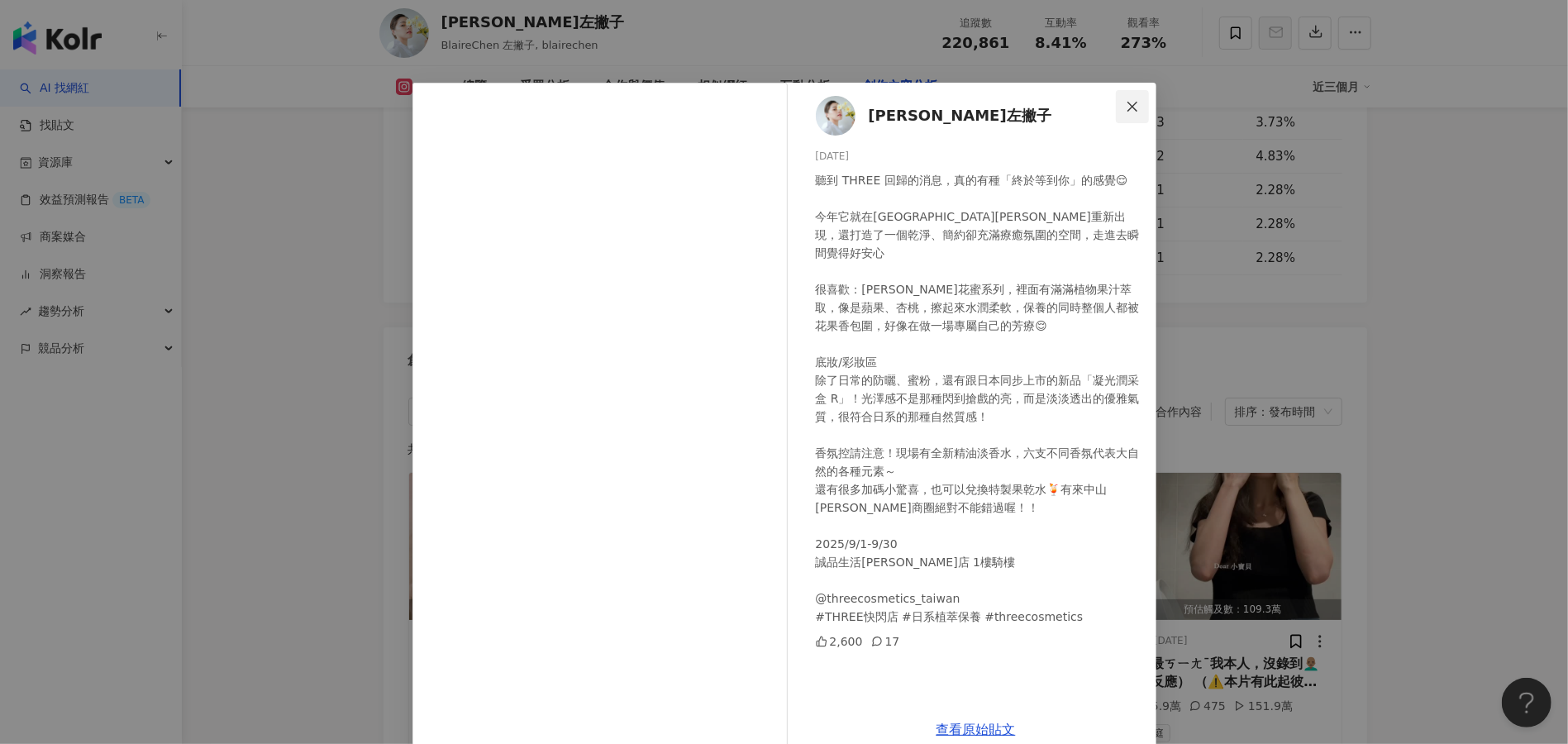
click at [1130, 100] on span "Close" at bounding box center [1132, 106] width 33 height 14
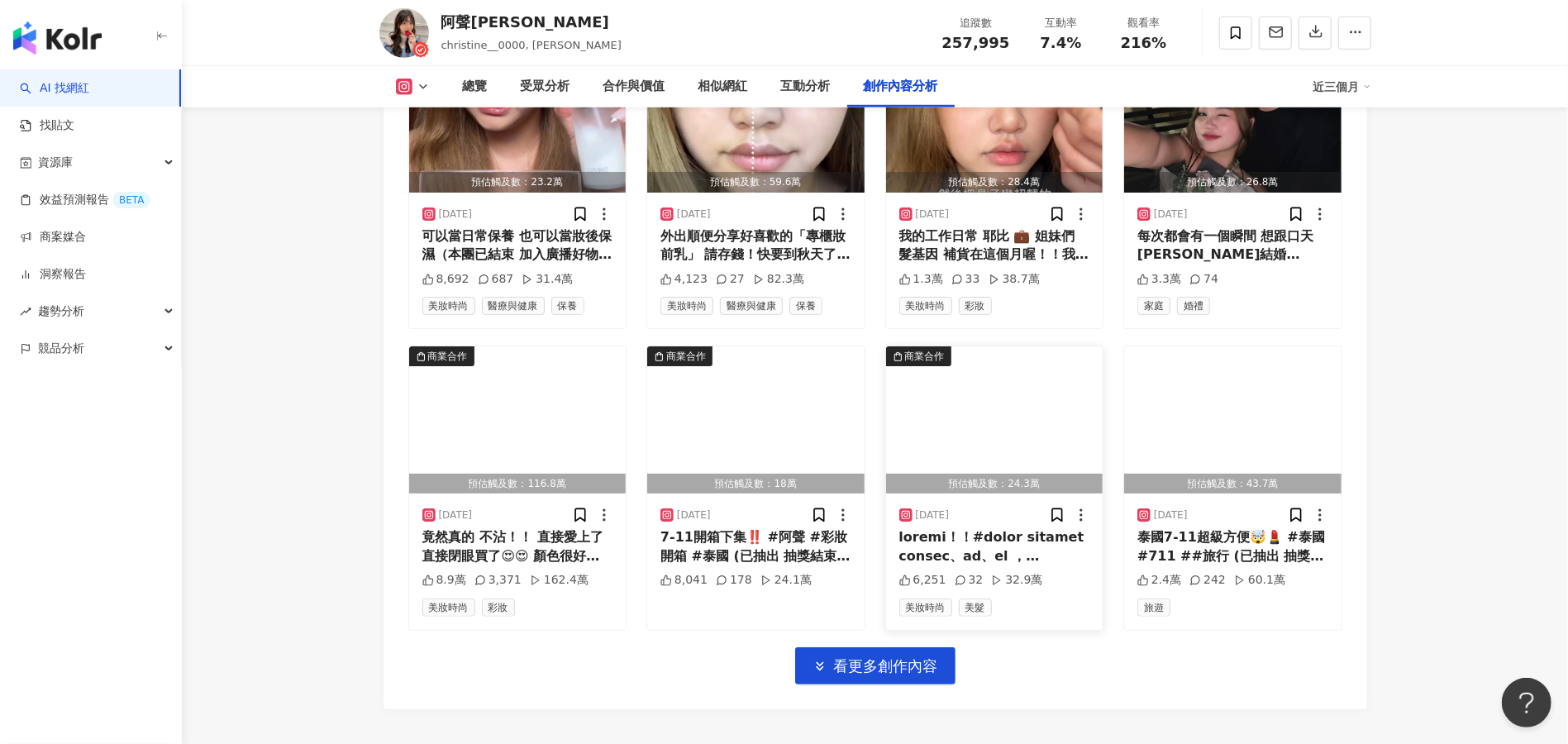
scroll to position [5705, 0]
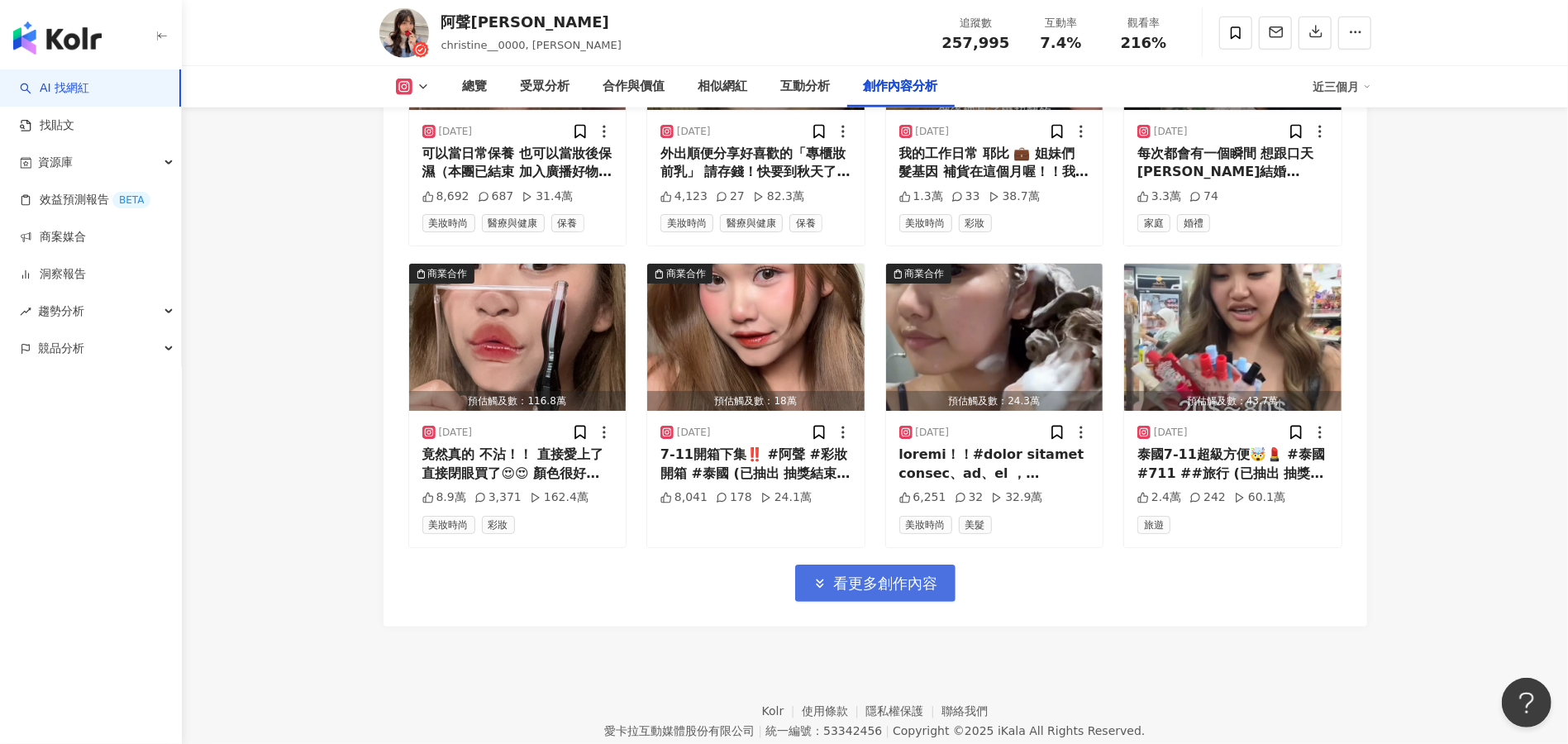
click at [867, 575] on span "看更多創作內容" at bounding box center [885, 584] width 104 height 18
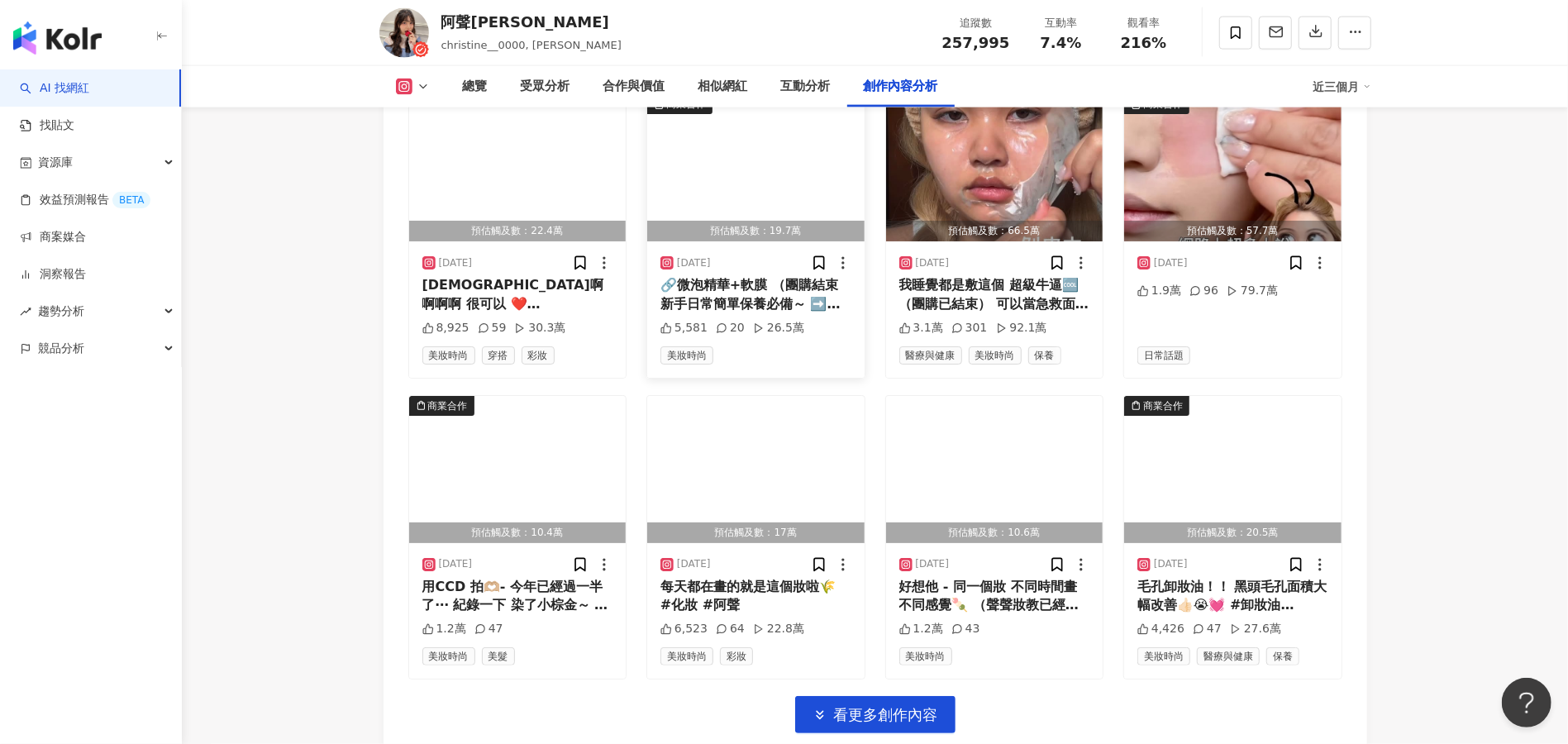
scroll to position [6587, 0]
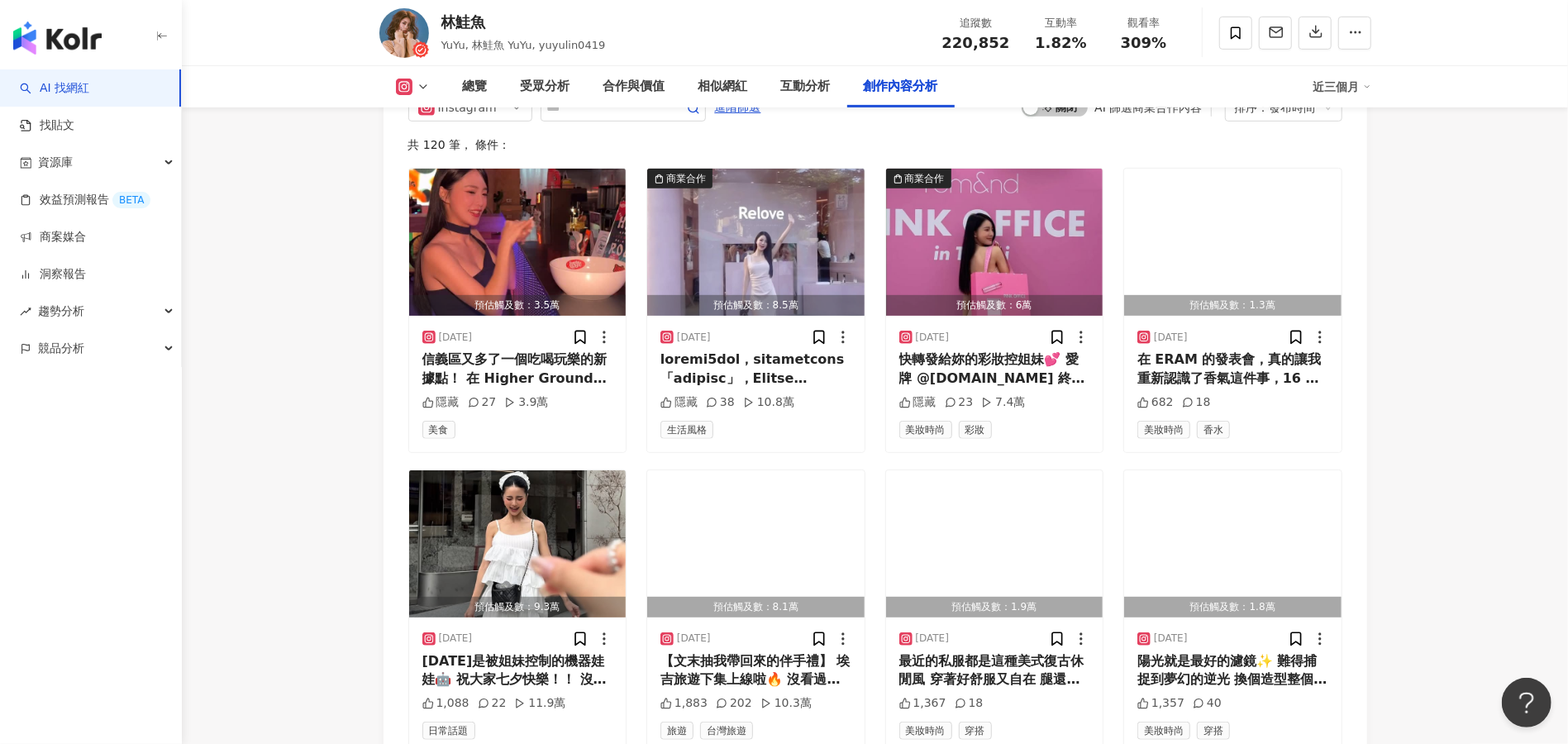
scroll to position [5181, 0]
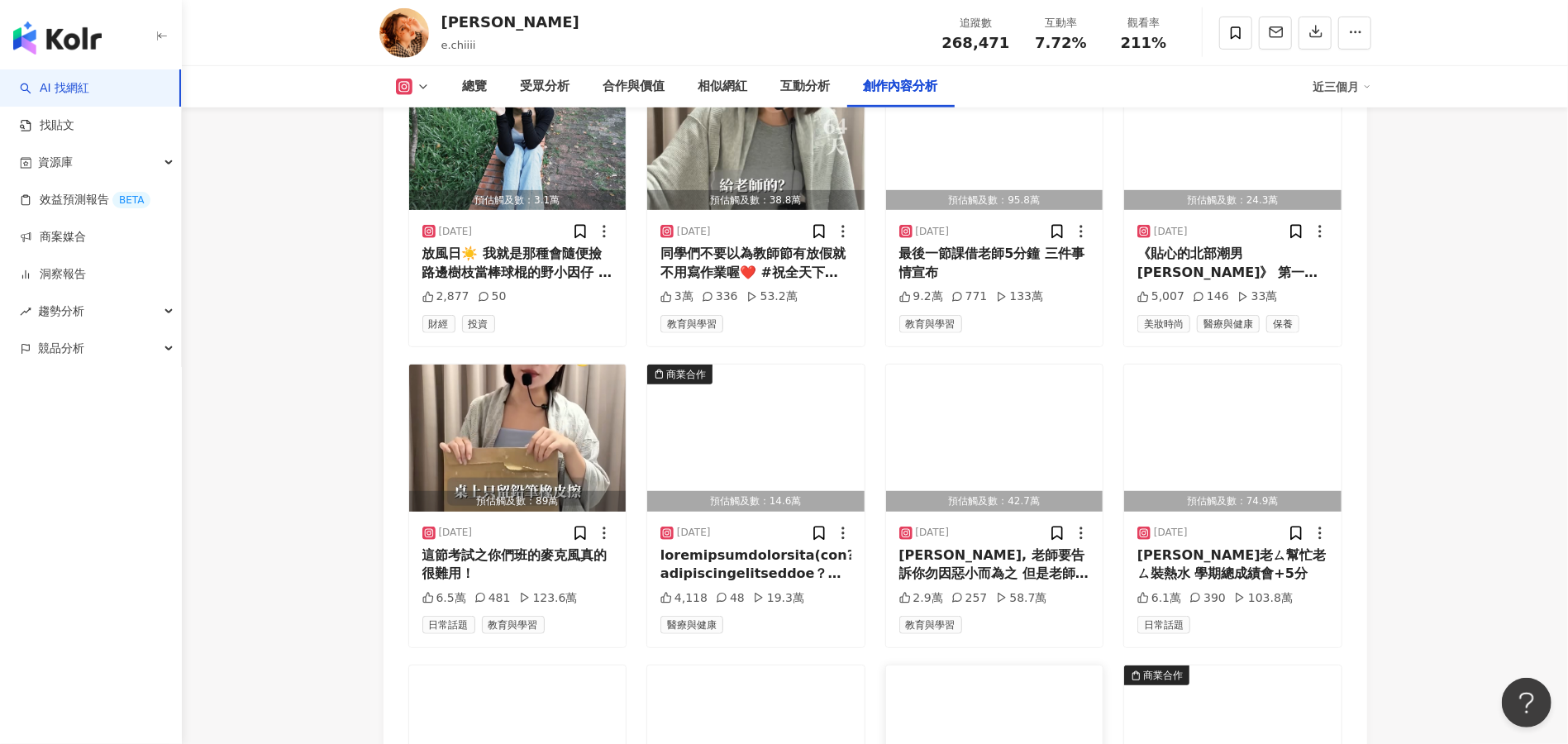
scroll to position [5298, 0]
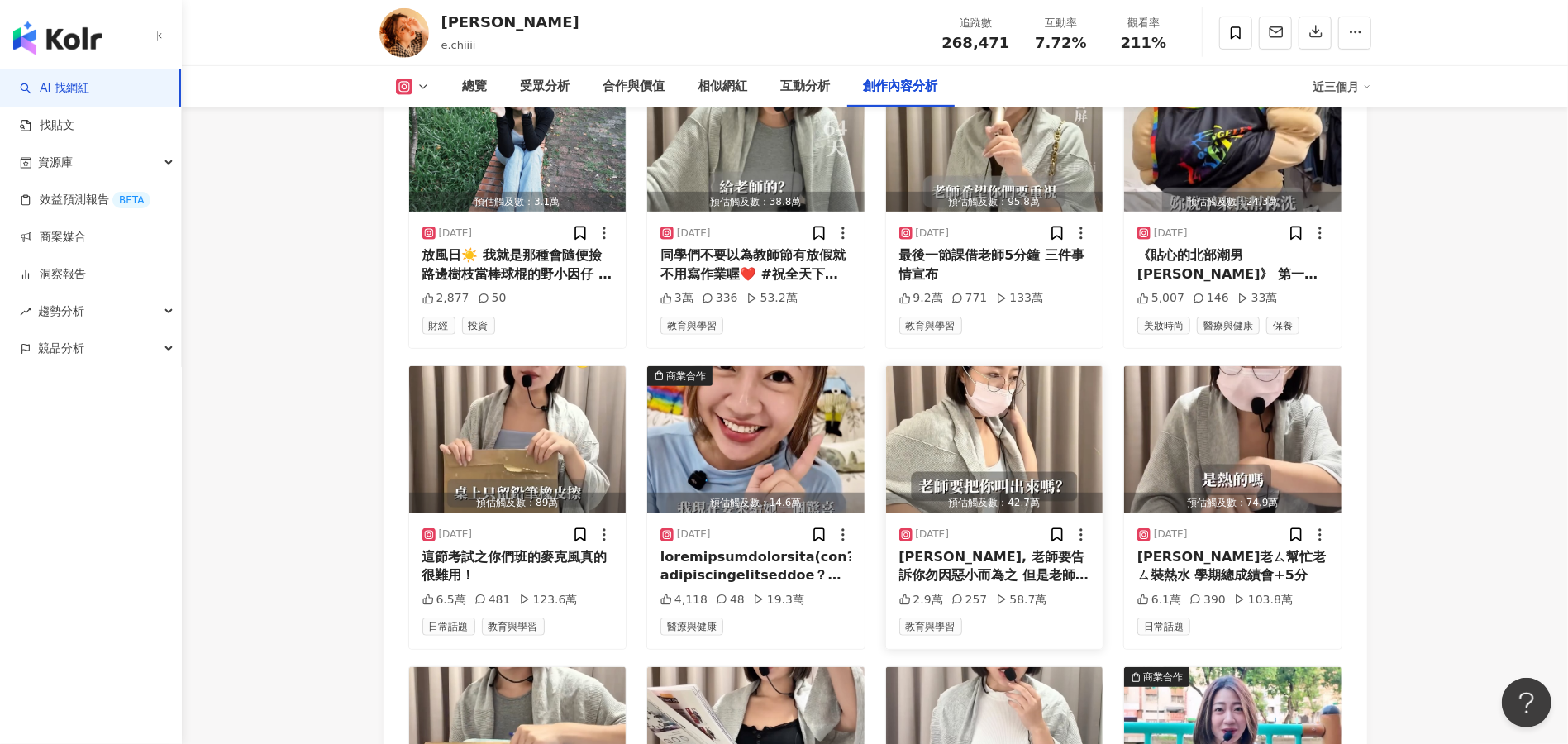
click at [980, 422] on img "button" at bounding box center [994, 440] width 217 height 147
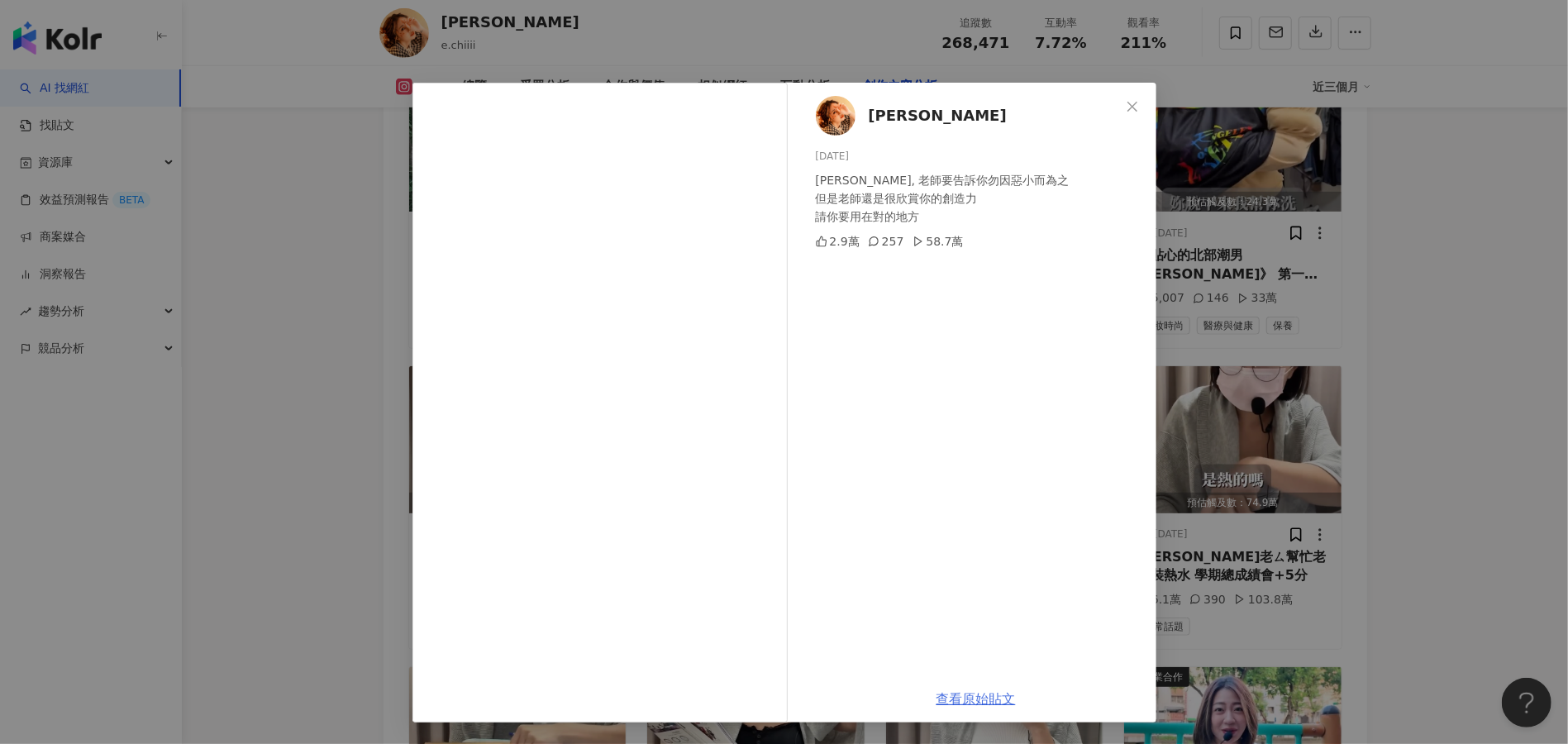
click at [981, 698] on link "查看原始貼文" at bounding box center [975, 699] width 79 height 15
